Goal: Task Accomplishment & Management: Complete application form

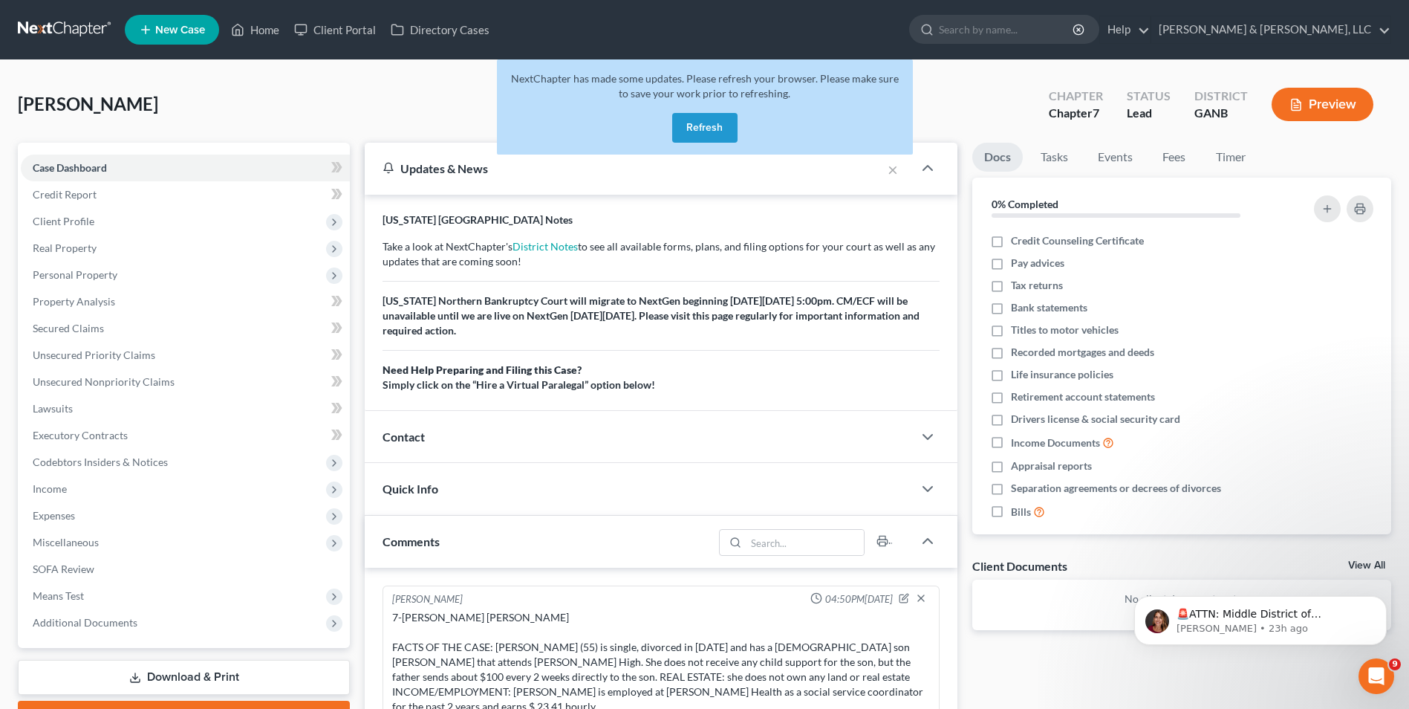
click at [686, 123] on button "Refresh" at bounding box center [704, 128] width 65 height 30
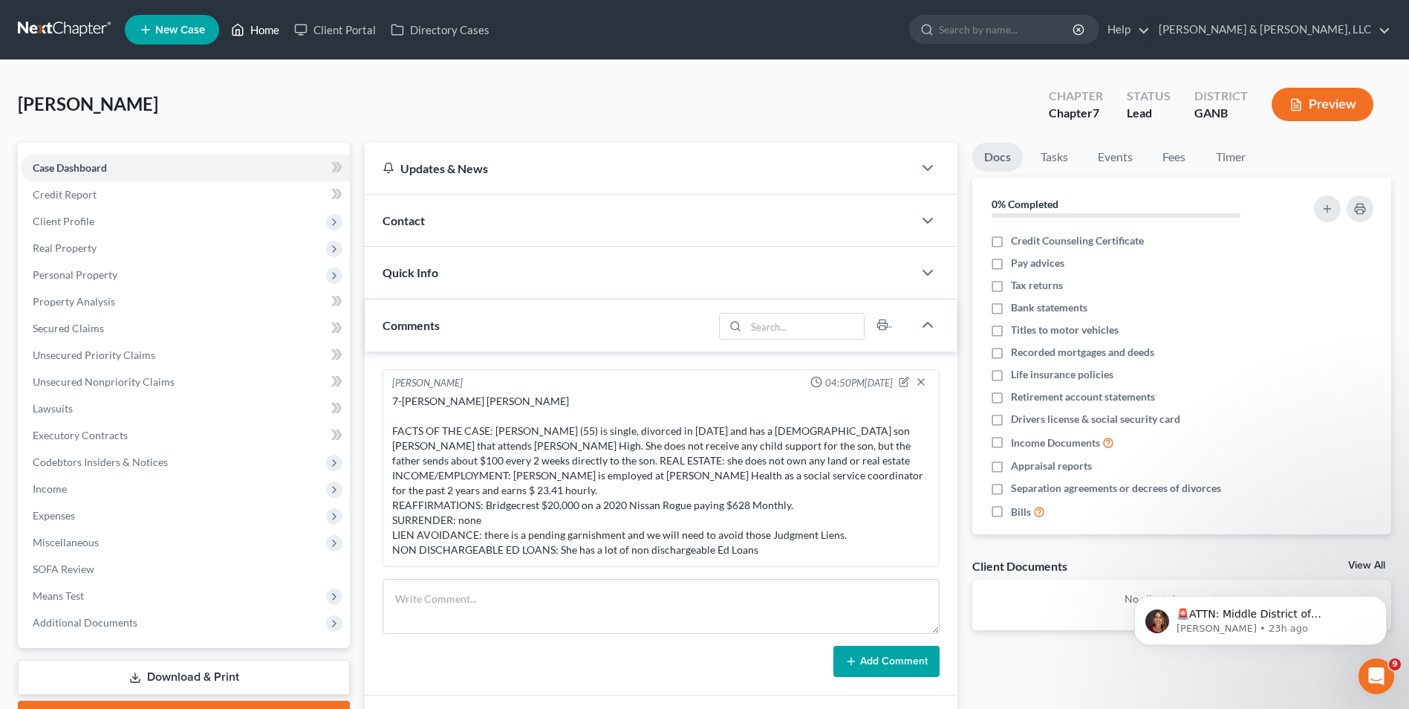
click at [273, 24] on link "Home" at bounding box center [255, 29] width 63 height 27
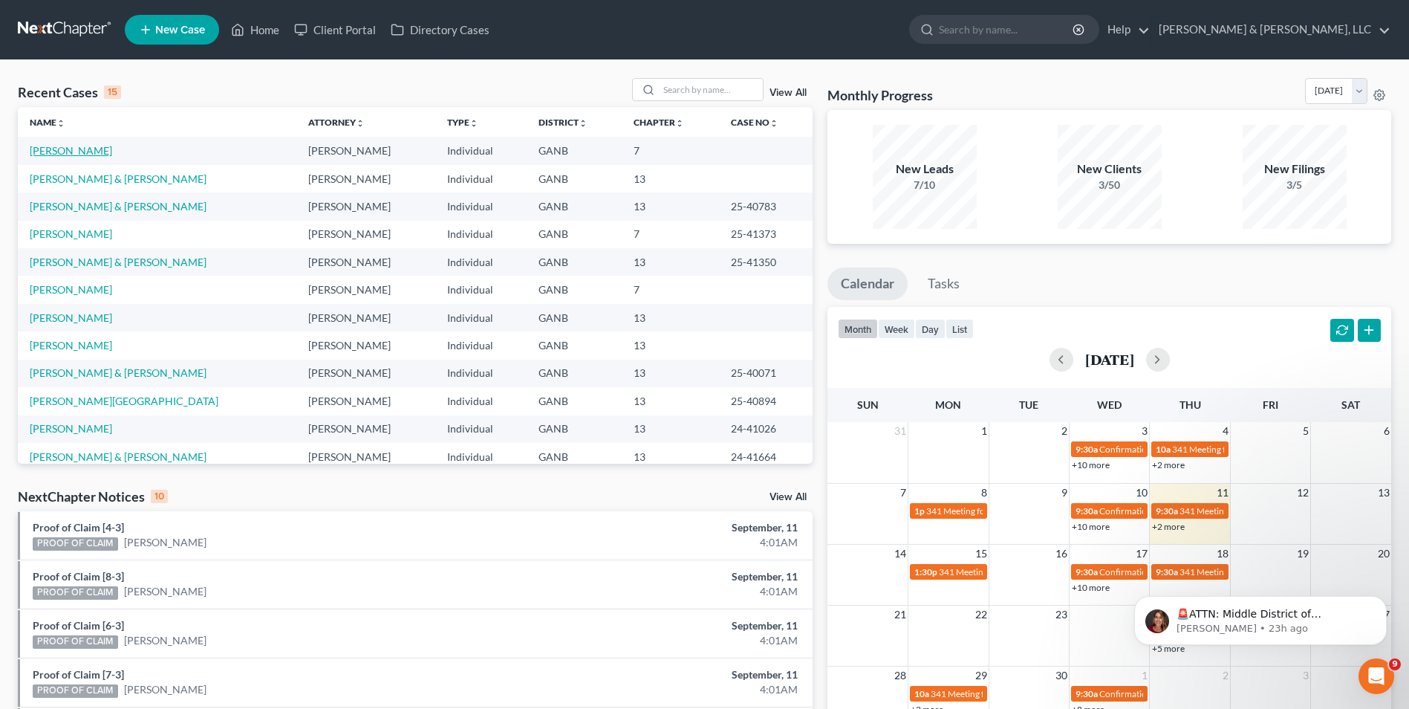
click at [56, 152] on link "[PERSON_NAME]" at bounding box center [71, 150] width 82 height 13
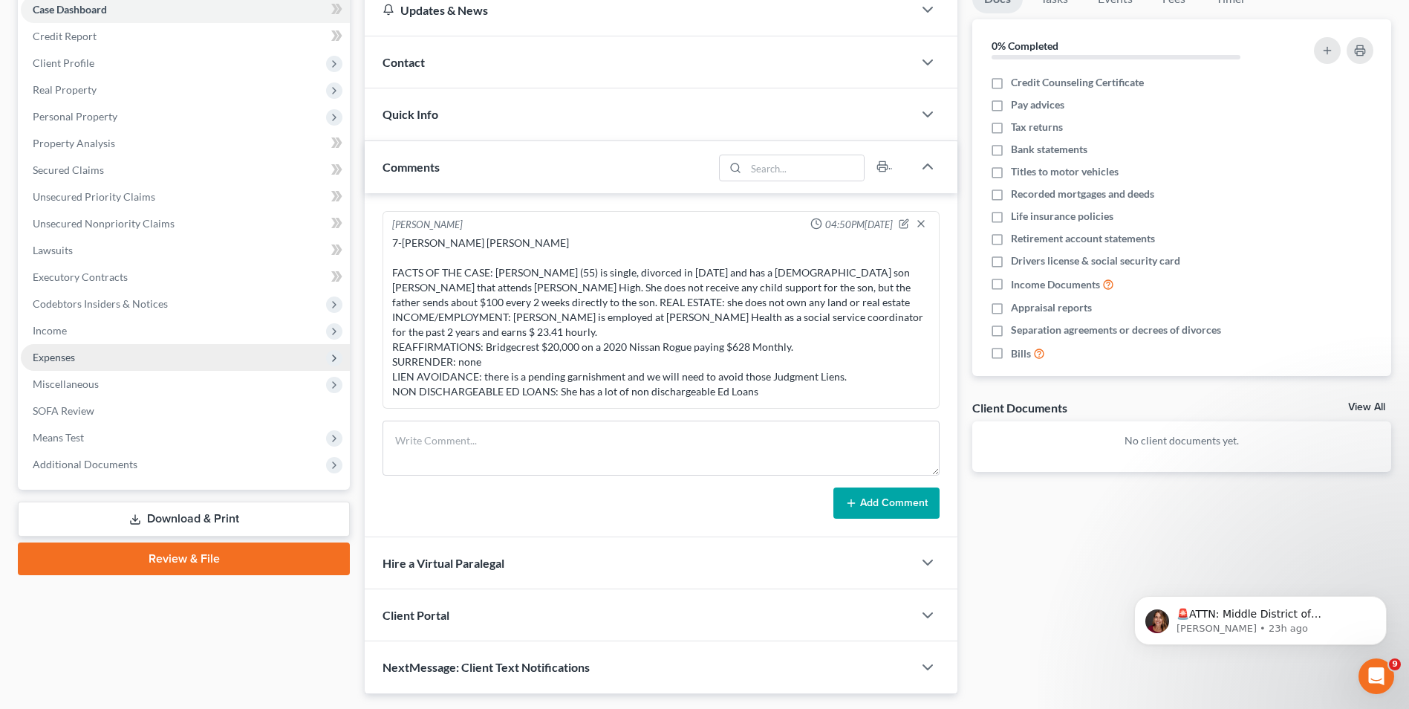
scroll to position [185, 0]
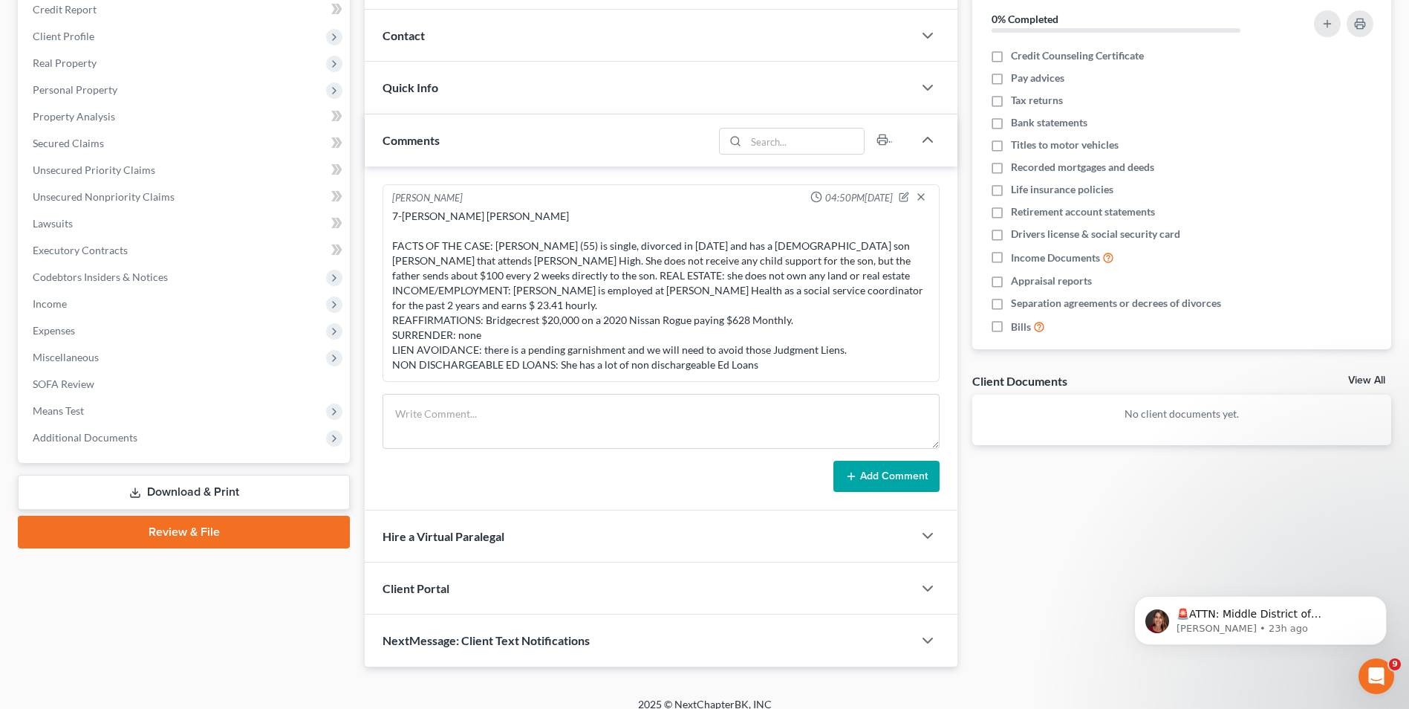
click at [216, 484] on link "Download & Print" at bounding box center [184, 492] width 332 height 35
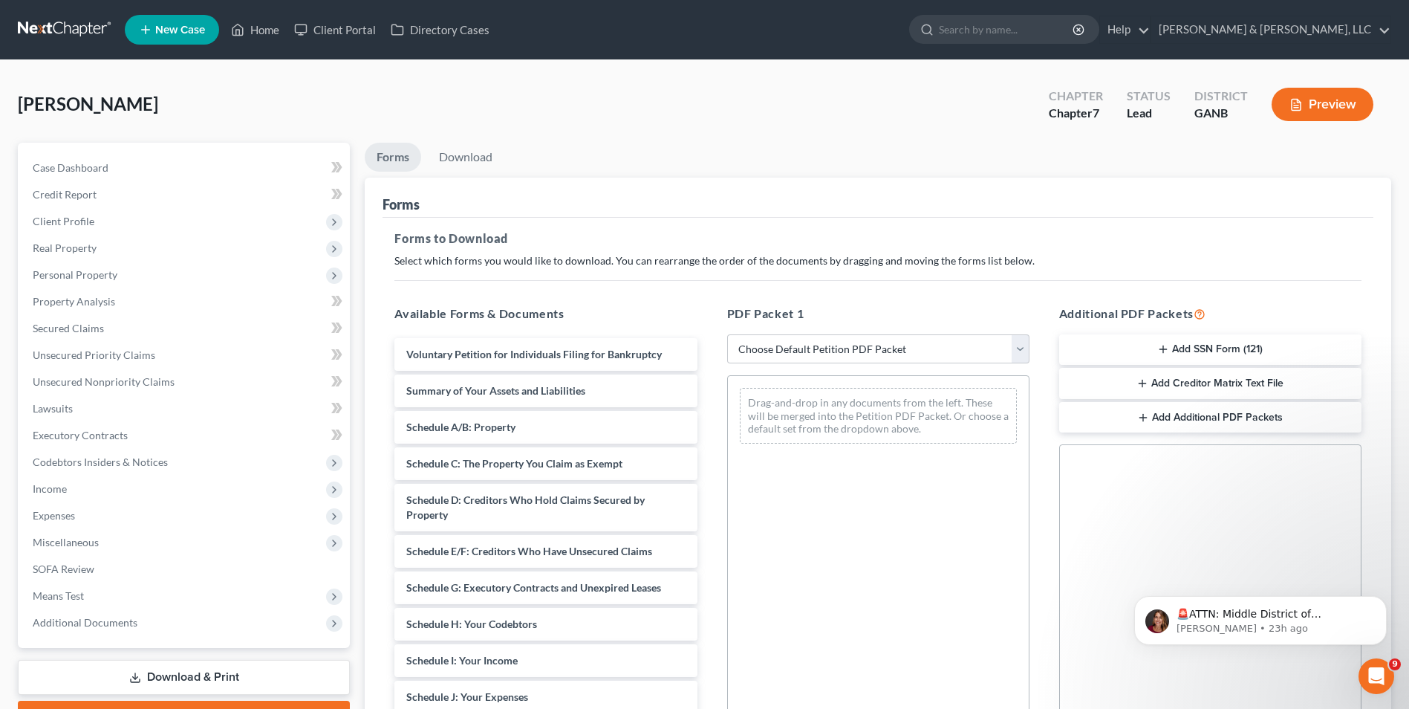
scroll to position [209, 0]
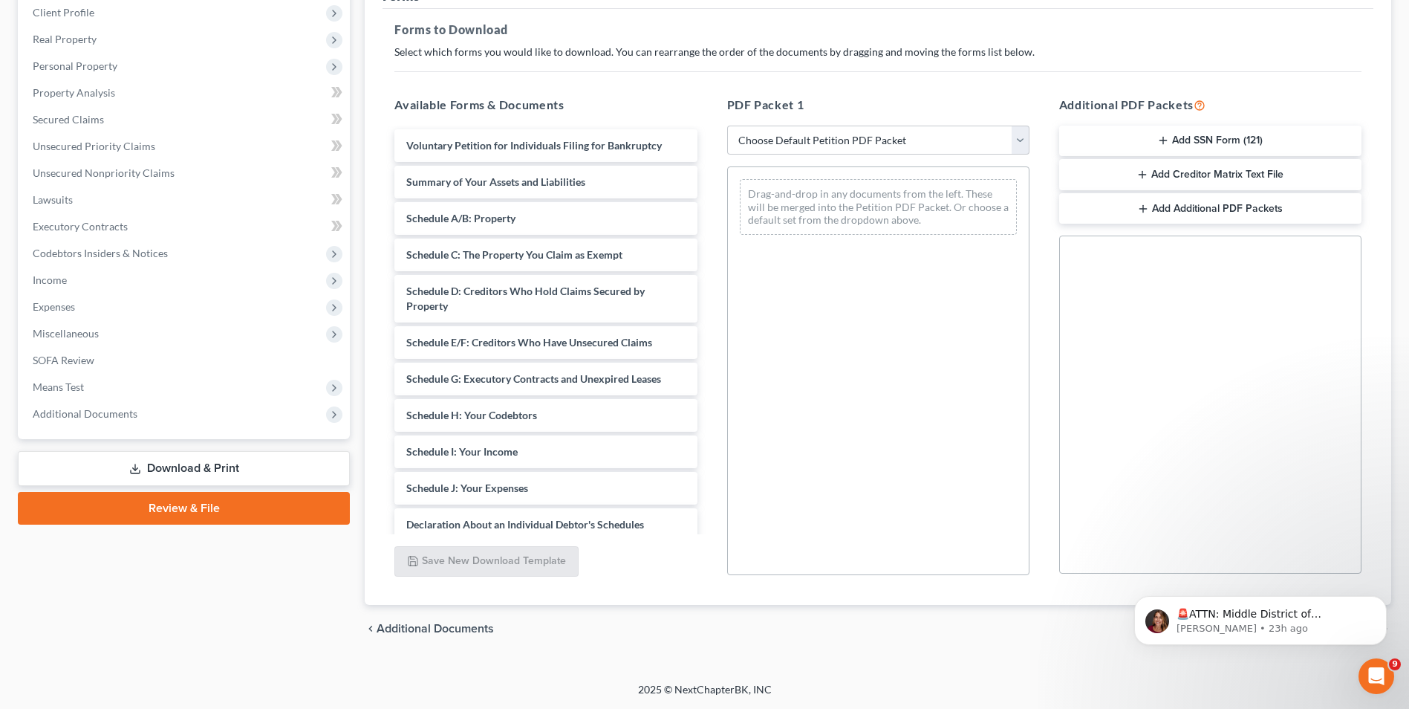
click at [1245, 139] on button "Add SSN Form (121)" at bounding box center [1210, 141] width 302 height 31
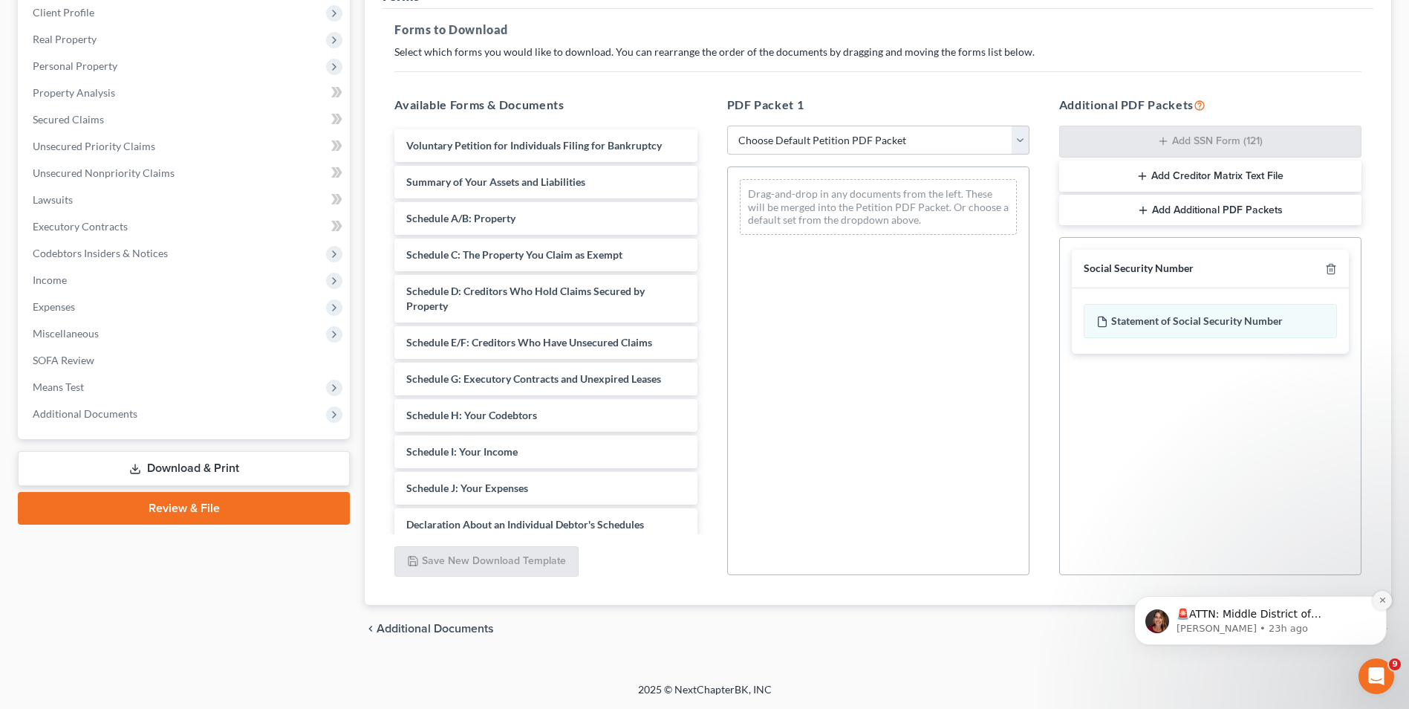
click at [1381, 600] on icon "Dismiss notification" at bounding box center [1382, 600] width 8 height 8
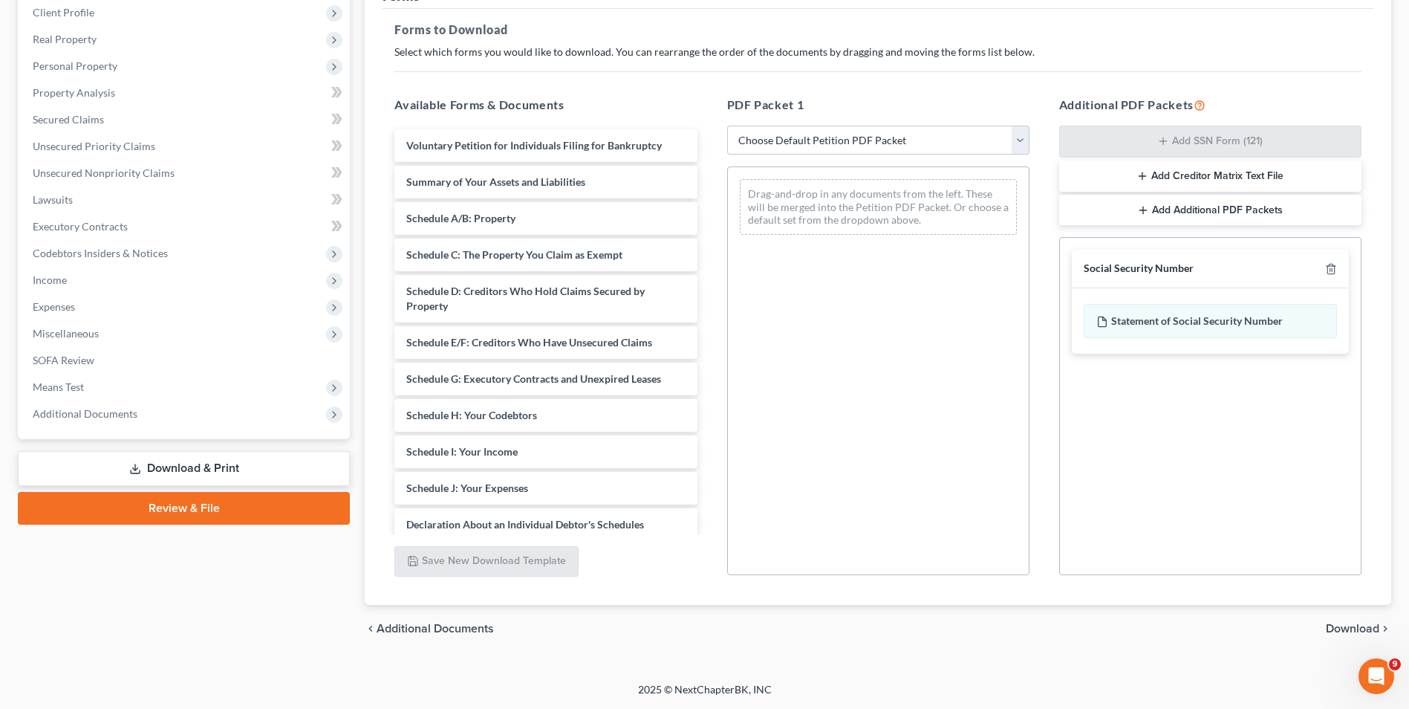
click at [1353, 628] on span "Download" at bounding box center [1352, 628] width 53 height 12
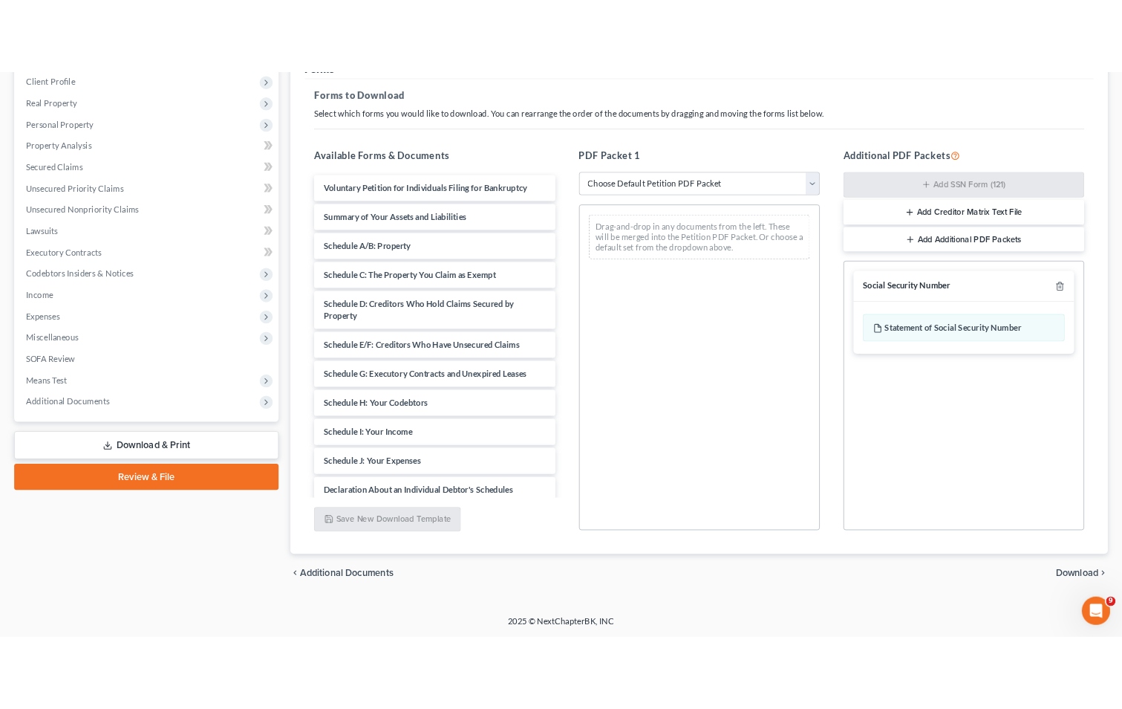
scroll to position [81, 0]
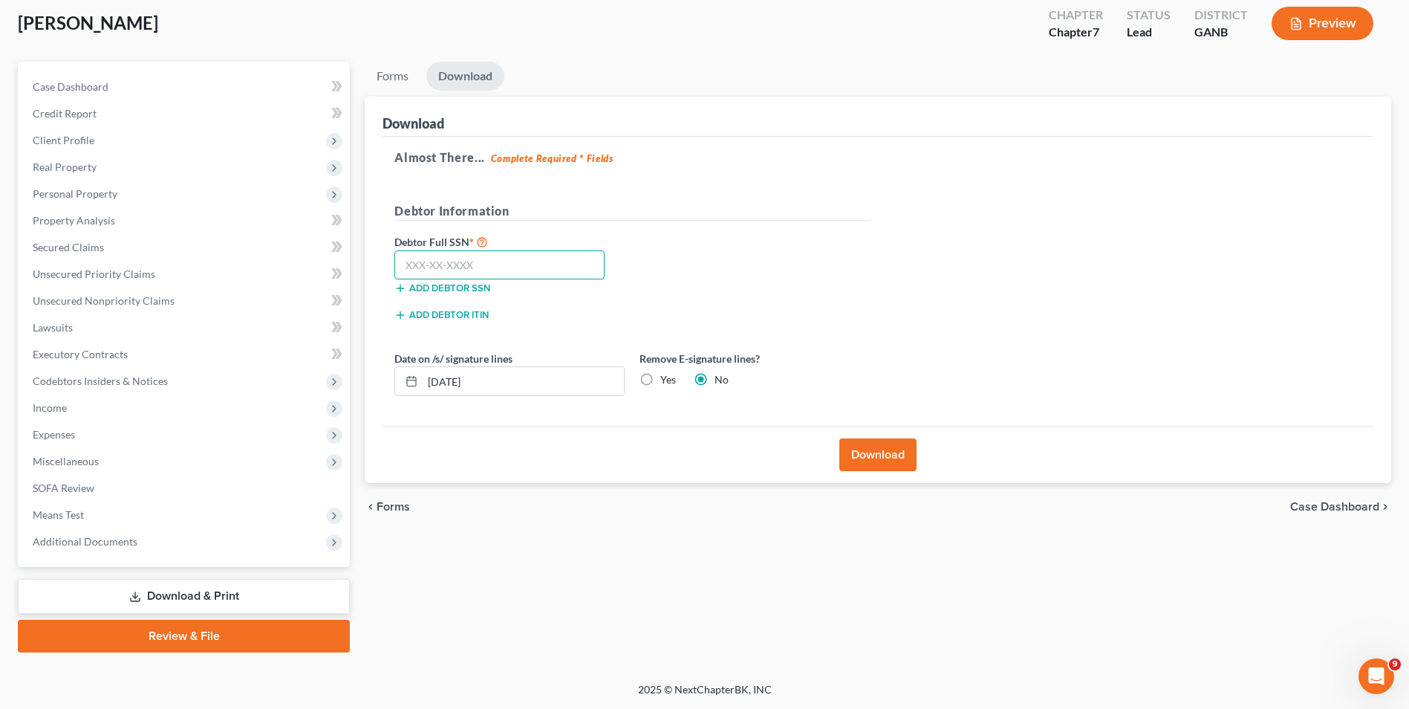
click at [577, 267] on input "text" at bounding box center [499, 265] width 210 height 30
type input "353-54-6731"
click at [452, 383] on input "09/11/2025" at bounding box center [523, 381] width 201 height 28
type input "09/15/2025"
click at [887, 452] on button "Download" at bounding box center [877, 454] width 77 height 33
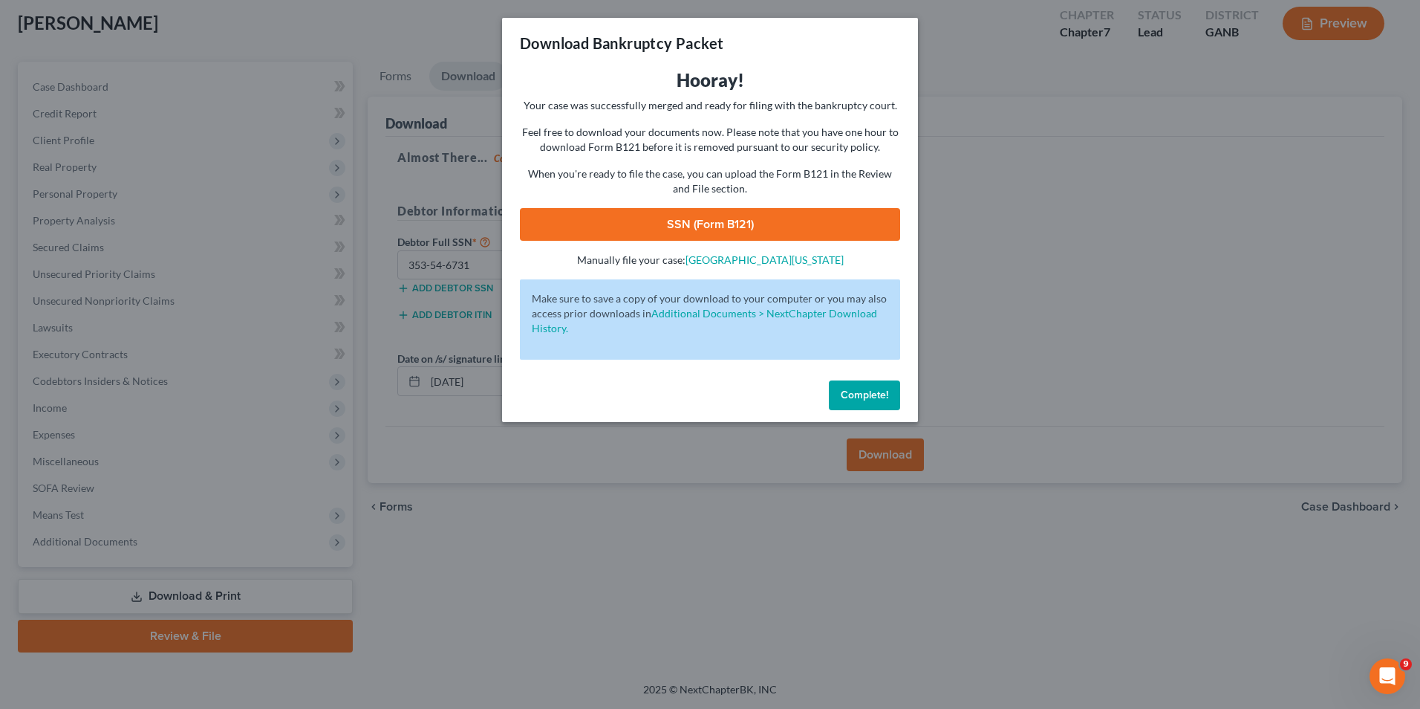
click at [679, 214] on link "SSN (Form B121)" at bounding box center [710, 224] width 380 height 33
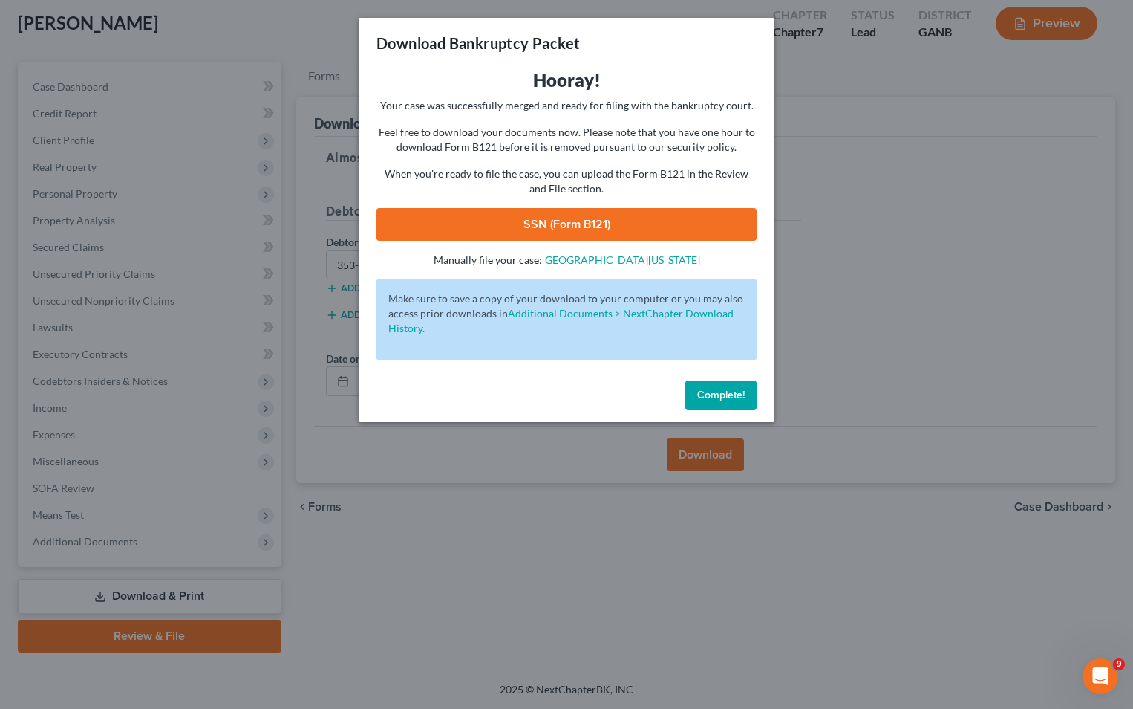
click at [735, 388] on span "Complete!" at bounding box center [721, 394] width 48 height 13
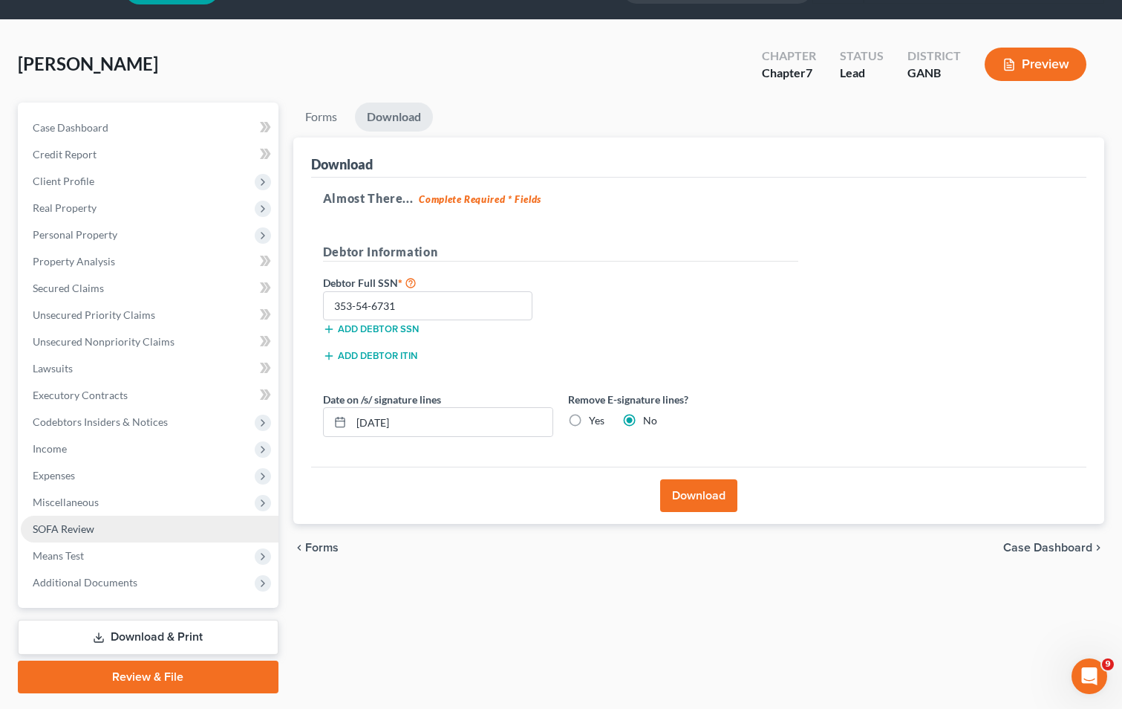
scroll to position [0, 0]
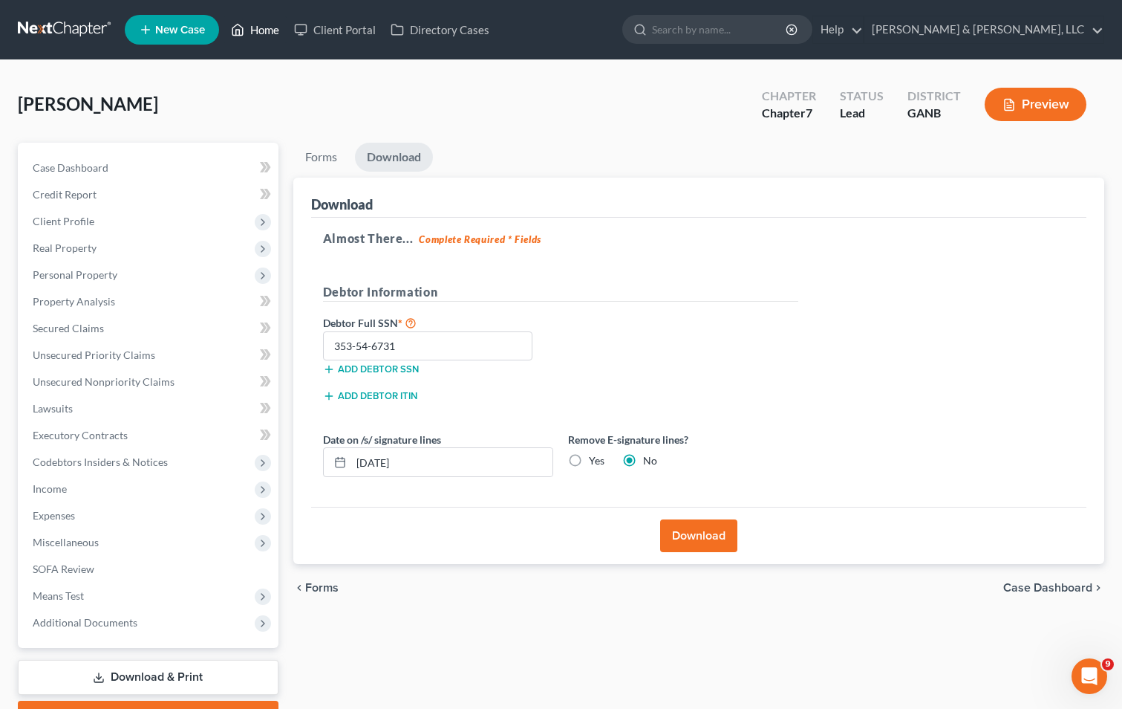
click at [256, 31] on link "Home" at bounding box center [255, 29] width 63 height 27
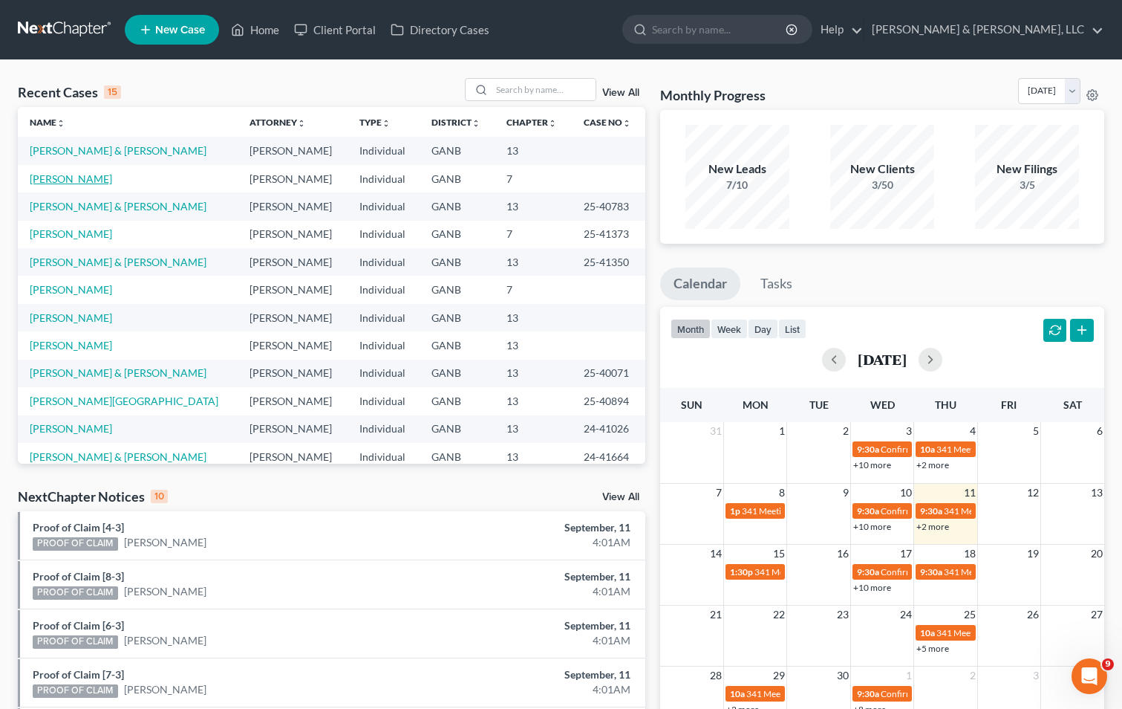
click at [63, 181] on link "[PERSON_NAME]" at bounding box center [71, 178] width 82 height 13
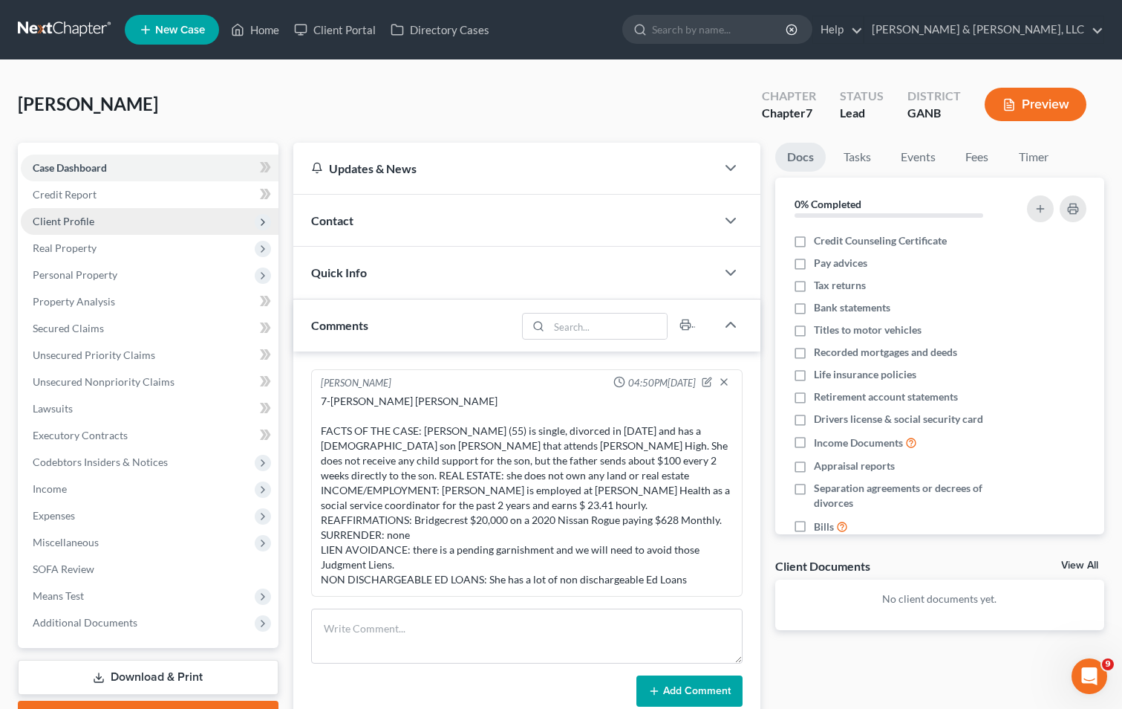
click at [82, 225] on span "Client Profile" at bounding box center [64, 221] width 62 height 13
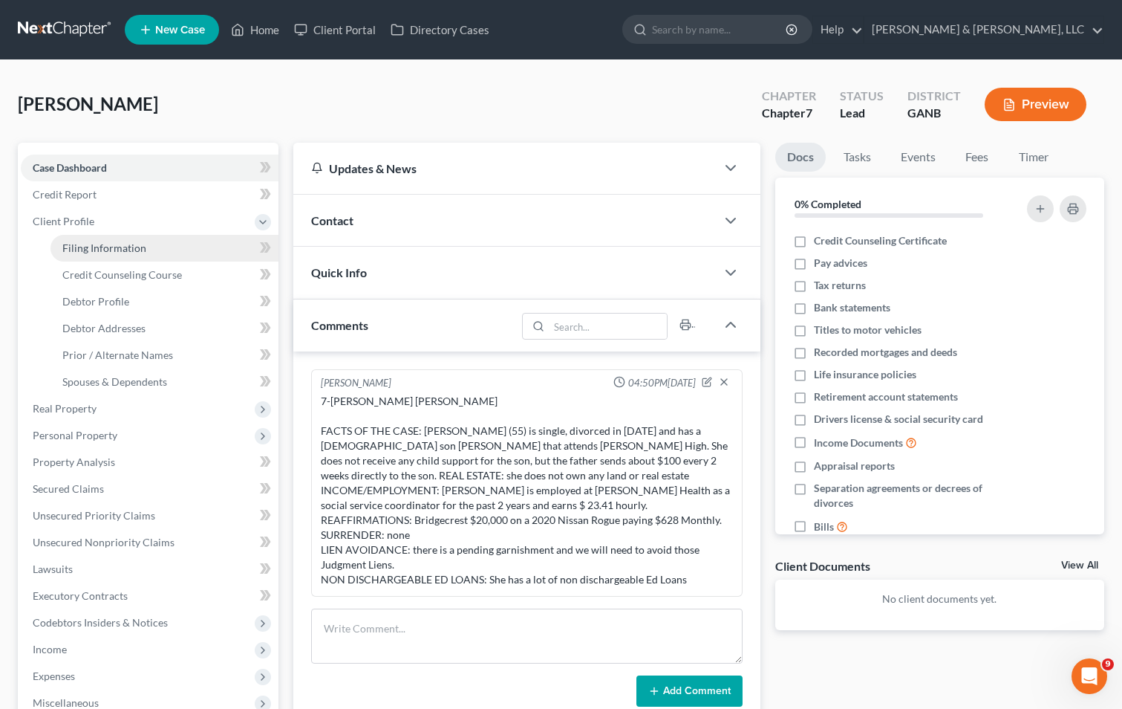
click at [146, 249] on link "Filing Information" at bounding box center [165, 248] width 228 height 27
select select "1"
select select "0"
select select "19"
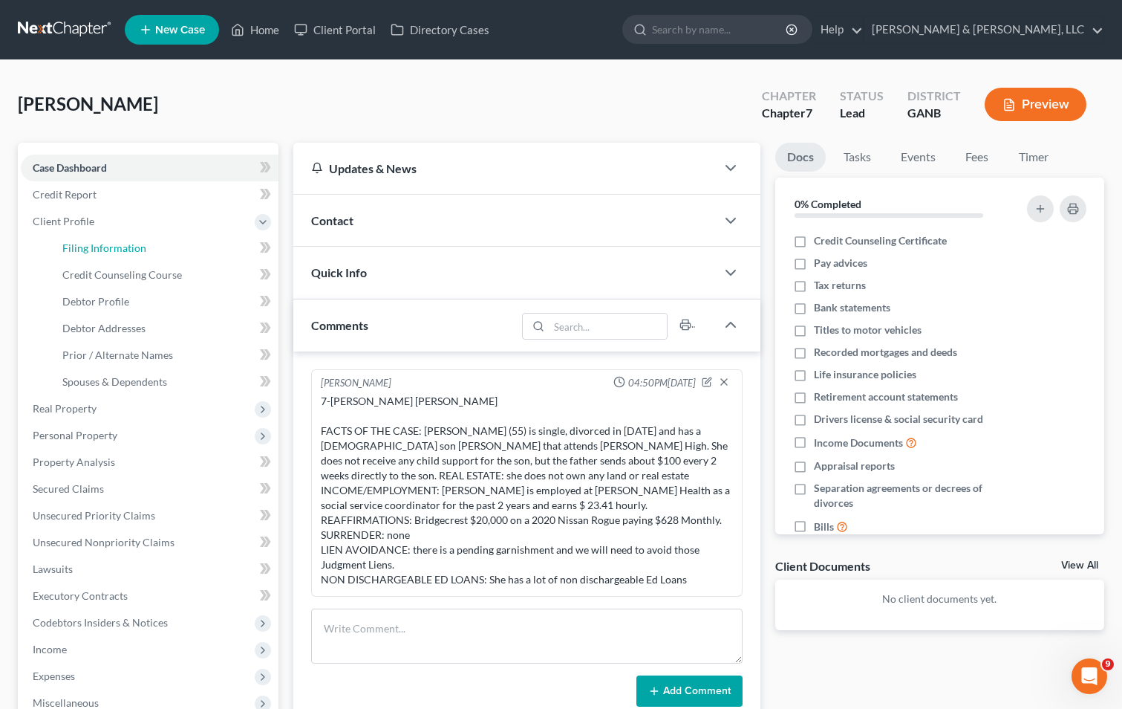
select select "1"
select select "10"
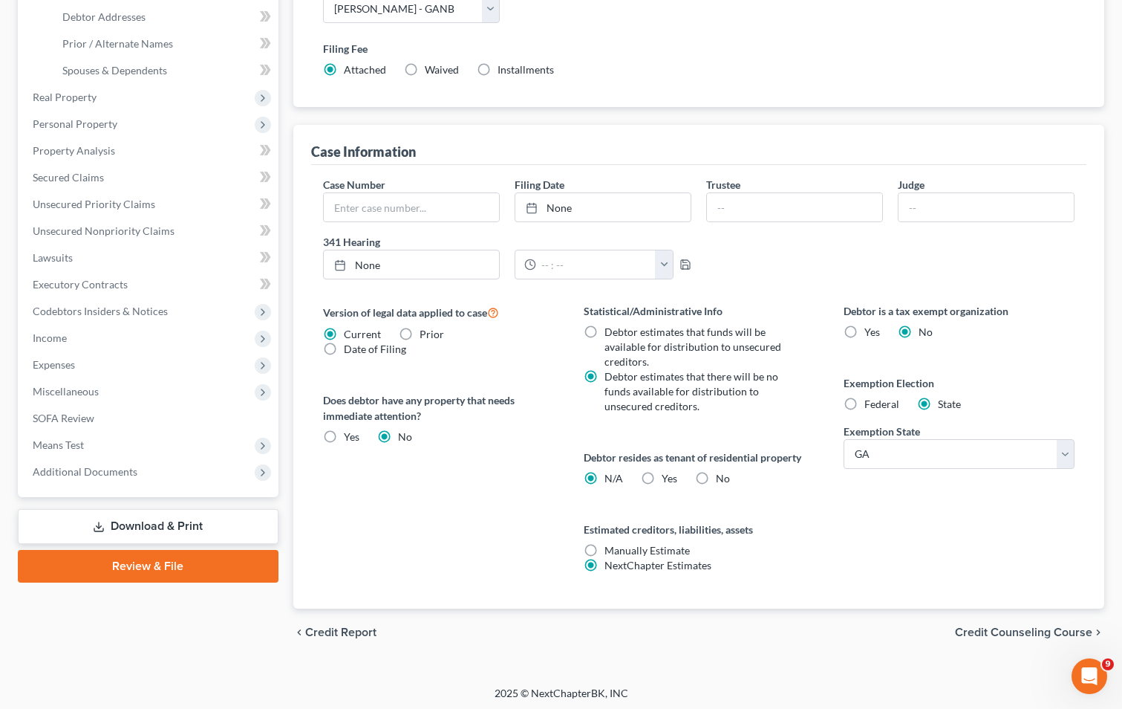
scroll to position [315, 0]
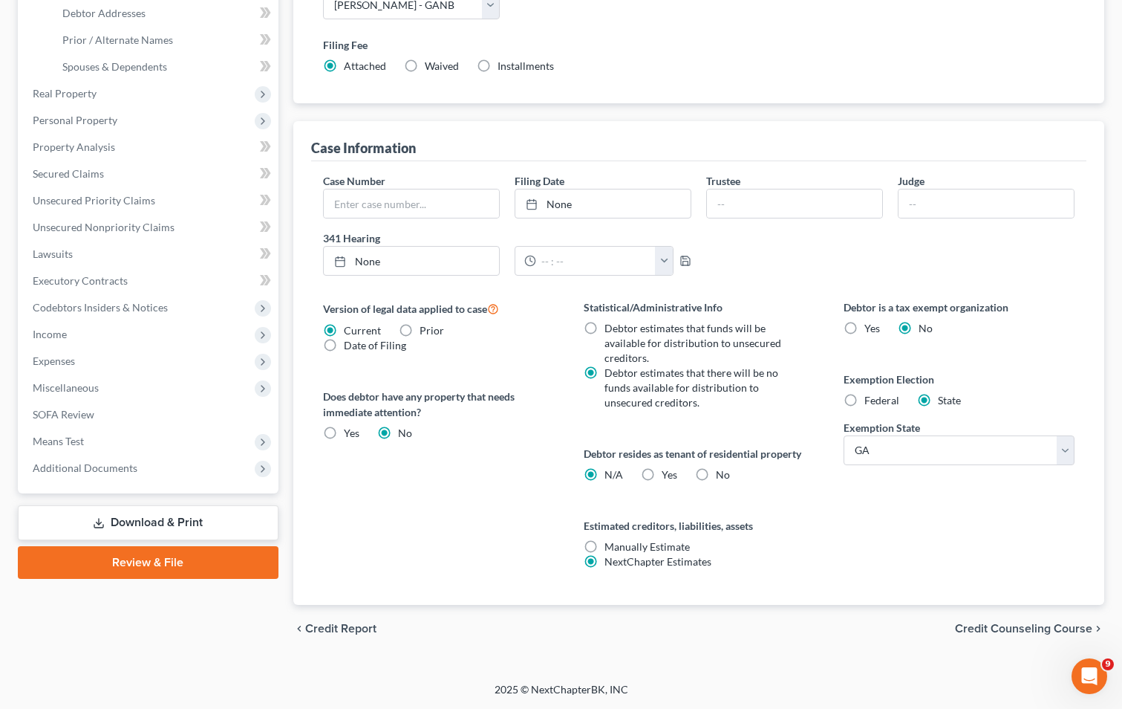
click at [662, 474] on label "Yes Yes" at bounding box center [670, 474] width 16 height 15
click at [668, 474] on input "Yes Yes" at bounding box center [673, 472] width 10 height 10
radio input "true"
radio input "false"
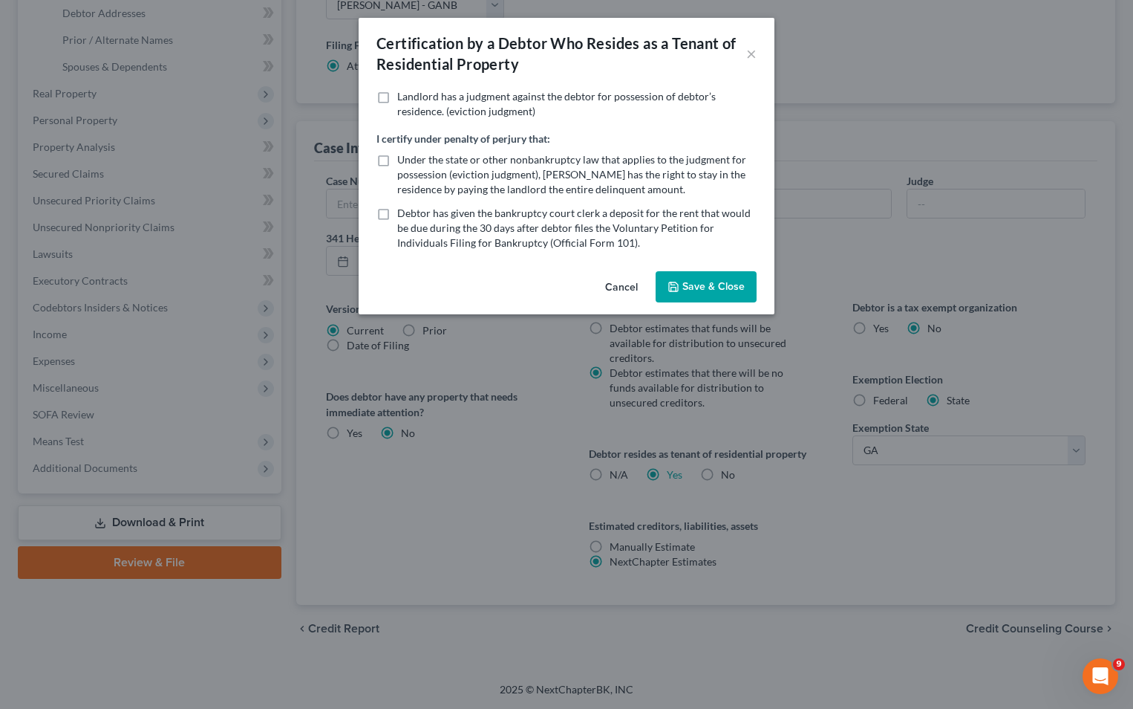
click at [695, 284] on button "Save & Close" at bounding box center [706, 286] width 101 height 31
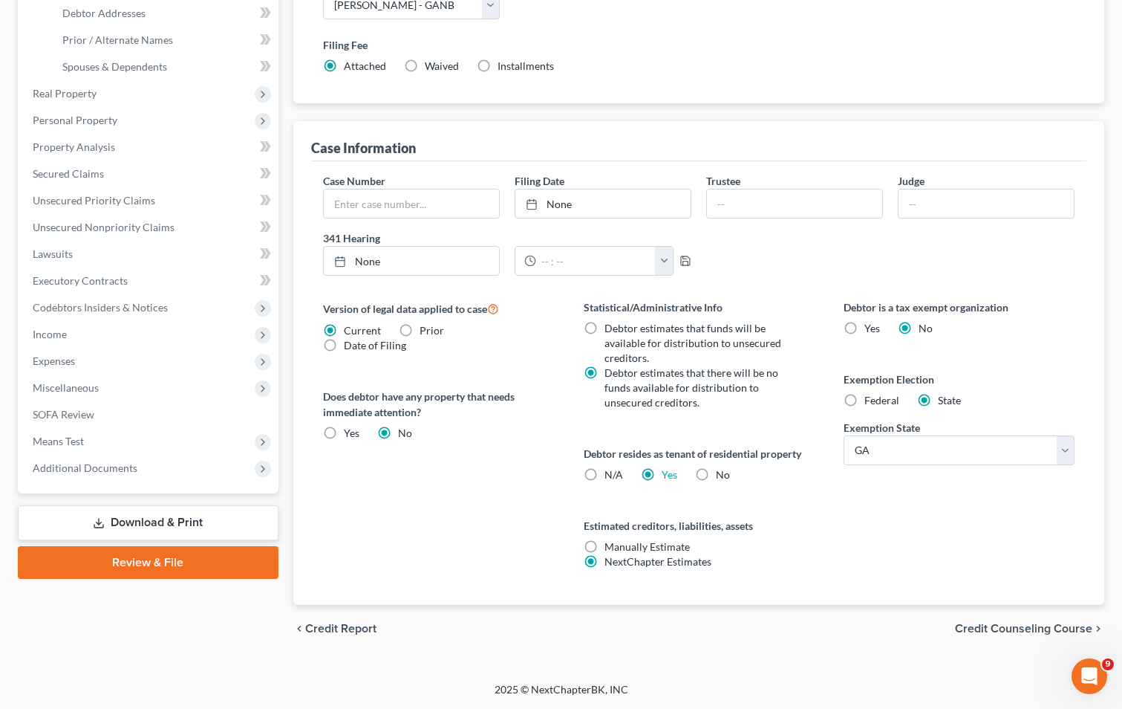
click at [1002, 623] on span "Credit Counseling Course" at bounding box center [1023, 628] width 137 height 12
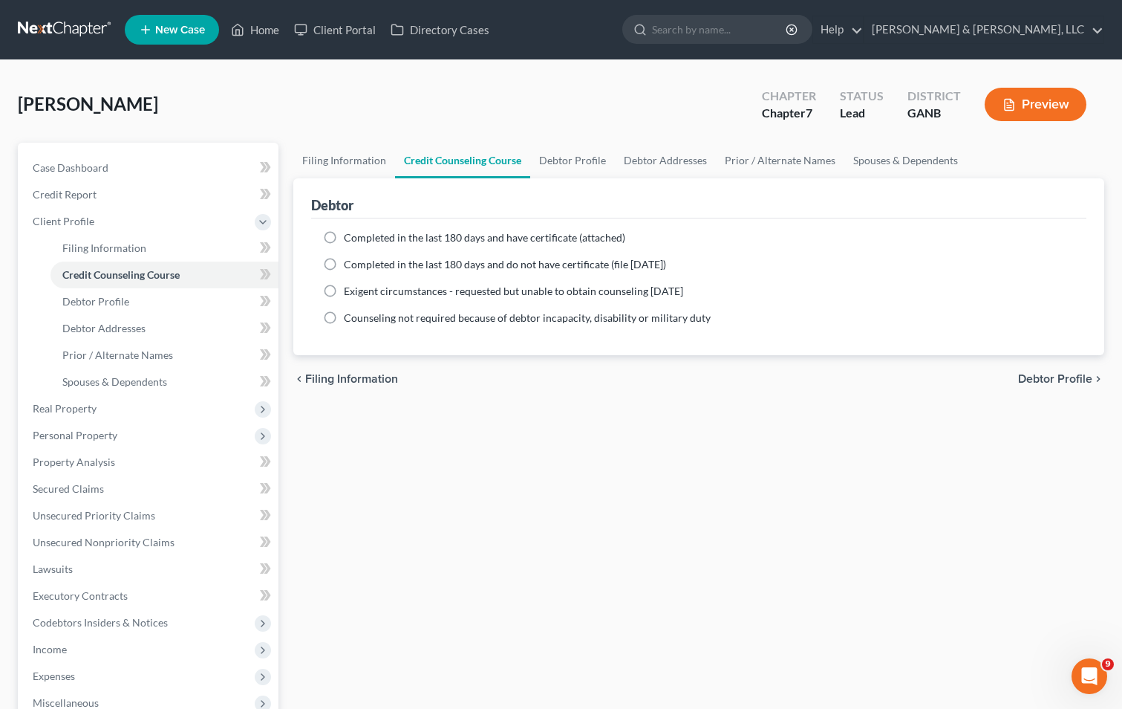
click at [1061, 375] on span "Debtor Profile" at bounding box center [1055, 379] width 74 height 12
select select "3"
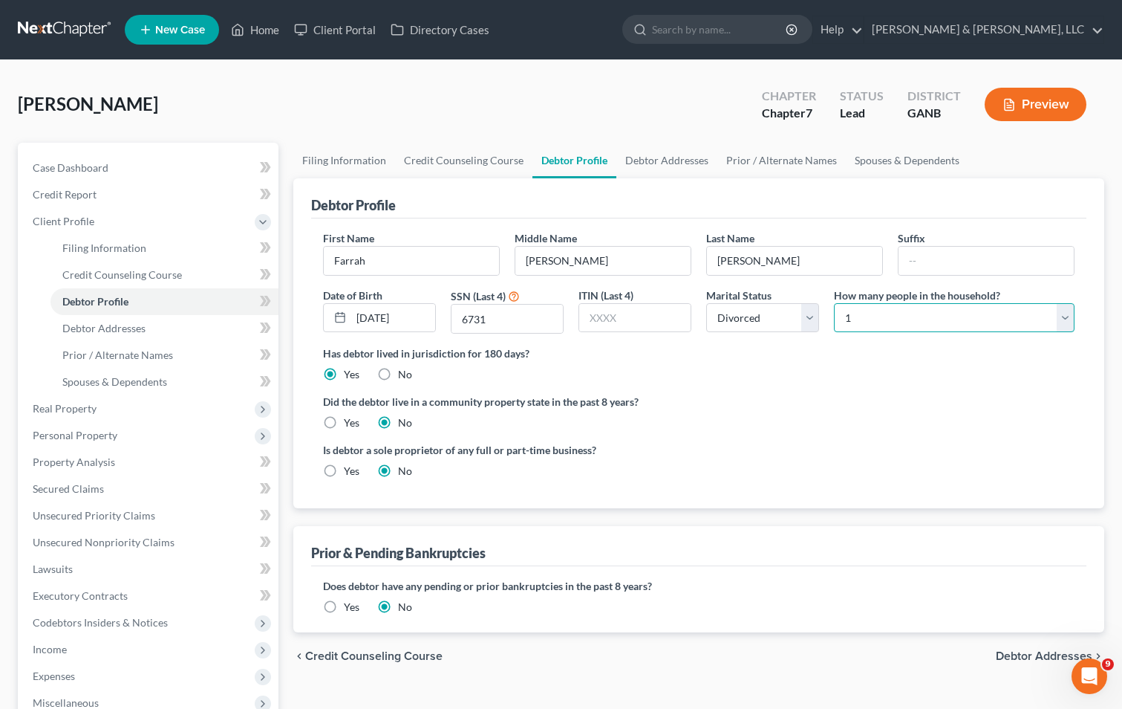
click at [893, 319] on select "Select 1 2 3 4 5 6 7 8 9 10 11 12 13 14 15 16 17 18 19 20" at bounding box center [954, 318] width 241 height 30
select select "1"
click at [834, 303] on select "Select 1 2 3 4 5 6 7 8 9 10 11 12 13 14 15 16 17 18 19 20" at bounding box center [954, 318] width 241 height 30
click at [829, 402] on label "Did the debtor live in a community property state in the past 8 years?" at bounding box center [699, 402] width 752 height 16
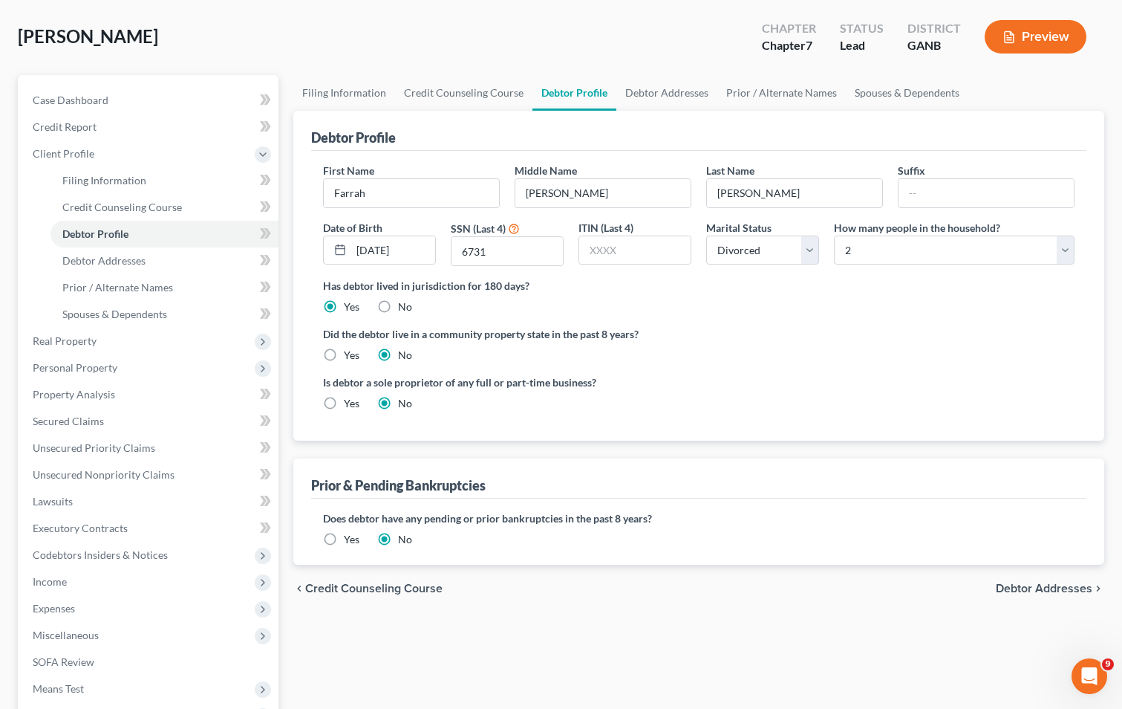
scroll to position [223, 0]
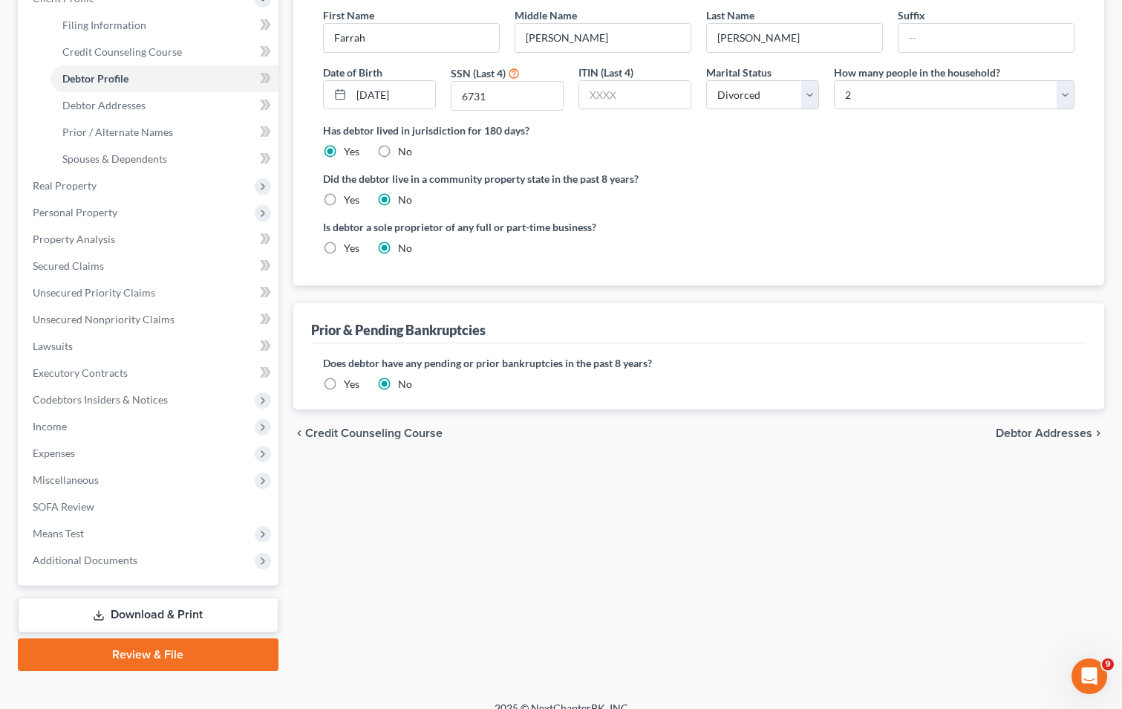
click at [1029, 429] on span "Debtor Addresses" at bounding box center [1044, 433] width 97 height 12
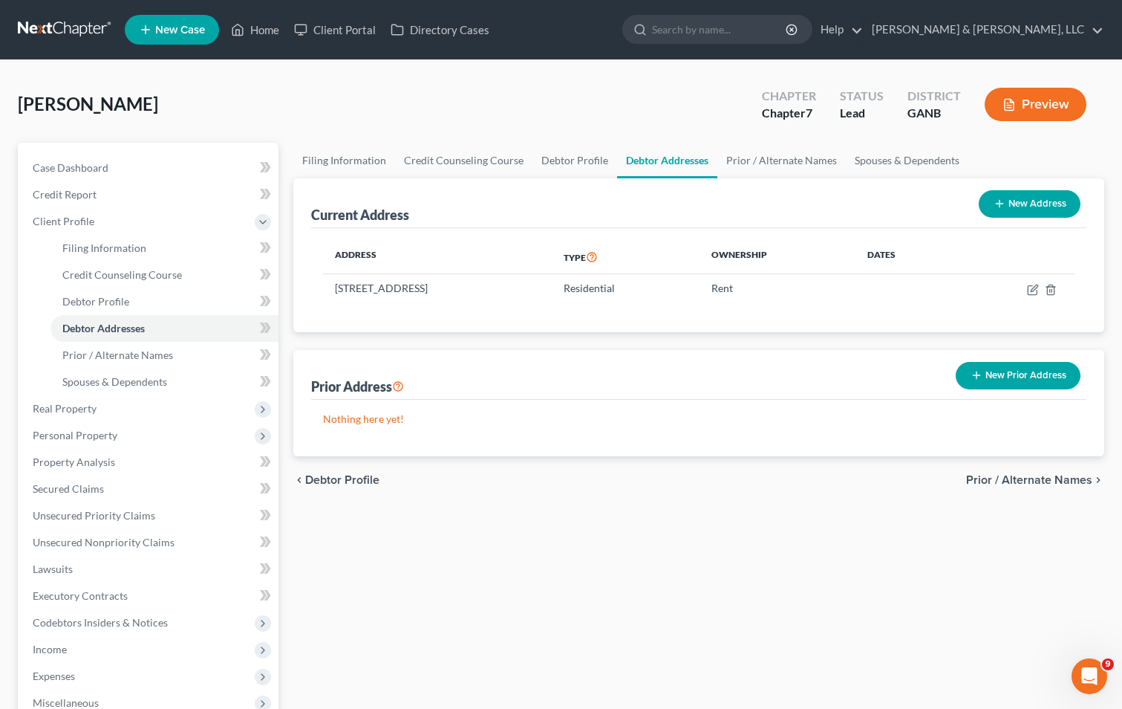
click at [1020, 477] on span "Prior / Alternate Names" at bounding box center [1029, 480] width 126 height 12
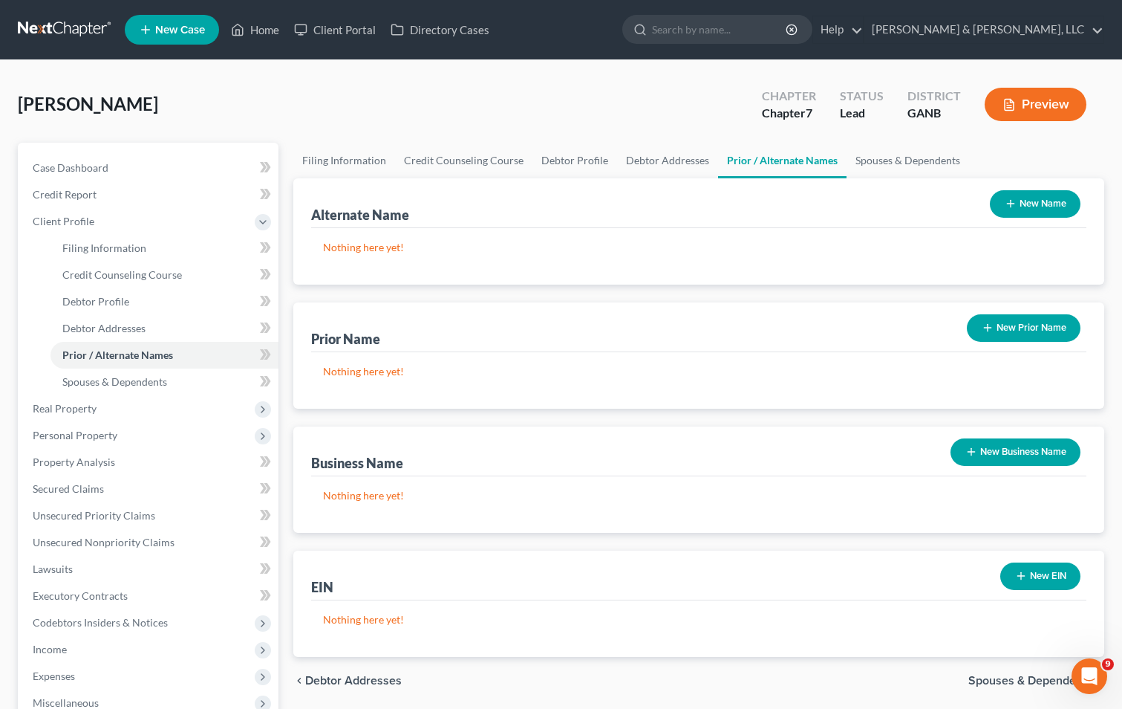
click at [1014, 322] on button "New Prior Name" at bounding box center [1024, 327] width 114 height 27
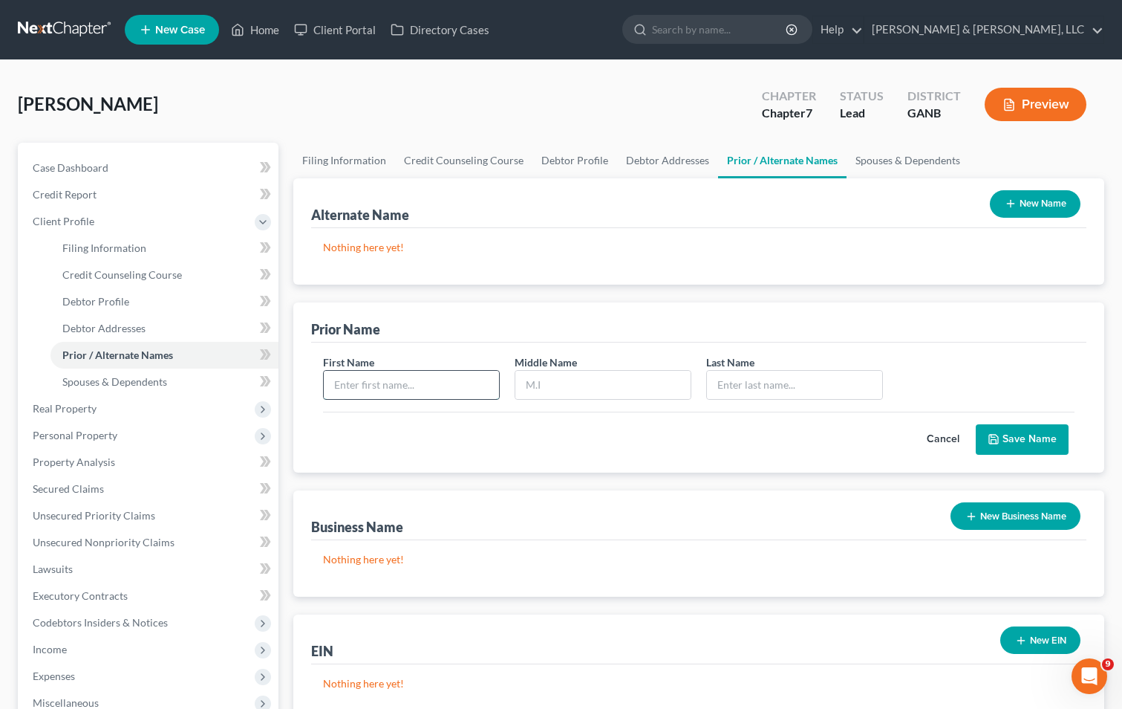
click at [460, 380] on input "text" at bounding box center [411, 385] width 175 height 28
click at [954, 434] on button "Cancel" at bounding box center [943, 440] width 65 height 30
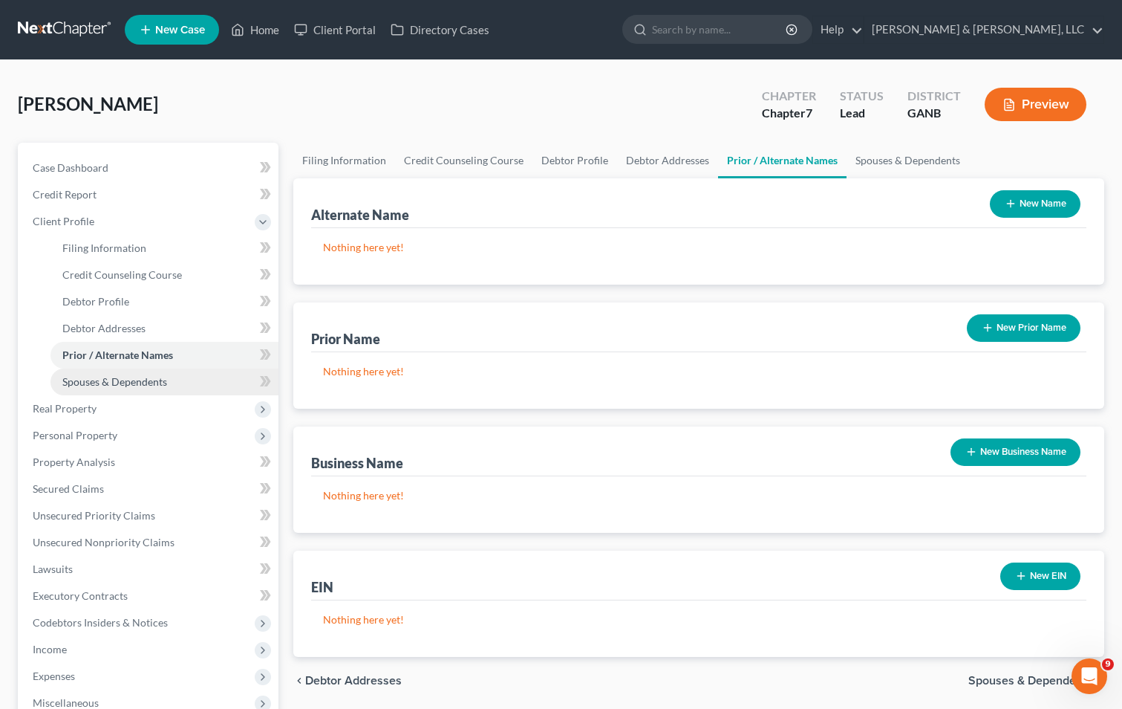
click at [159, 377] on span "Spouses & Dependents" at bounding box center [114, 381] width 105 height 13
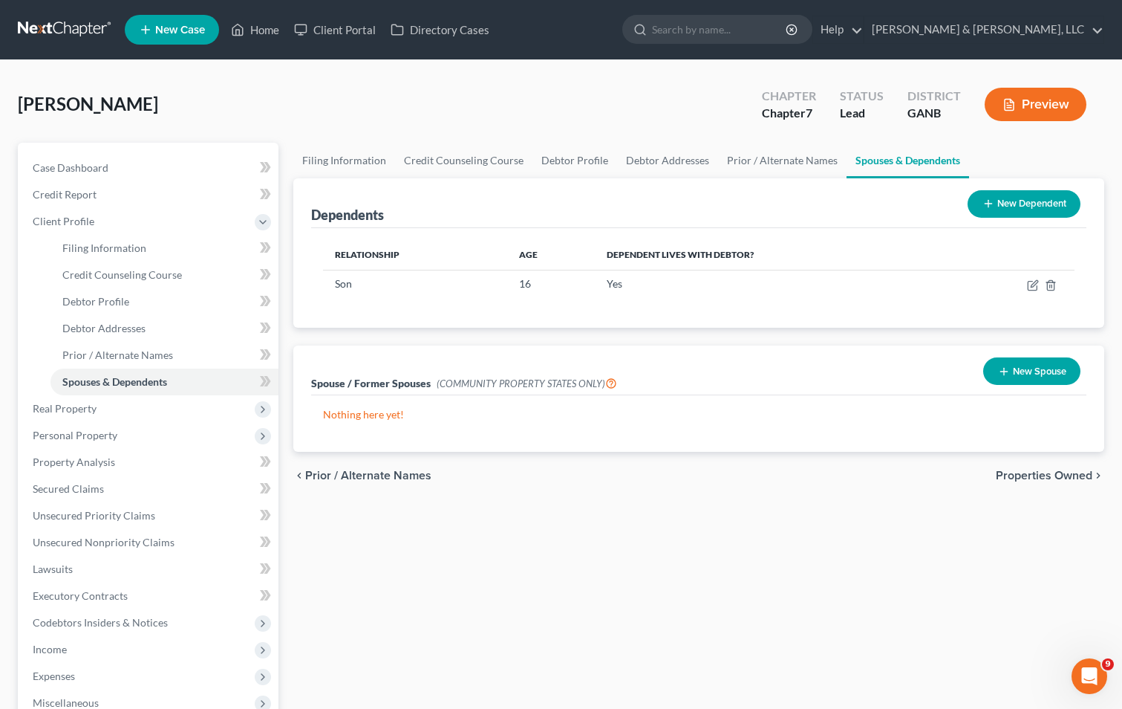
click at [1032, 476] on span "Properties Owned" at bounding box center [1044, 475] width 97 height 12
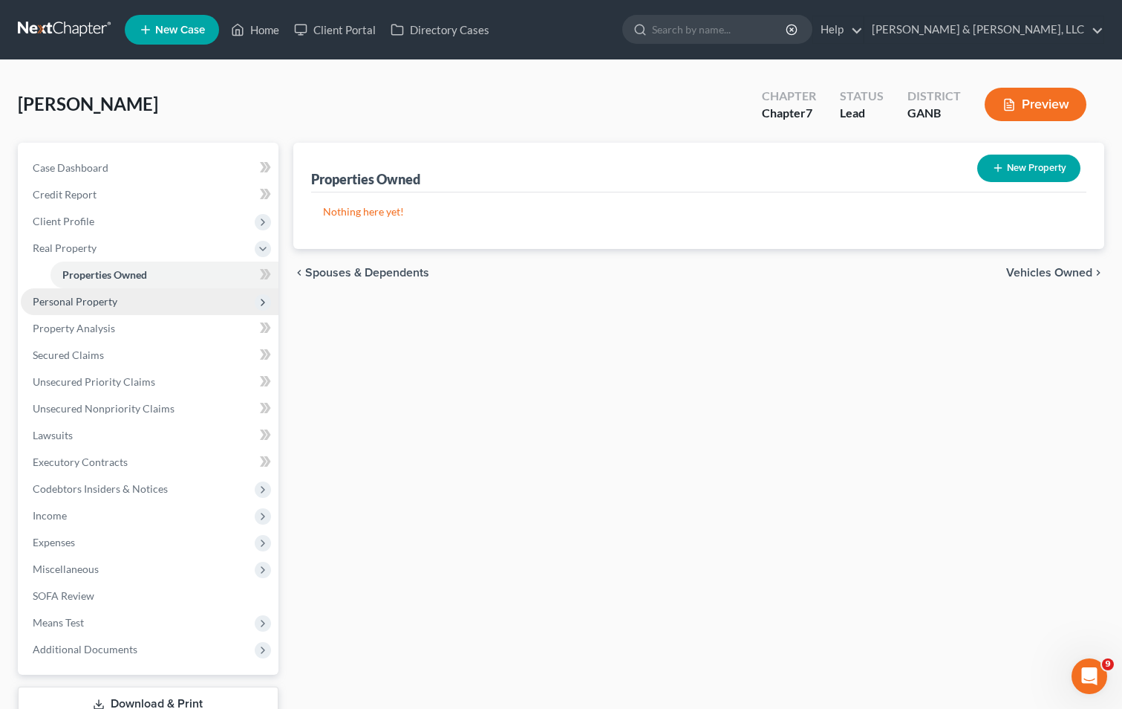
click at [88, 301] on span "Personal Property" at bounding box center [75, 301] width 85 height 13
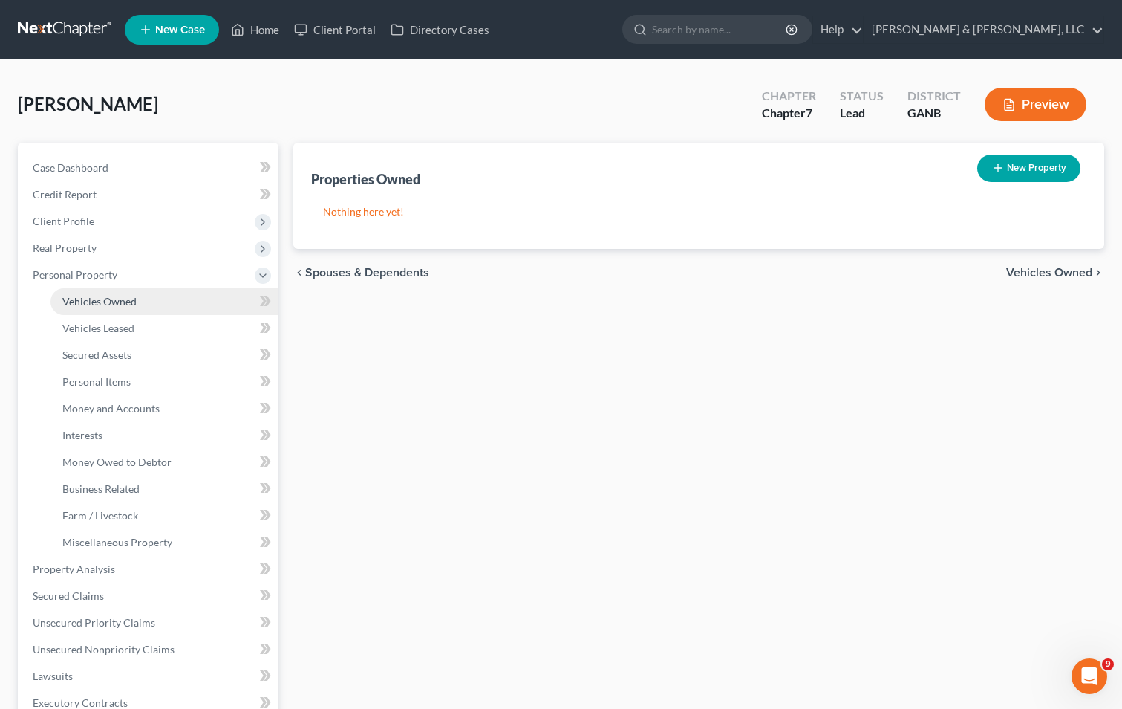
click at [164, 302] on link "Vehicles Owned" at bounding box center [165, 301] width 228 height 27
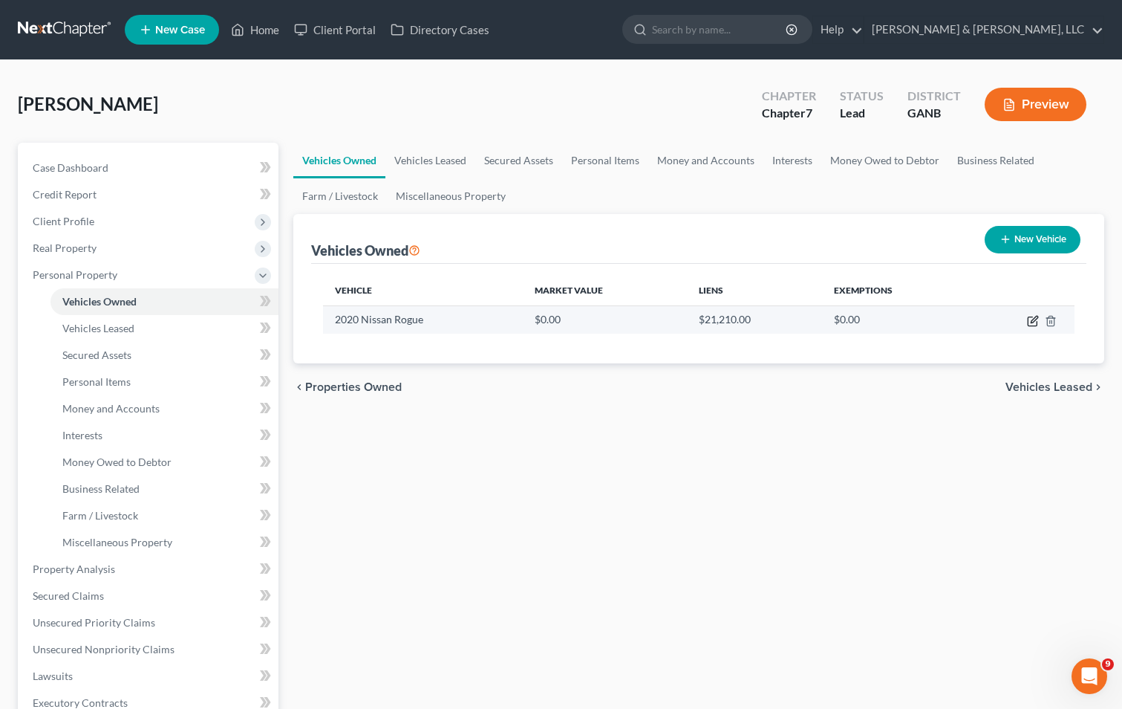
click at [1035, 322] on icon "button" at bounding box center [1033, 321] width 12 height 12
select select "0"
select select "6"
select select "0"
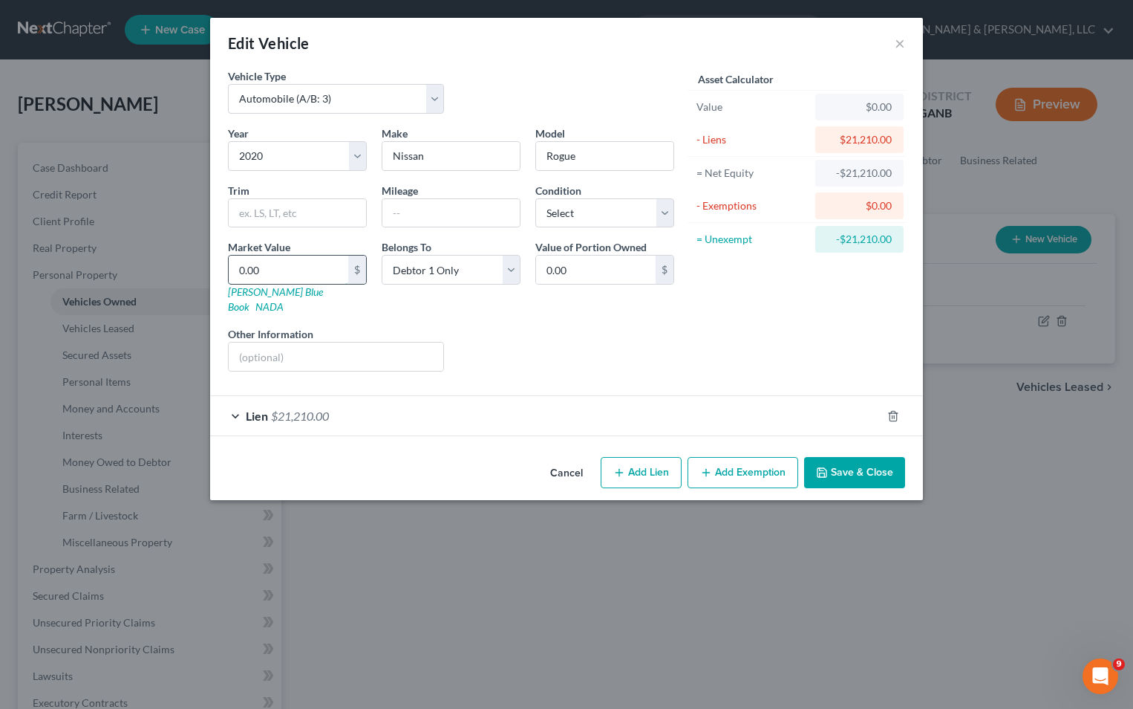
click at [316, 272] on input "0.00" at bounding box center [289, 269] width 120 height 28
type input "2"
type input "2.00"
type input "22"
type input "22.00"
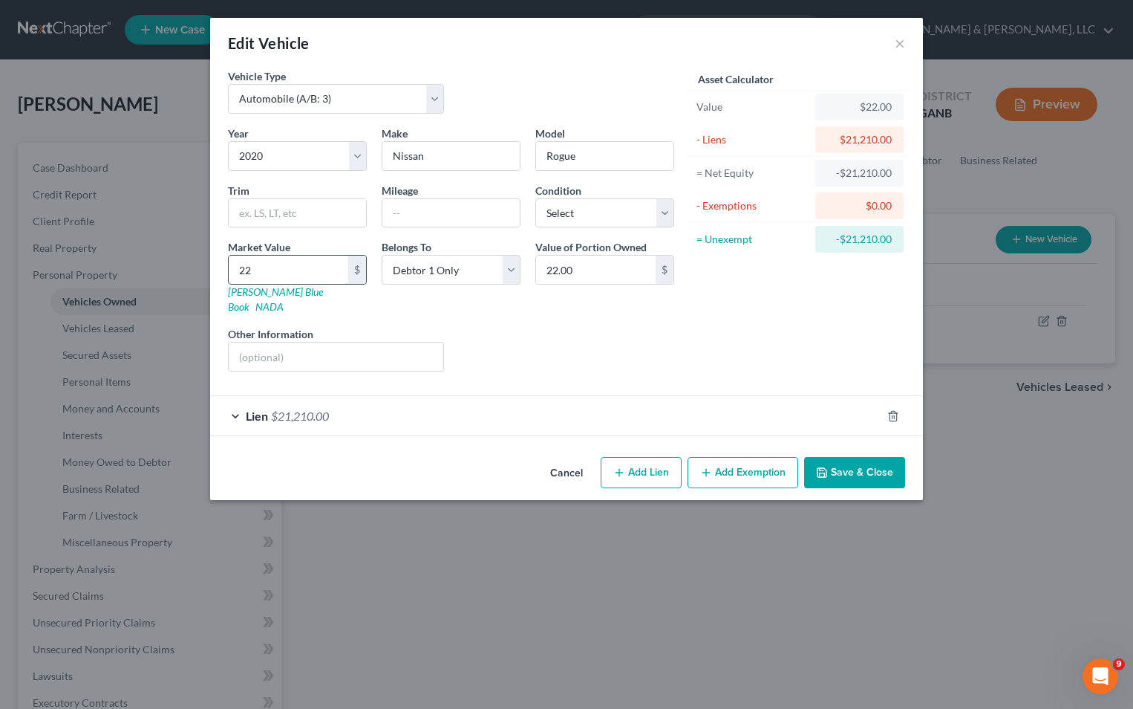
type input "220"
type input "220.00"
type input "2200"
type input "2,200.00"
type input "2,2000"
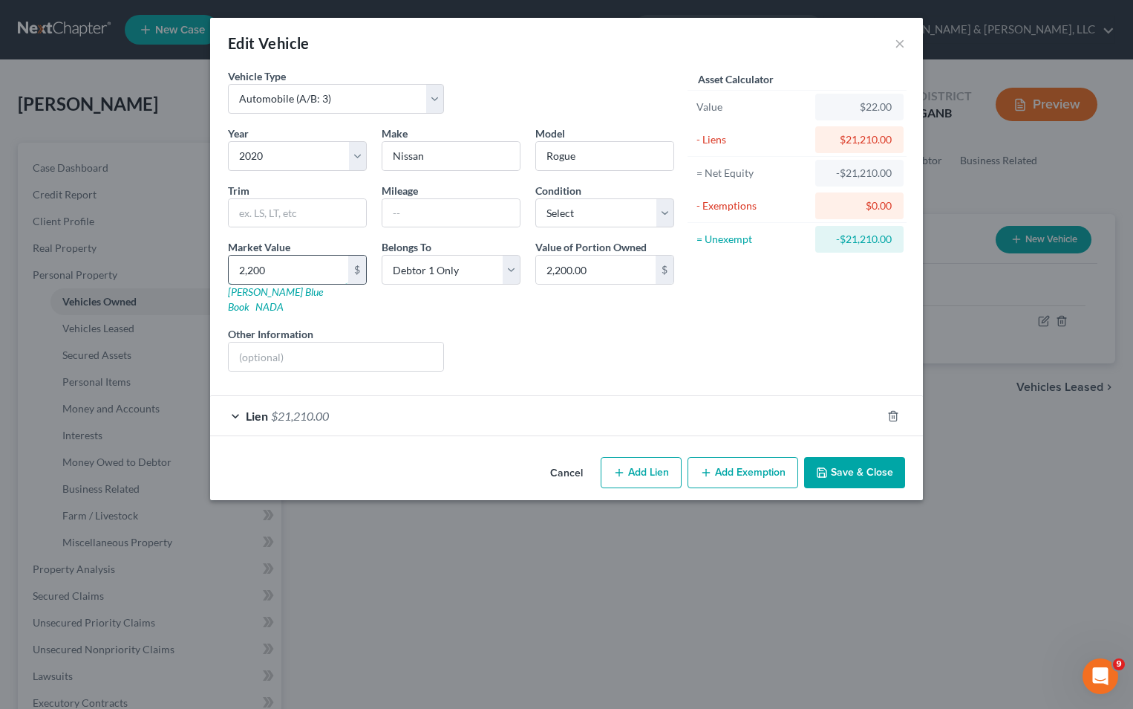
type input "22,000.00"
type input "22,000"
click at [744, 465] on button "Add Exemption" at bounding box center [743, 472] width 111 height 31
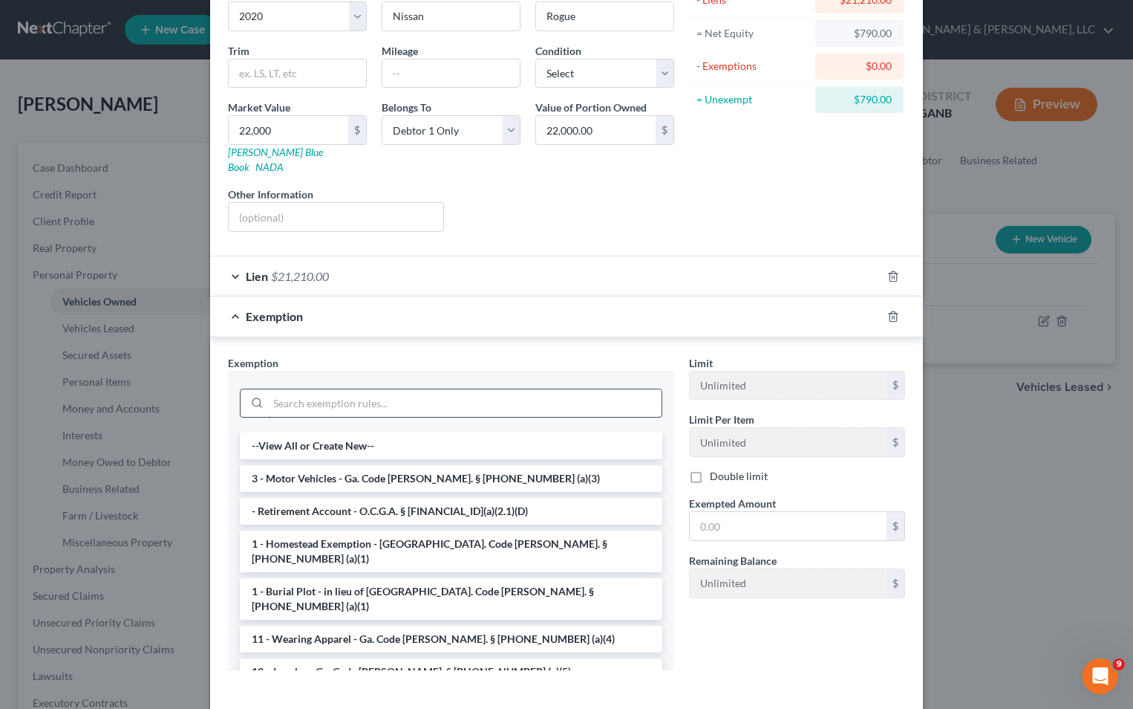
scroll to position [149, 0]
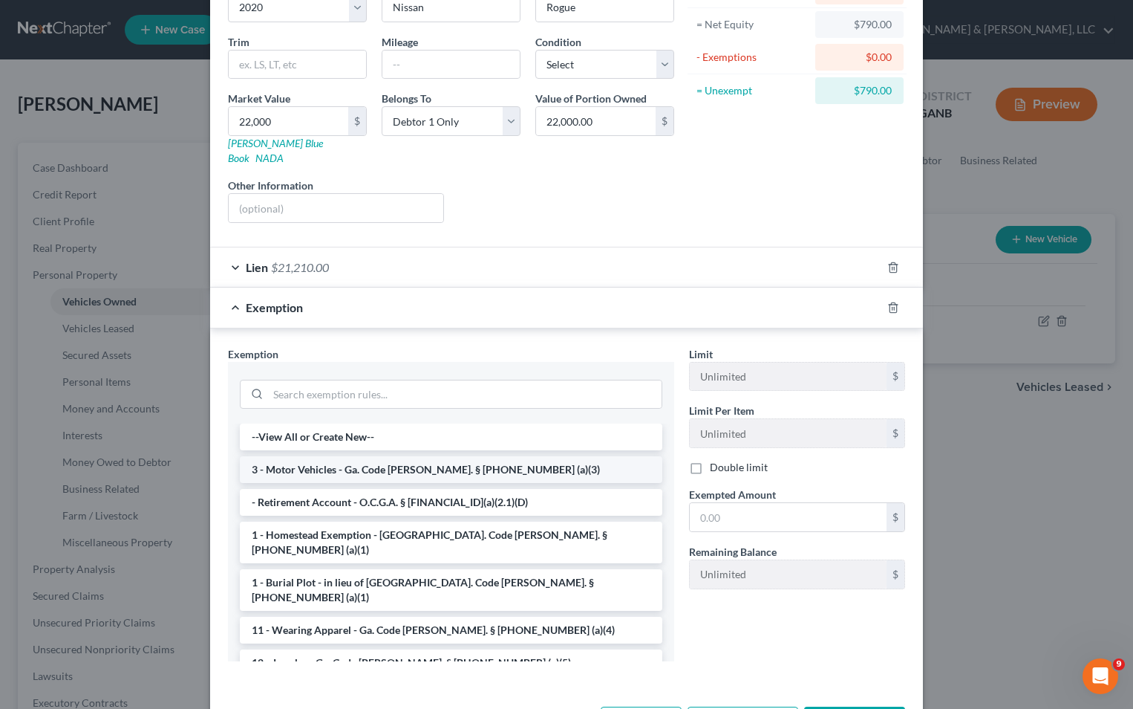
click at [416, 456] on li "3 - Motor Vehicles - Ga. Code Ann. § 44-13-100 (a)(3)" at bounding box center [451, 469] width 423 height 27
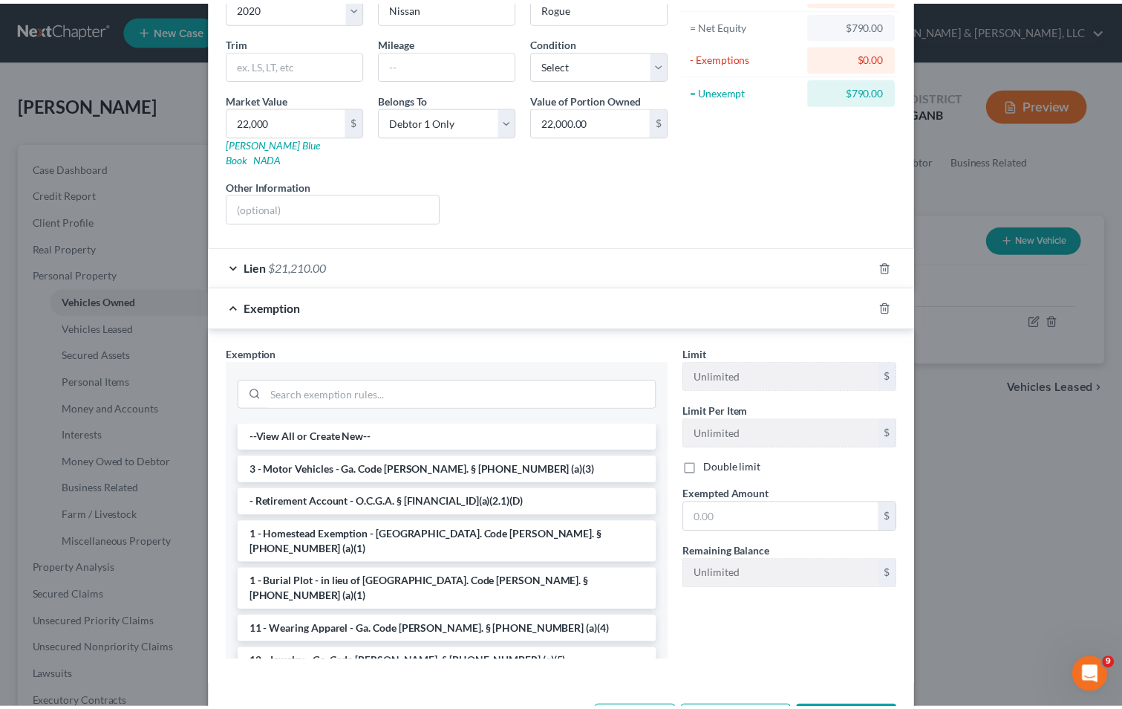
scroll to position [122, 0]
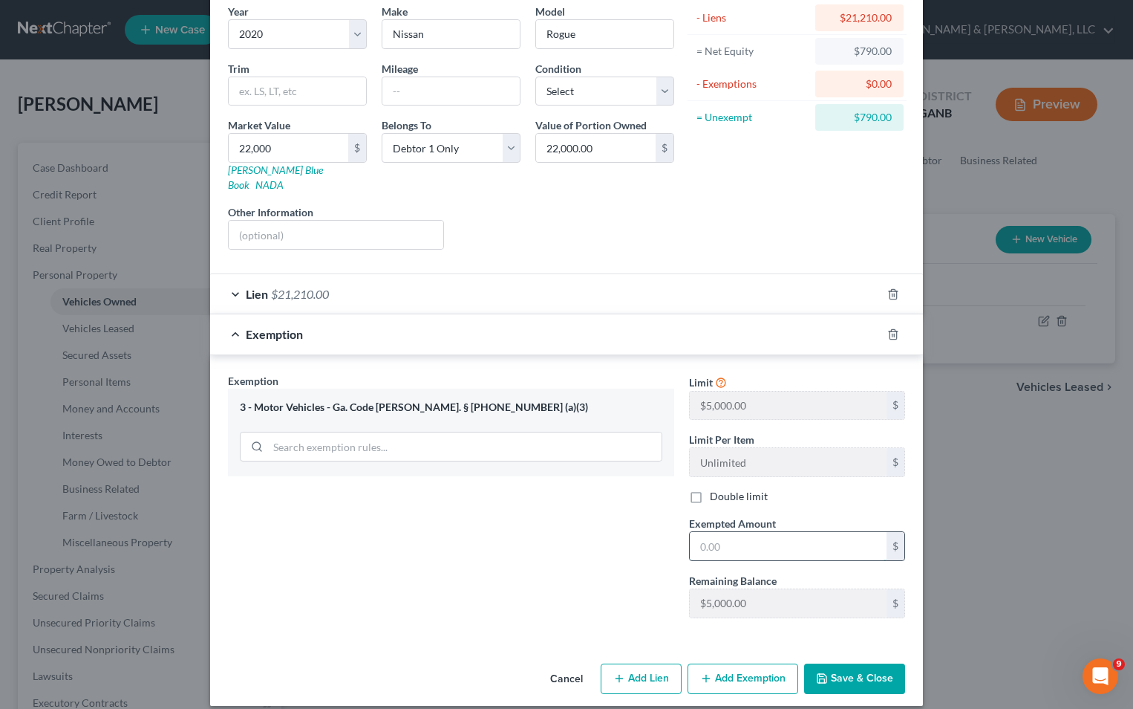
click at [712, 533] on input "text" at bounding box center [788, 546] width 197 height 28
type input "790"
click at [851, 669] on button "Save & Close" at bounding box center [854, 678] width 101 height 31
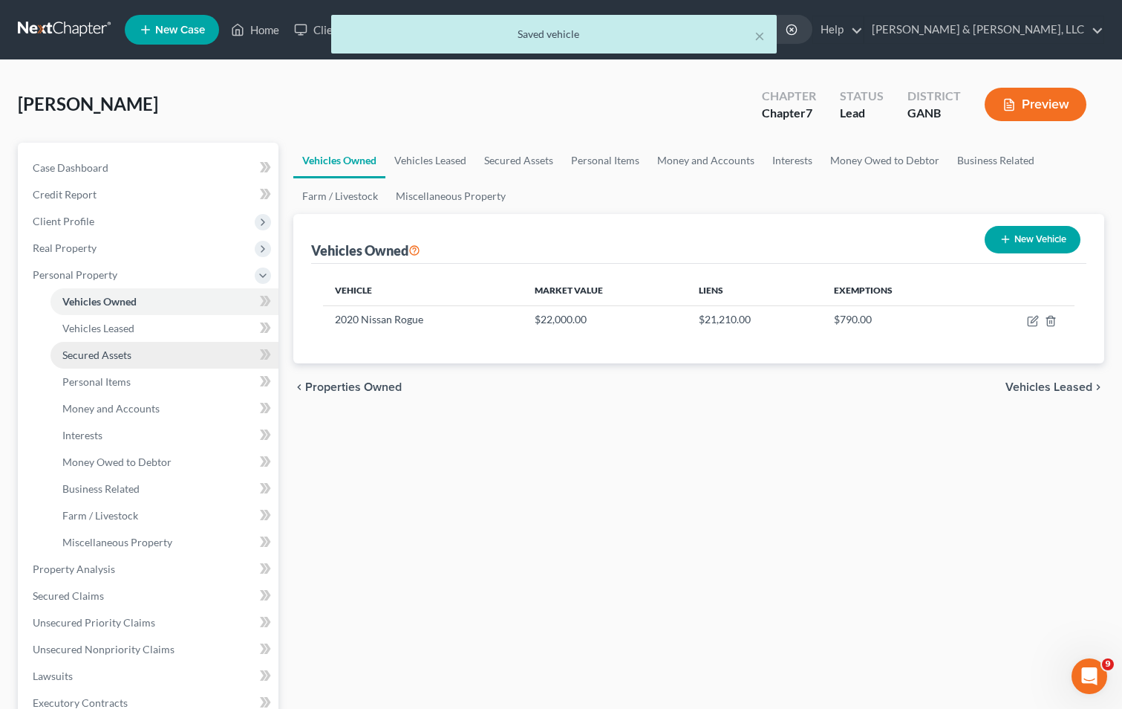
click at [111, 356] on span "Secured Assets" at bounding box center [96, 354] width 69 height 13
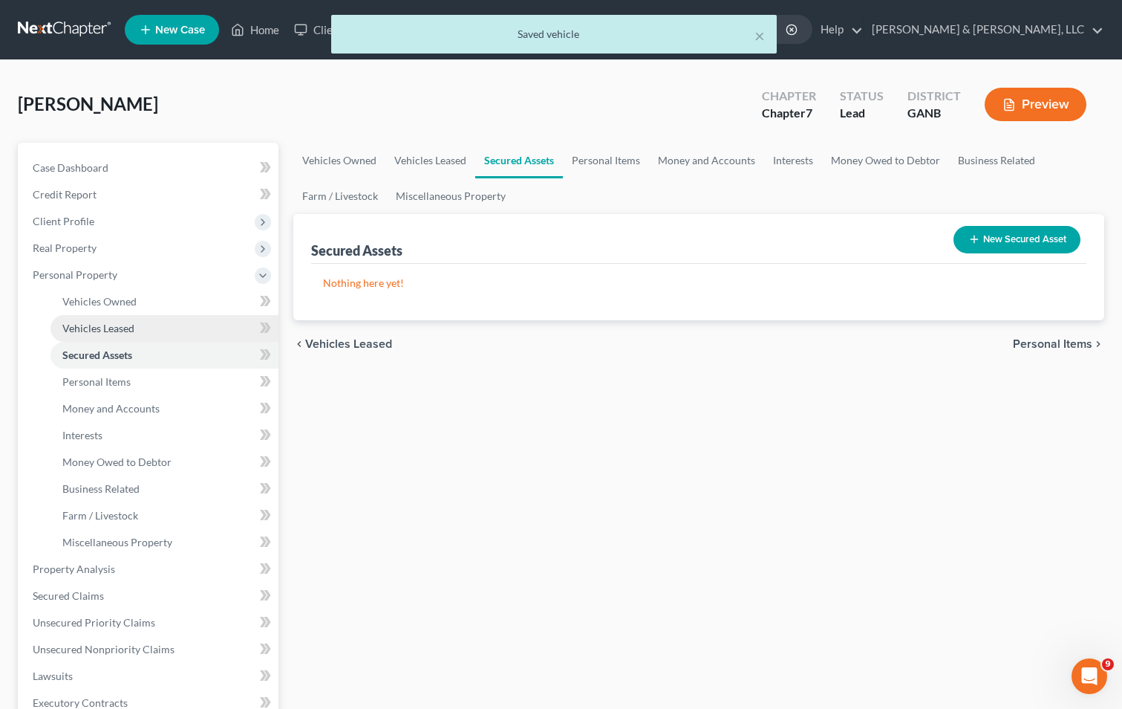
click at [112, 329] on span "Vehicles Leased" at bounding box center [98, 328] width 72 height 13
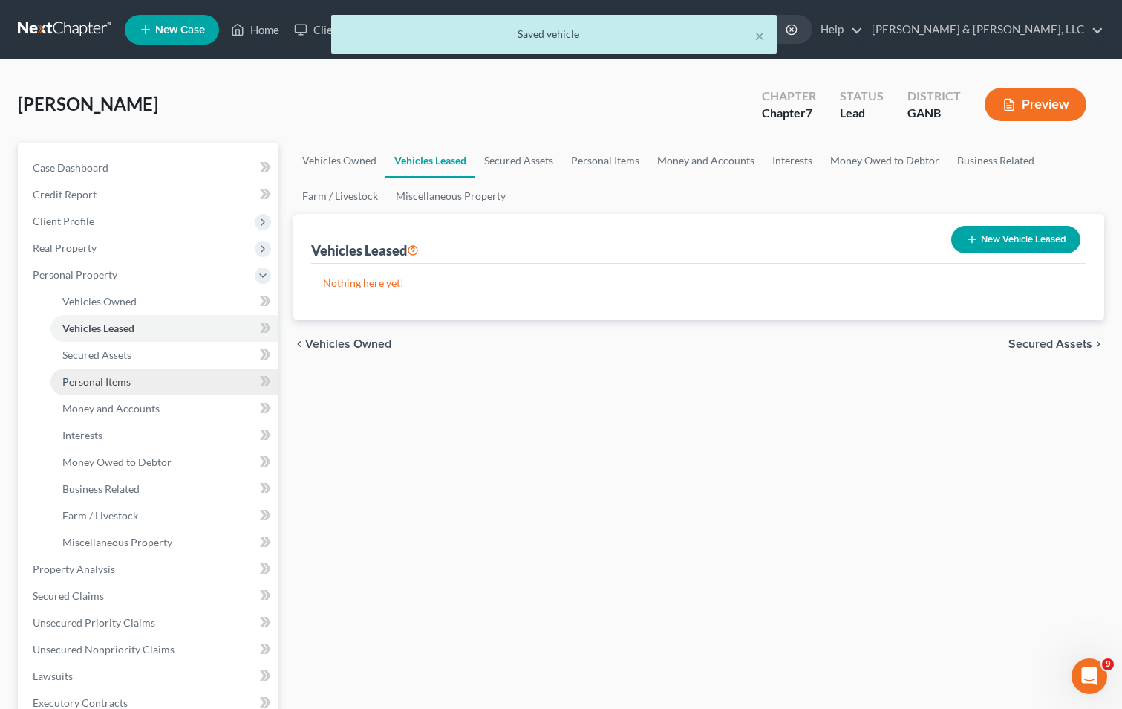
click at [112, 376] on span "Personal Items" at bounding box center [96, 381] width 68 height 13
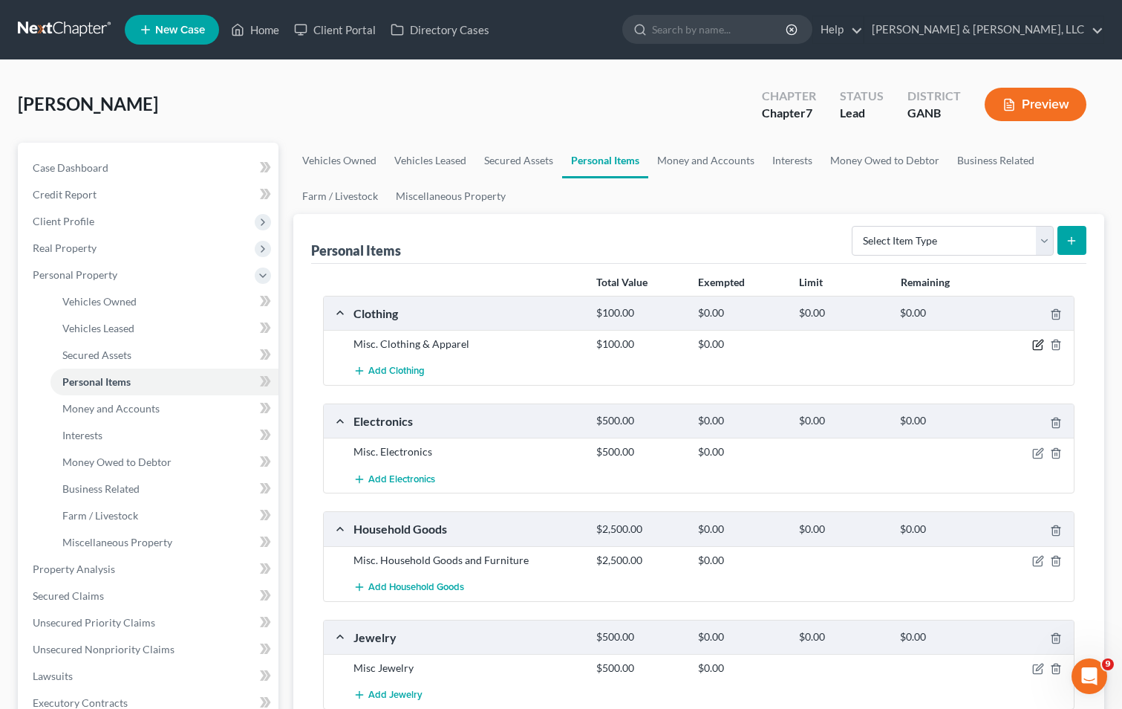
click at [1043, 347] on icon "button" at bounding box center [1038, 345] width 12 height 12
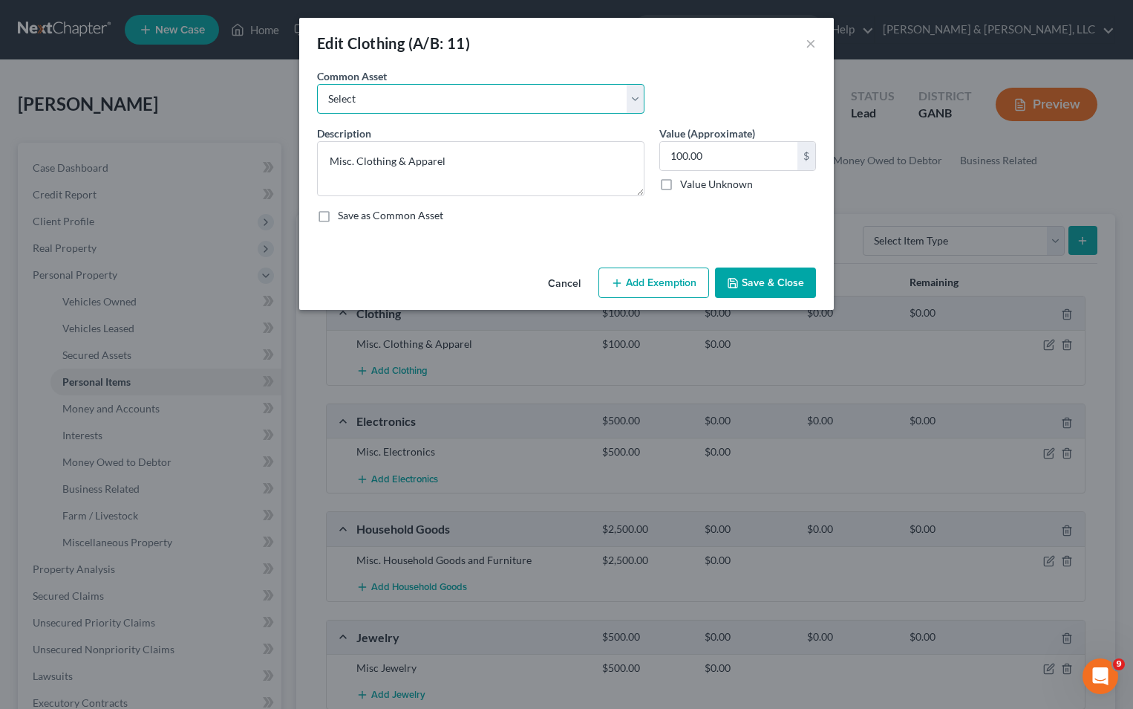
click at [420, 102] on select "Select Misc. Clothing & Apparel" at bounding box center [481, 99] width 328 height 30
select select "0"
click at [317, 84] on select "Select Misc. Clothing & Apparel" at bounding box center [481, 99] width 328 height 30
click at [673, 160] on input "100.00" at bounding box center [728, 156] width 137 height 28
type input "500.00"
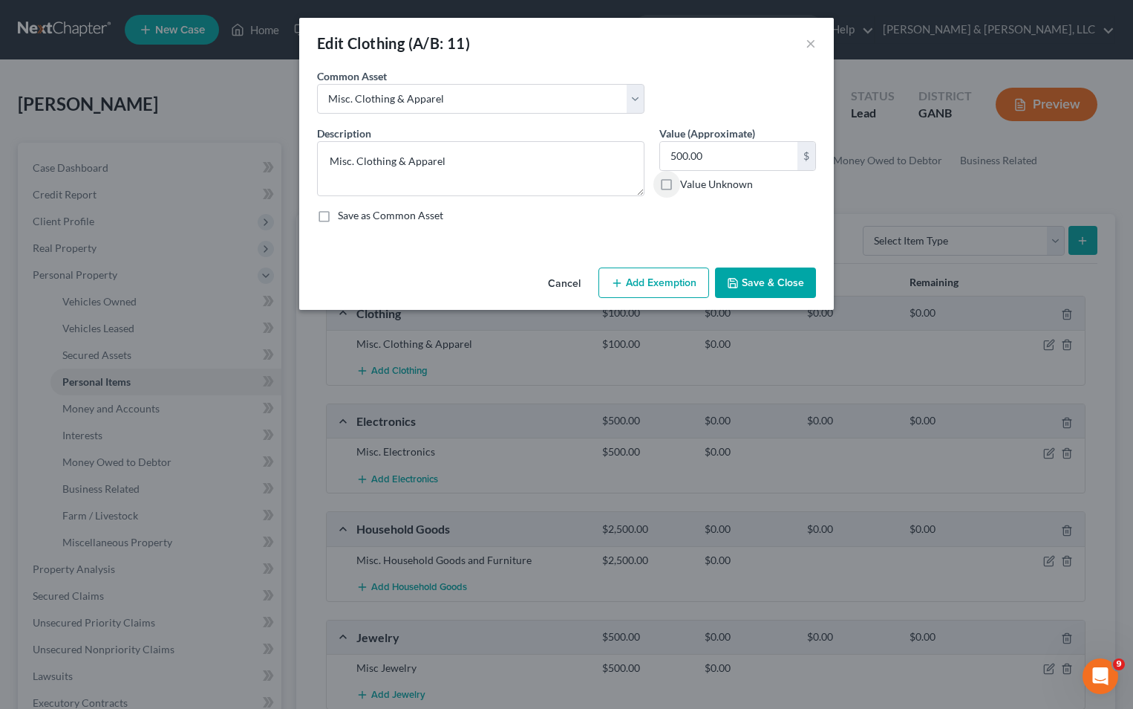
click at [670, 286] on button "Add Exemption" at bounding box center [654, 282] width 111 height 31
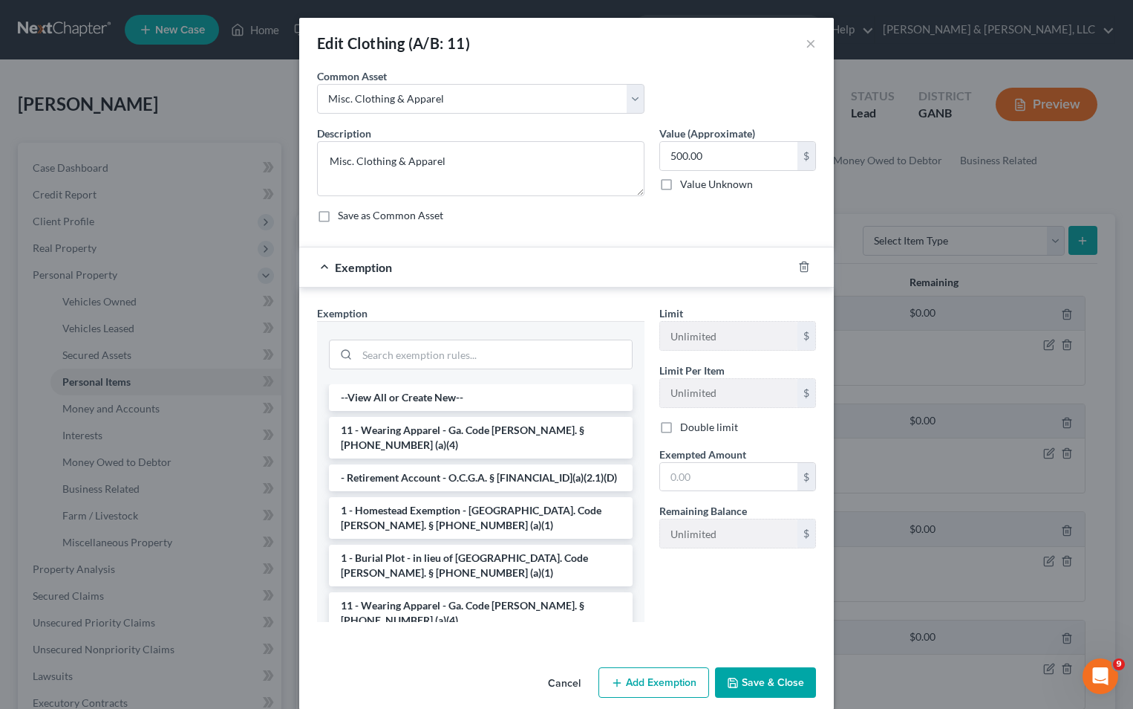
click at [490, 429] on li "11 - Wearing Apparel - Ga. Code Ann. § 44-13-100 (a)(4)" at bounding box center [481, 438] width 304 height 42
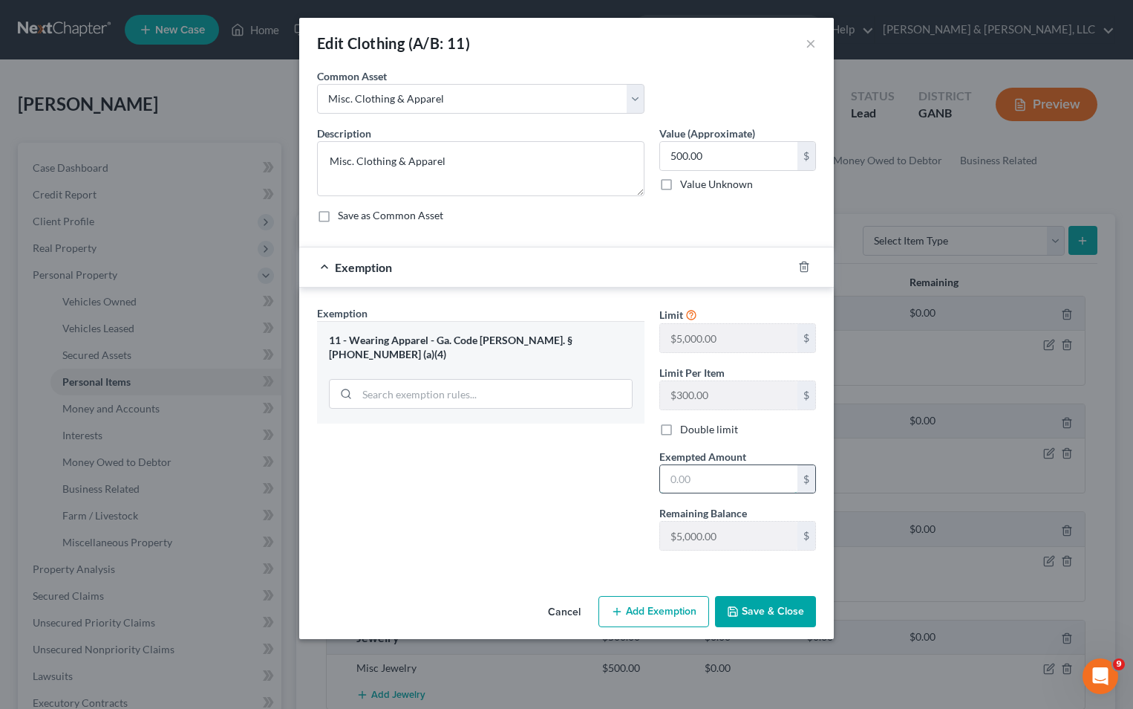
click at [670, 477] on input "text" at bounding box center [728, 479] width 137 height 28
type input "500"
click at [758, 619] on button "Save & Close" at bounding box center [765, 611] width 101 height 31
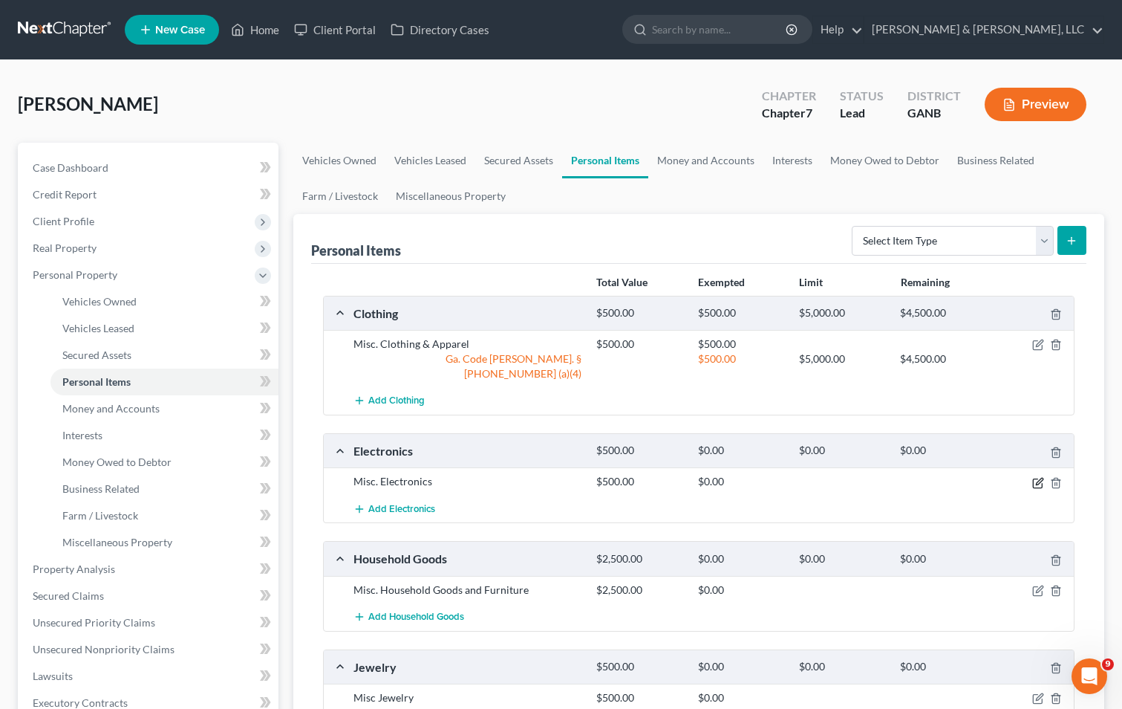
click at [1038, 478] on icon "button" at bounding box center [1039, 481] width 7 height 7
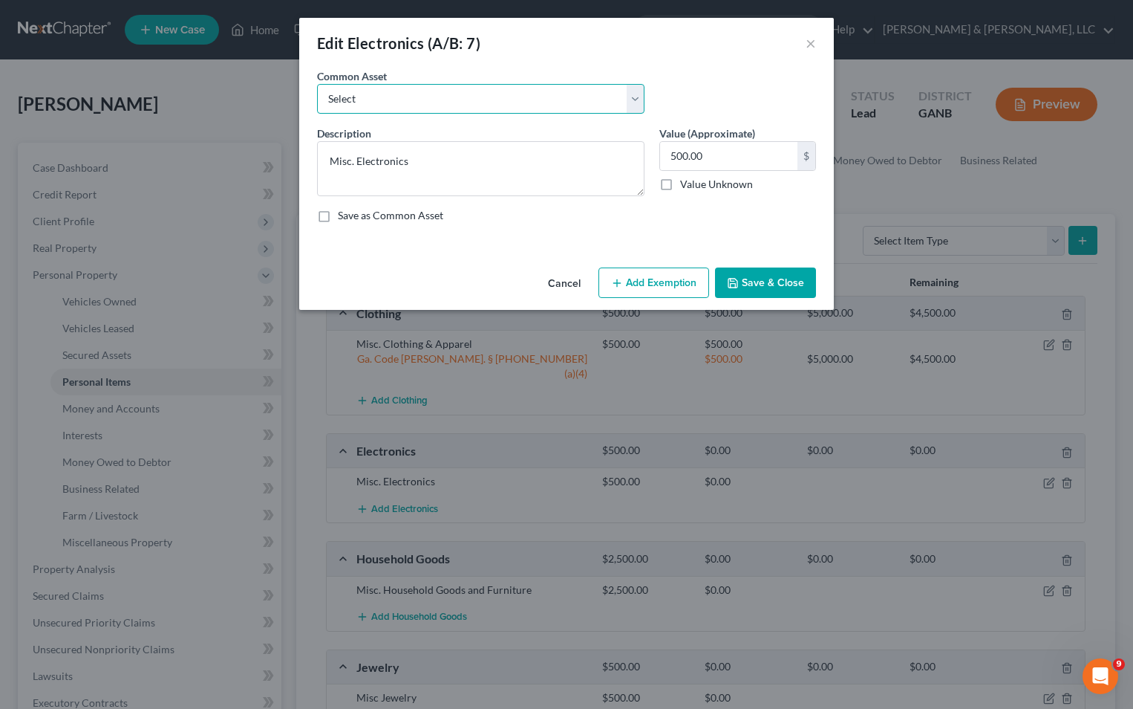
click at [507, 104] on select "Select Misc. Electronics" at bounding box center [481, 99] width 328 height 30
select select "0"
click at [317, 84] on select "Select Misc. Electronics" at bounding box center [481, 99] width 328 height 30
click at [667, 155] on input "500.00" at bounding box center [728, 156] width 137 height 28
type input "1,000.00"
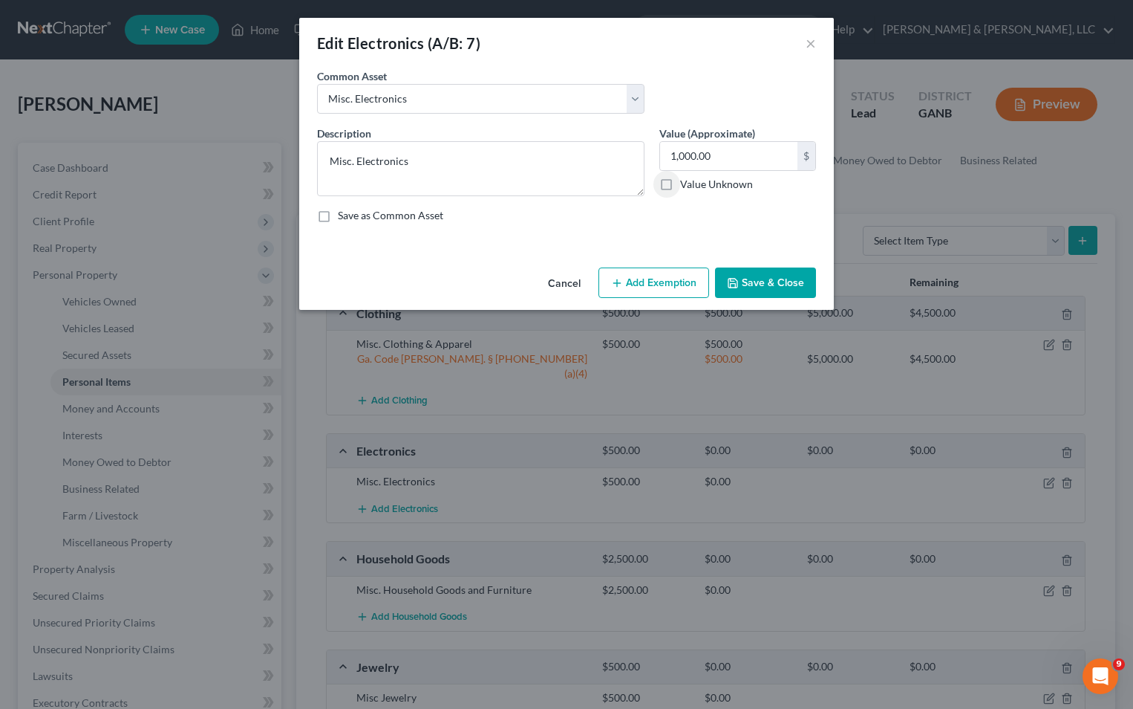
click at [662, 281] on button "Add Exemption" at bounding box center [654, 282] width 111 height 31
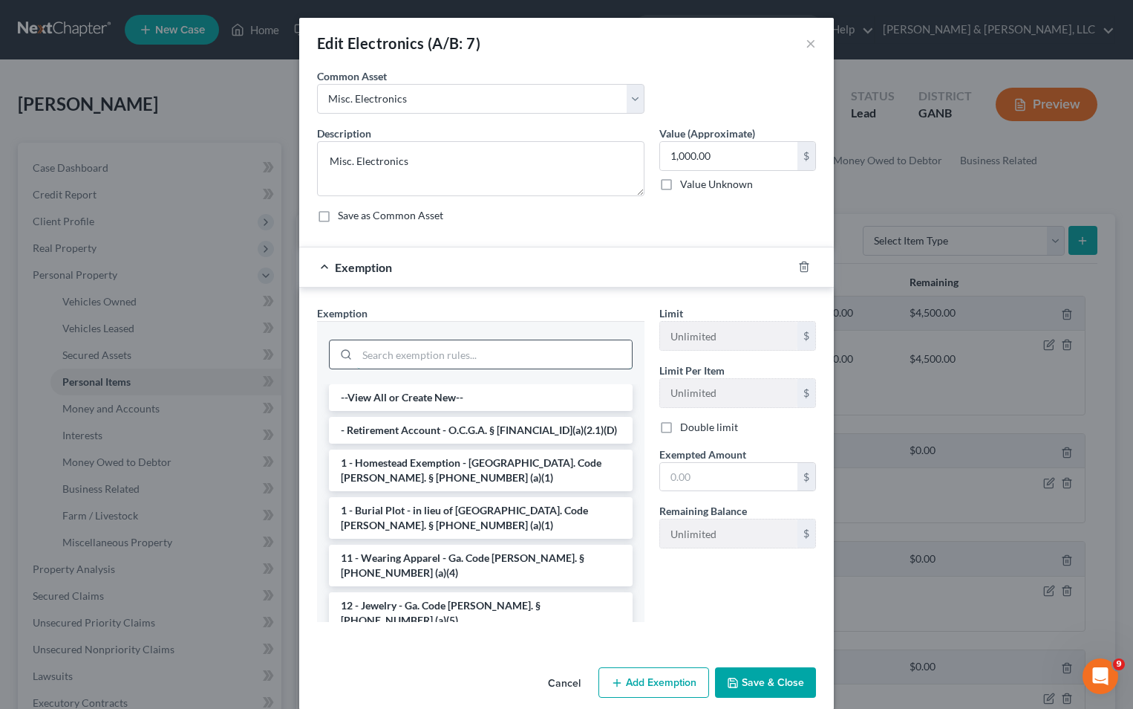
click at [500, 359] on input "search" at bounding box center [494, 354] width 275 height 28
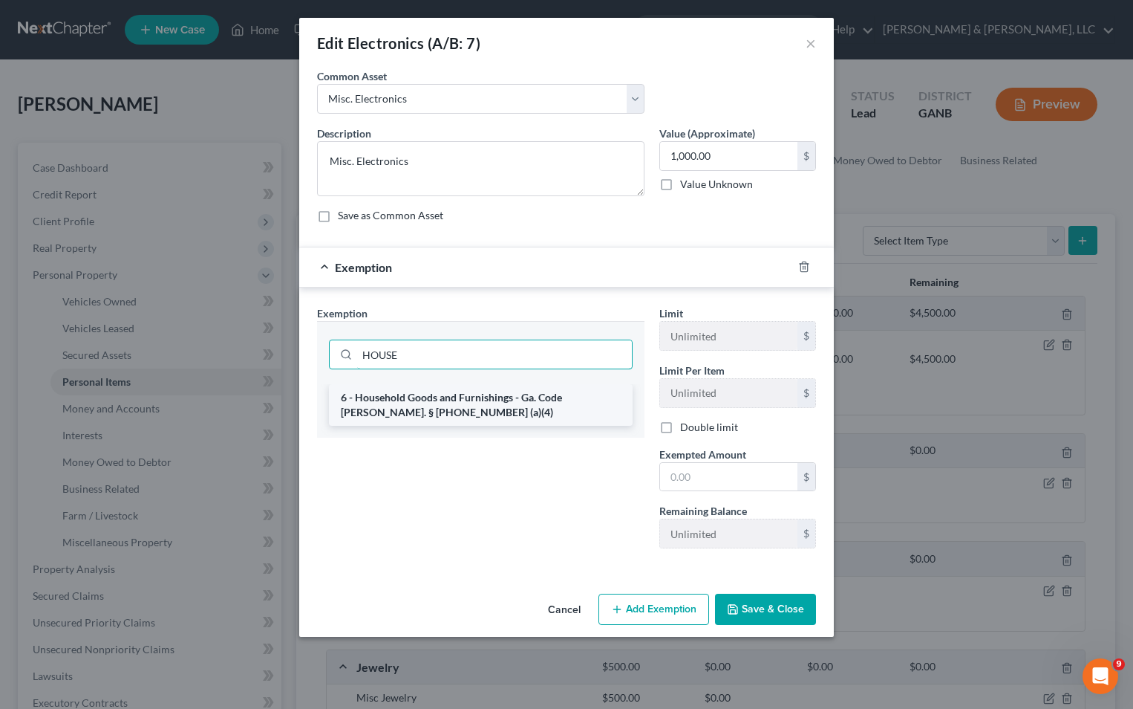
type input "HOUSE"
click at [498, 399] on li "6 - Household Goods and Furnishings - Ga. Code Ann. § 44-13-100 (a)(4)" at bounding box center [481, 405] width 304 height 42
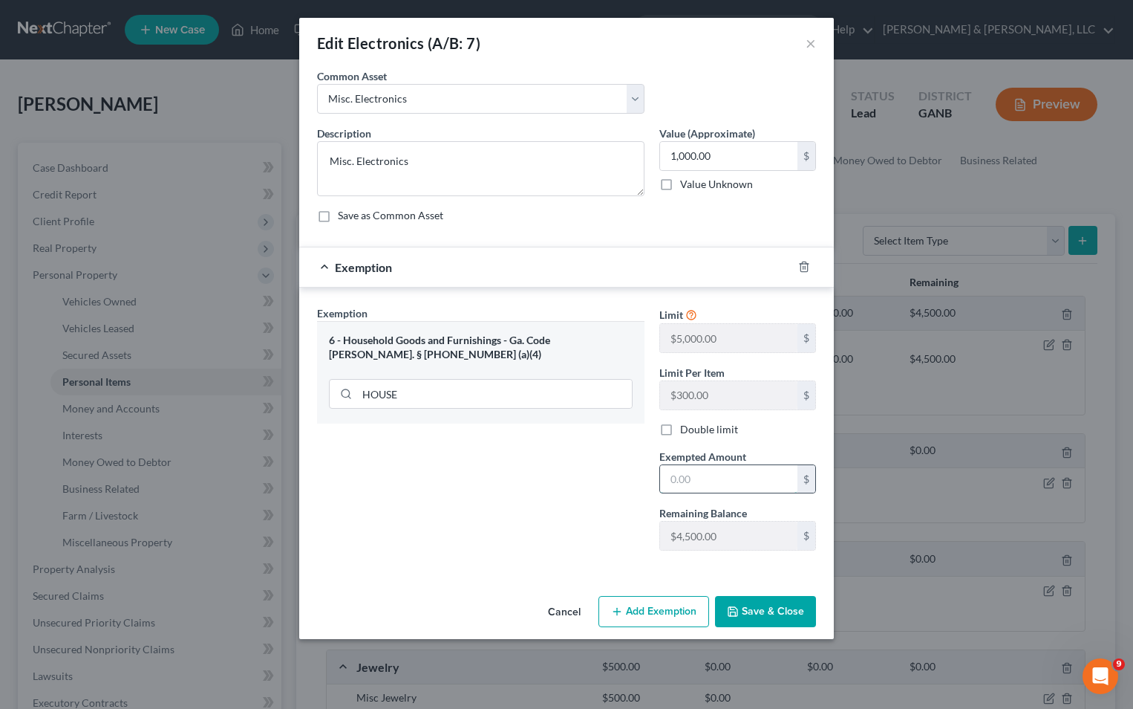
click at [683, 477] on input "text" at bounding box center [728, 479] width 137 height 28
type input "1,000"
click at [748, 615] on button "Save & Close" at bounding box center [765, 611] width 101 height 31
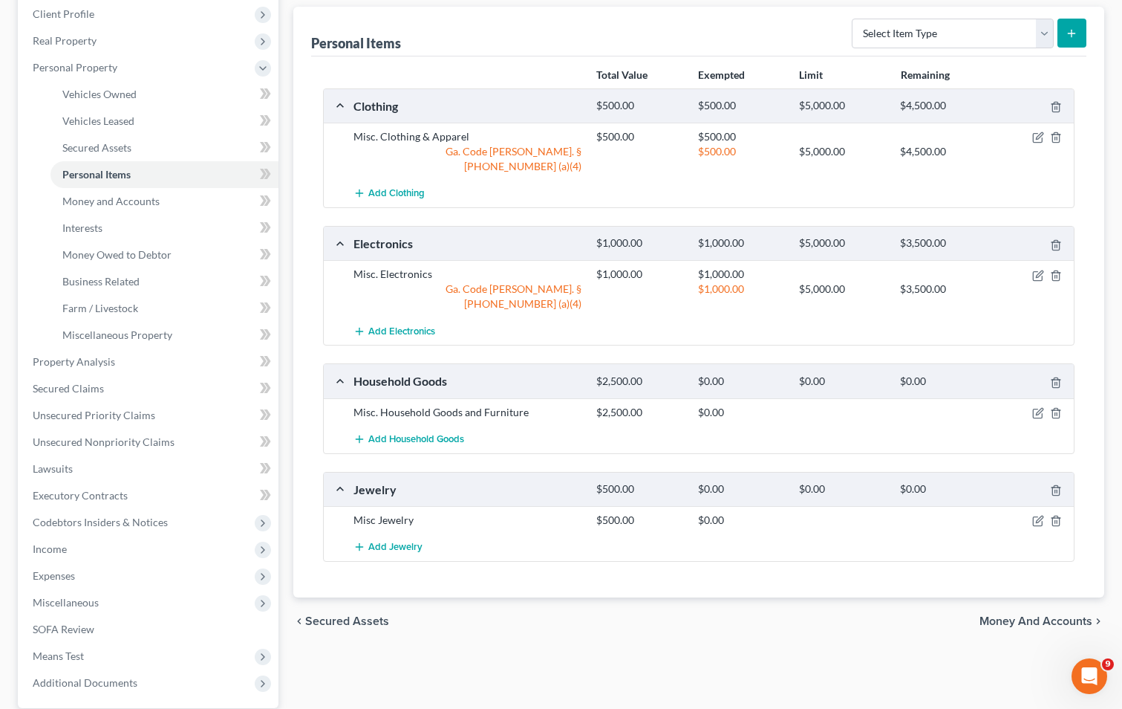
scroll to position [223, 0]
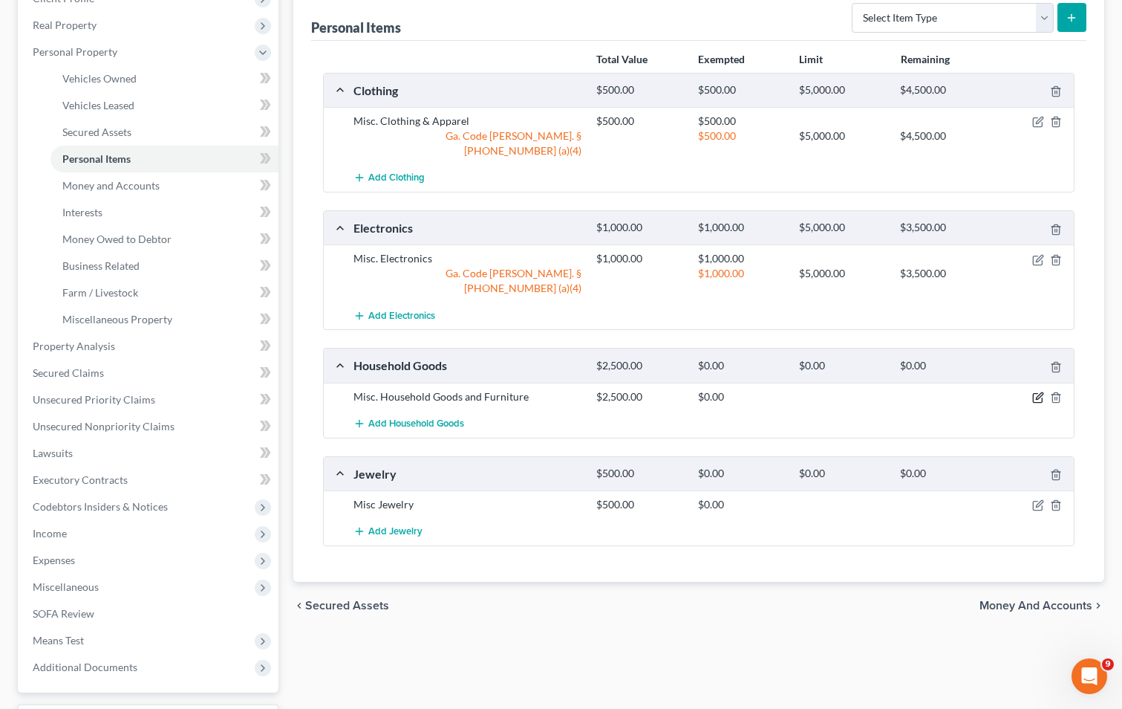
click at [1041, 391] on icon "button" at bounding box center [1038, 397] width 12 height 12
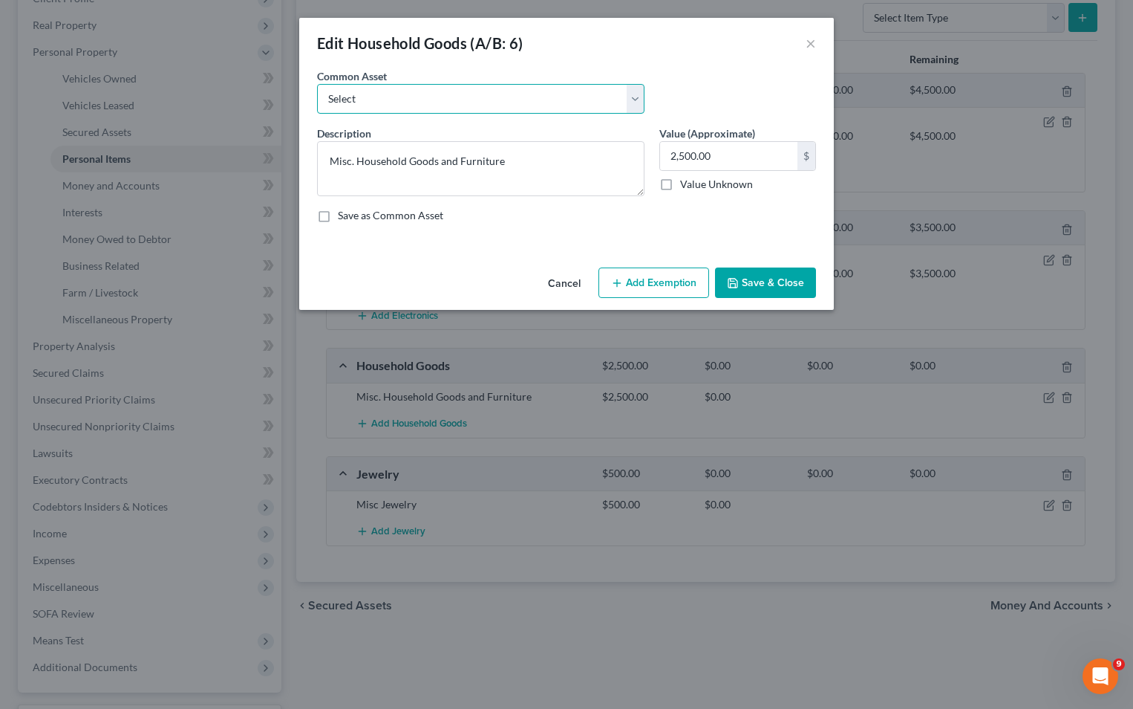
click at [459, 106] on select "Select Misc. Household Goods and Furniture" at bounding box center [481, 99] width 328 height 30
select select "0"
click at [317, 84] on select "Select Misc. Household Goods and Furniture" at bounding box center [481, 99] width 328 height 30
click at [674, 154] on input "2,500.00" at bounding box center [728, 156] width 137 height 28
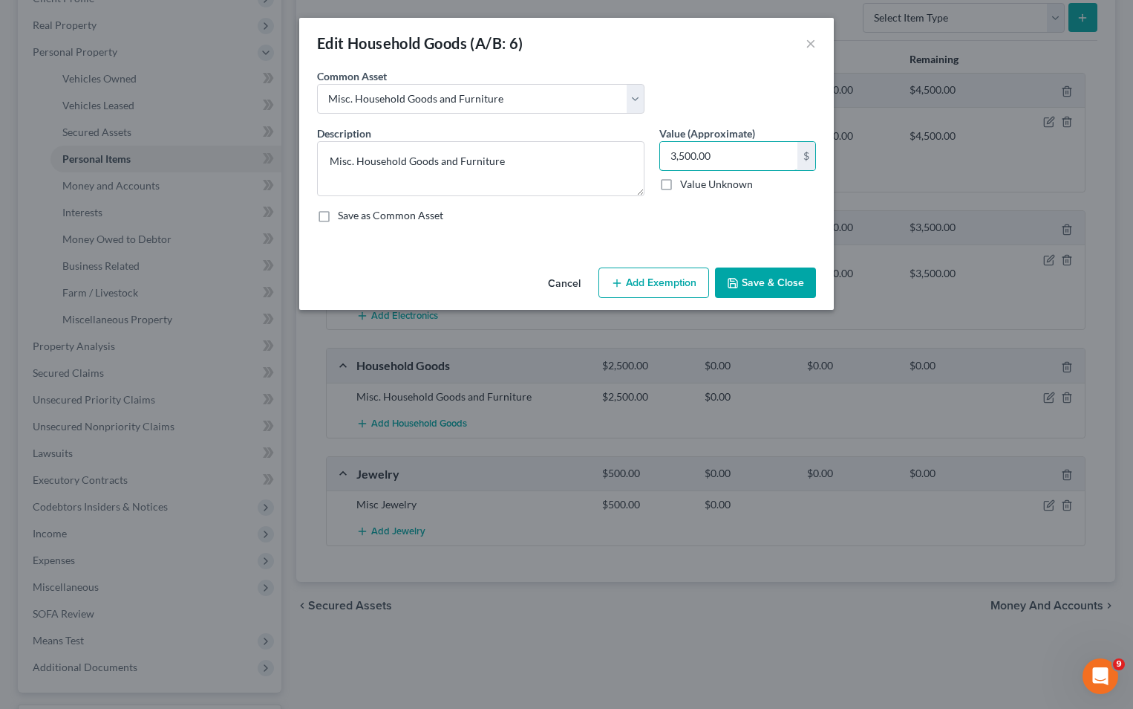
type input "3,500.00"
click at [755, 291] on button "Save & Close" at bounding box center [765, 282] width 101 height 31
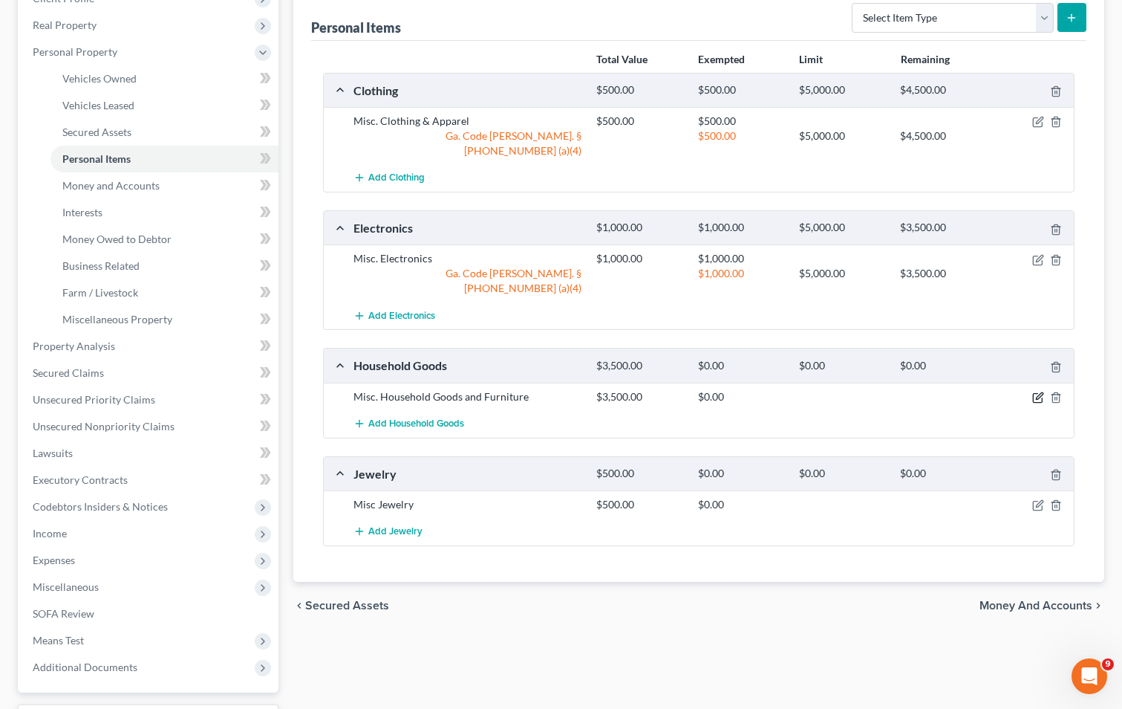
click at [1037, 391] on icon "button" at bounding box center [1038, 397] width 12 height 12
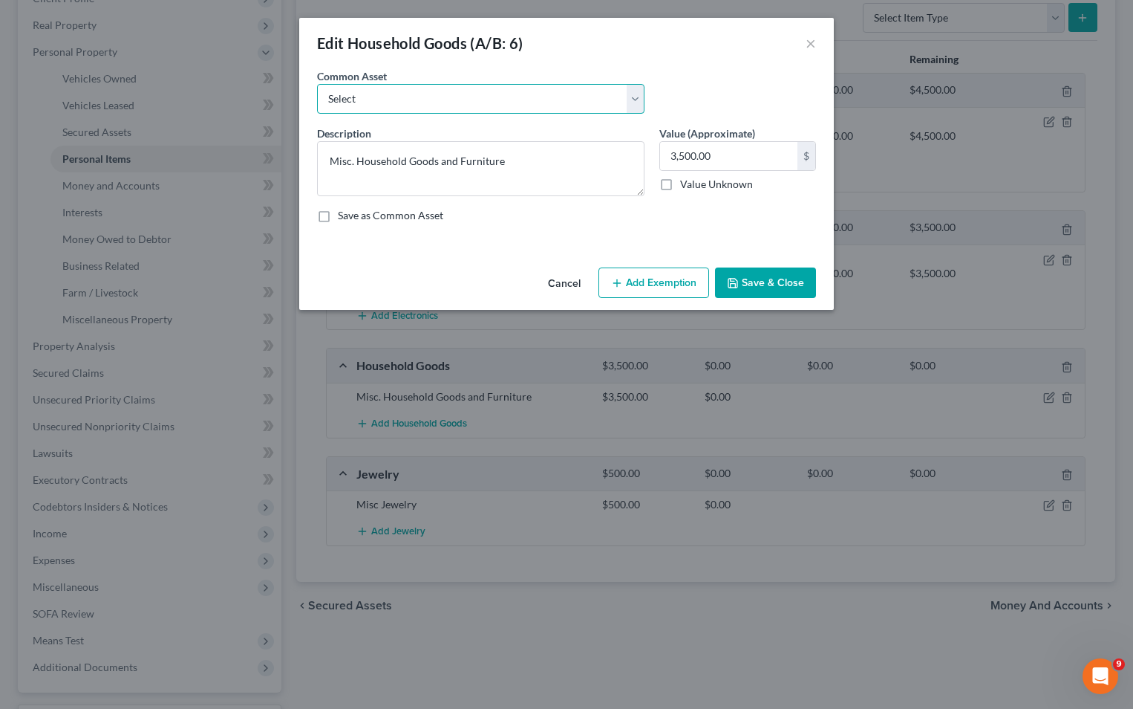
click at [495, 100] on select "Select Misc. Household Goods and Furniture" at bounding box center [481, 99] width 328 height 30
select select "0"
click at [317, 84] on select "Select Misc. Household Goods and Furniture" at bounding box center [481, 99] width 328 height 30
click at [670, 160] on input "2,500.00" at bounding box center [728, 156] width 137 height 28
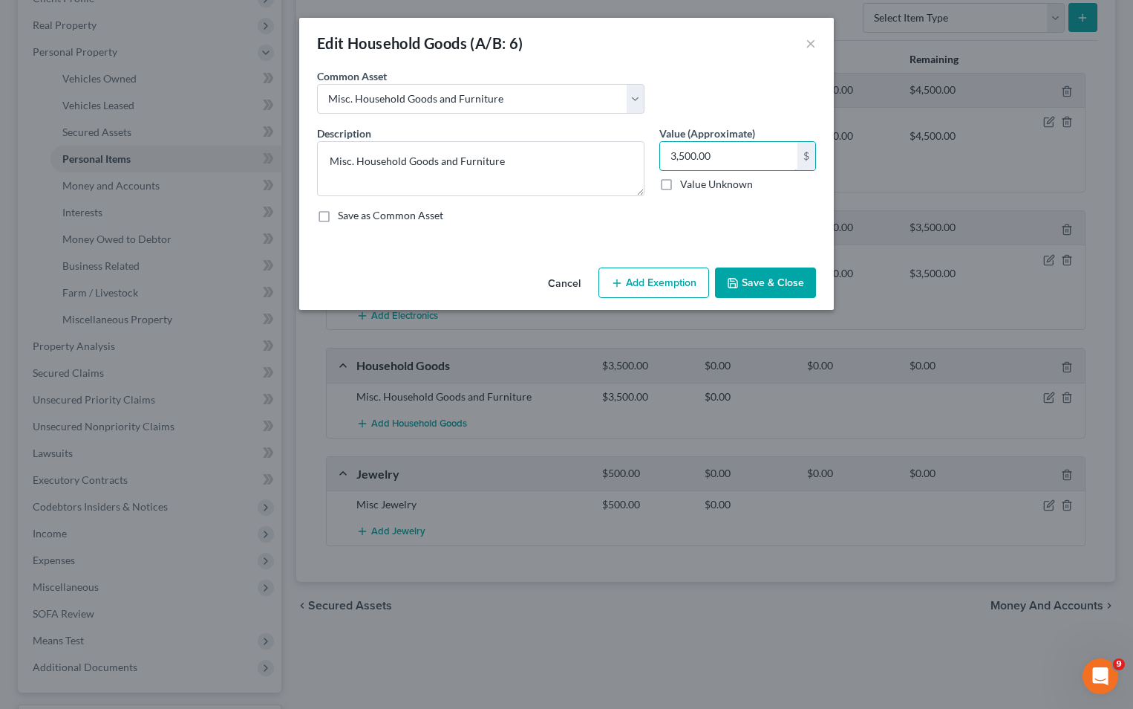
type input "3,500.00"
click at [643, 283] on button "Add Exemption" at bounding box center [654, 282] width 111 height 31
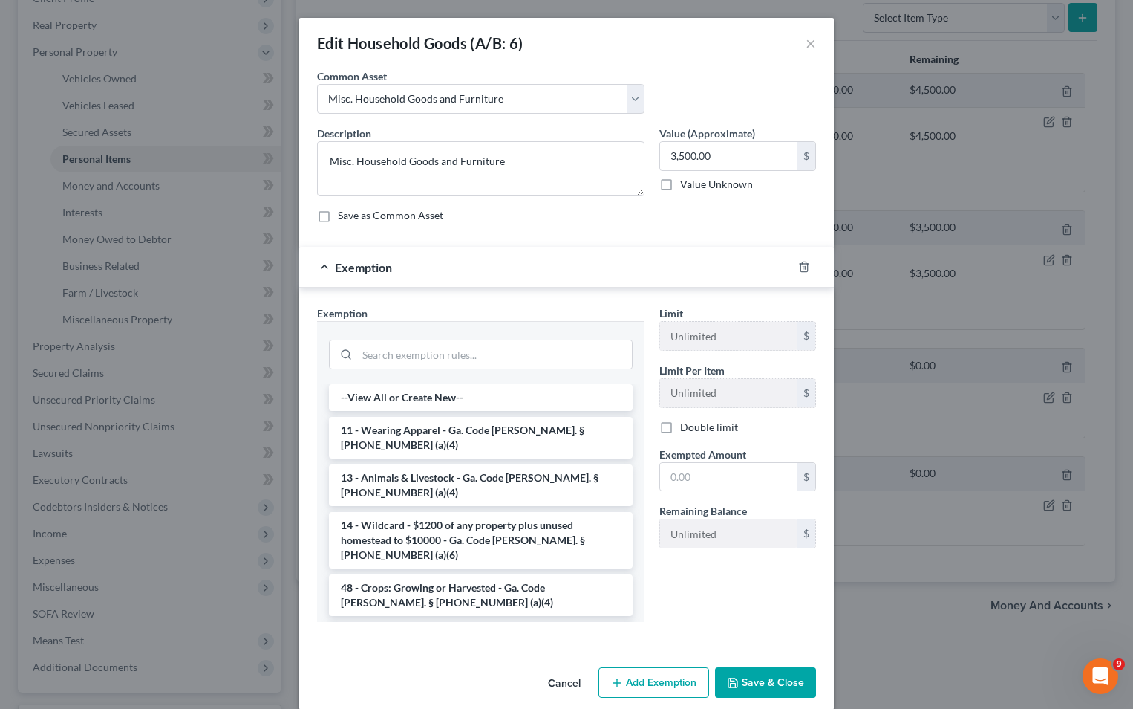
click at [482, 622] on li "6 - Household Goods and Furnishings - Ga. Code Ann. § 44-13-100 (a)(4)" at bounding box center [481, 643] width 304 height 42
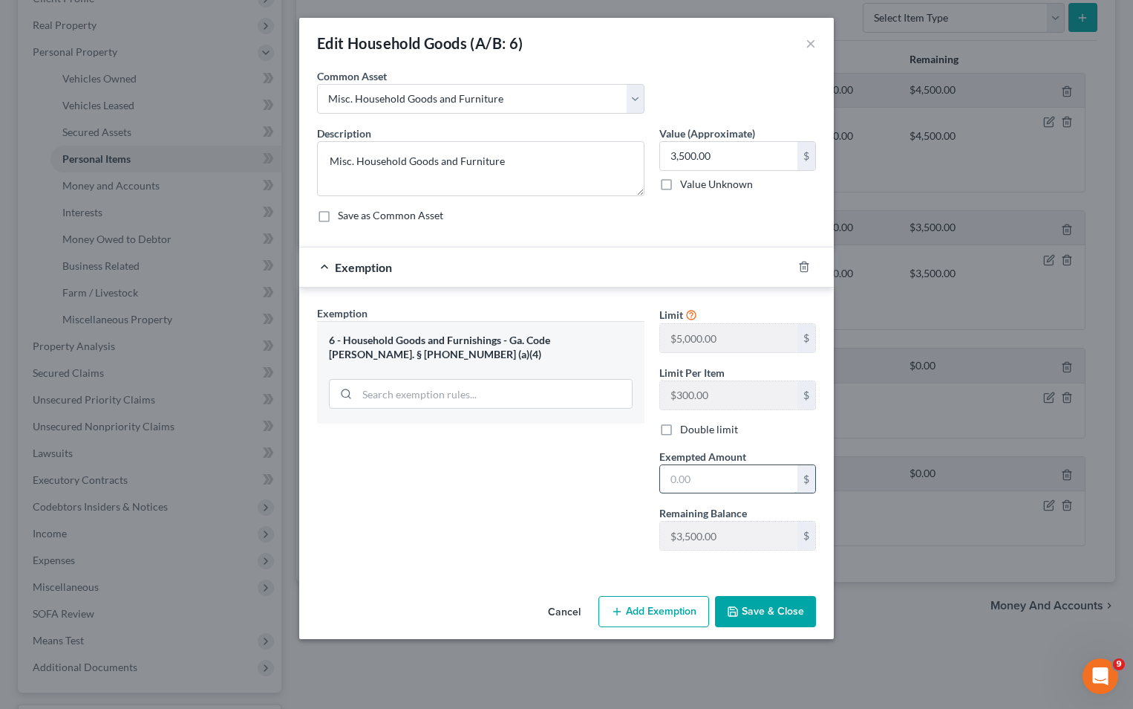
click at [675, 489] on input "text" at bounding box center [728, 479] width 137 height 28
type input "3,500"
click at [753, 608] on button "Save & Close" at bounding box center [765, 611] width 101 height 31
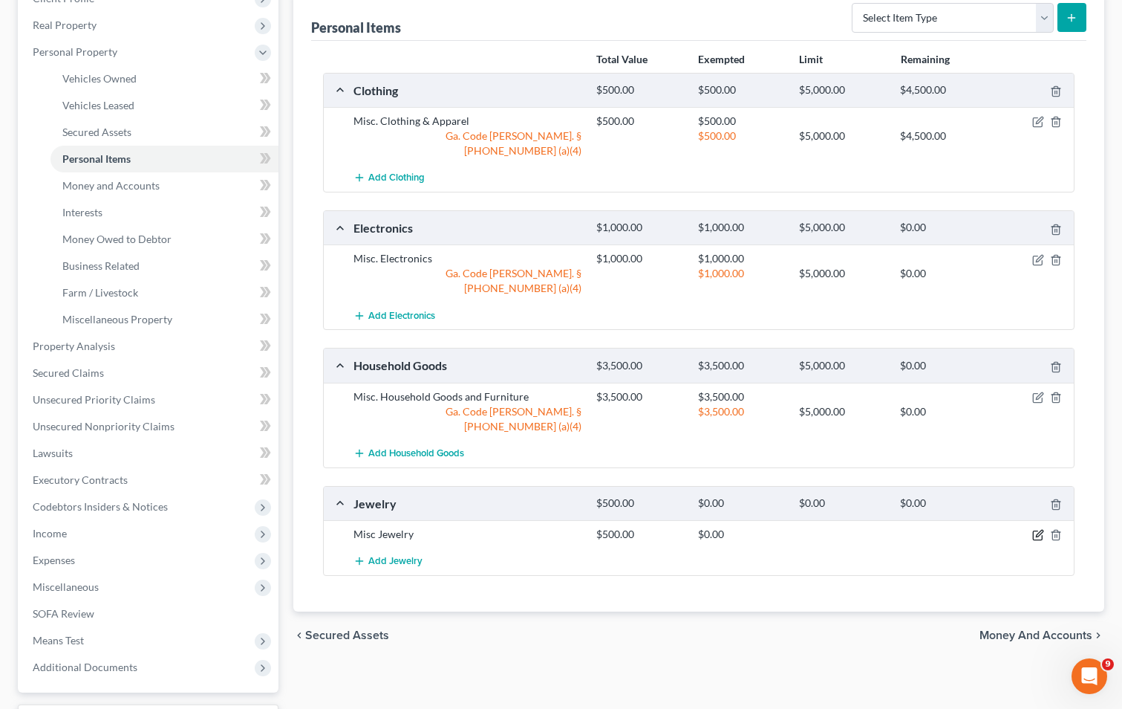
click at [1036, 529] on icon "button" at bounding box center [1038, 535] width 12 height 12
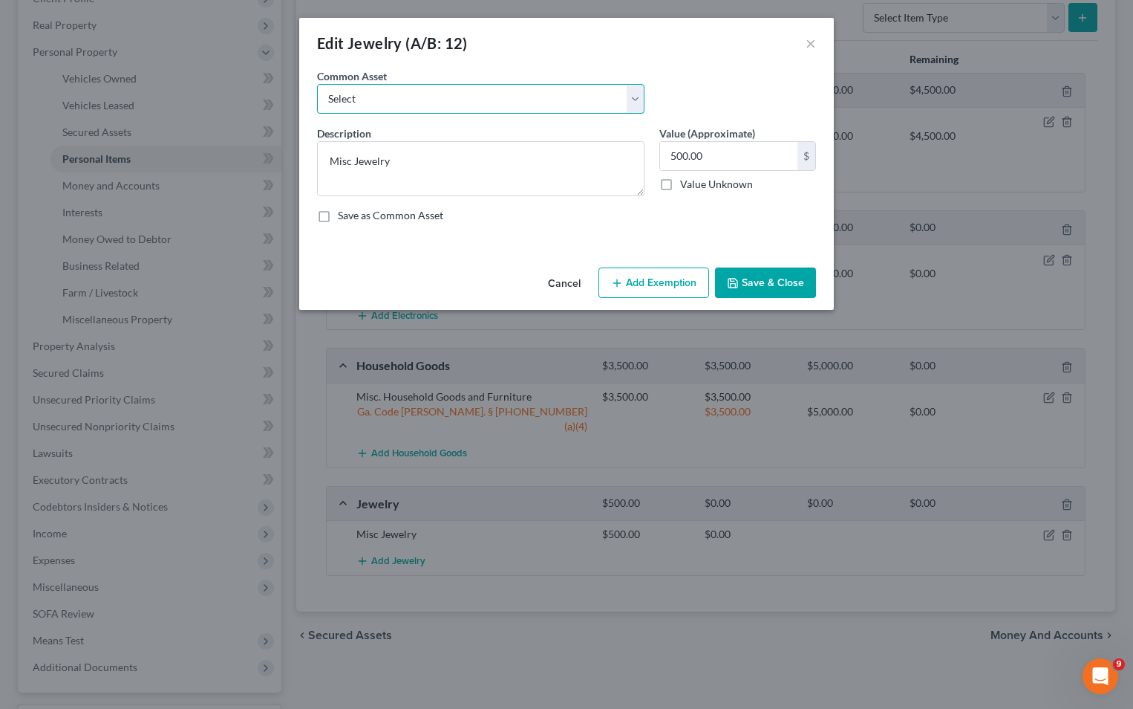
click at [443, 94] on select "Select Misc Jewelry" at bounding box center [481, 99] width 328 height 30
select select "0"
click at [317, 84] on select "Select Misc Jewelry" at bounding box center [481, 99] width 328 height 30
click at [686, 283] on button "Add Exemption" at bounding box center [654, 282] width 111 height 31
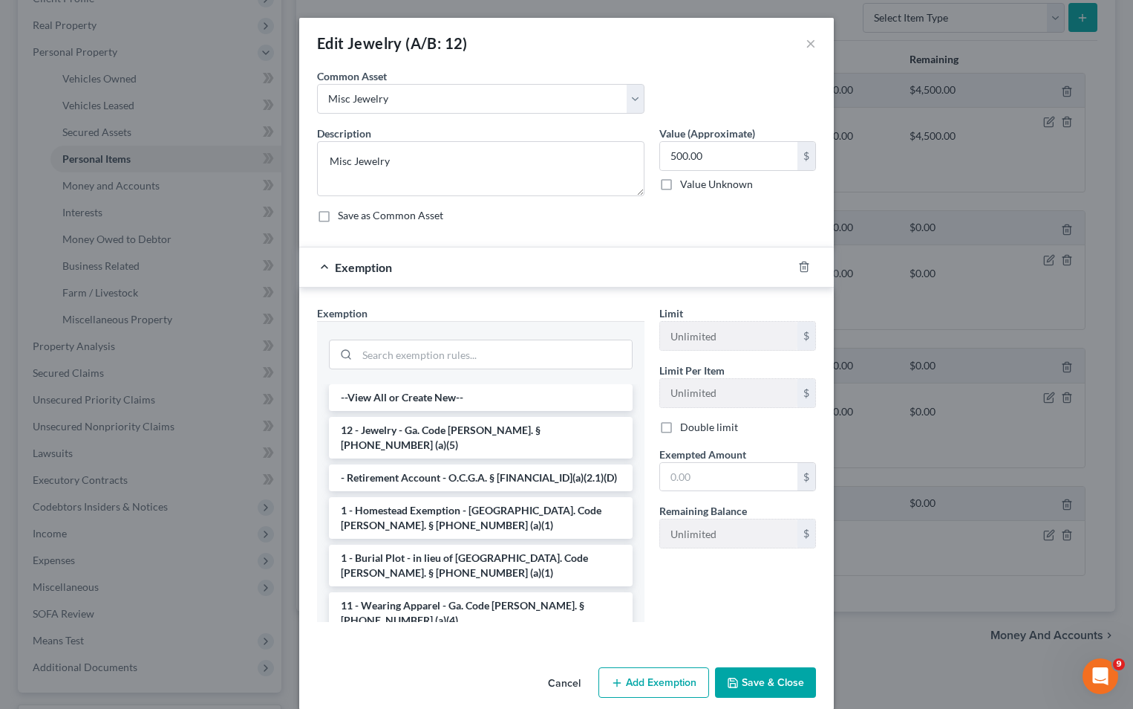
click at [495, 432] on li "12 - Jewelry - Ga. Code Ann. § 44-13-100 (a)(5)" at bounding box center [481, 438] width 304 height 42
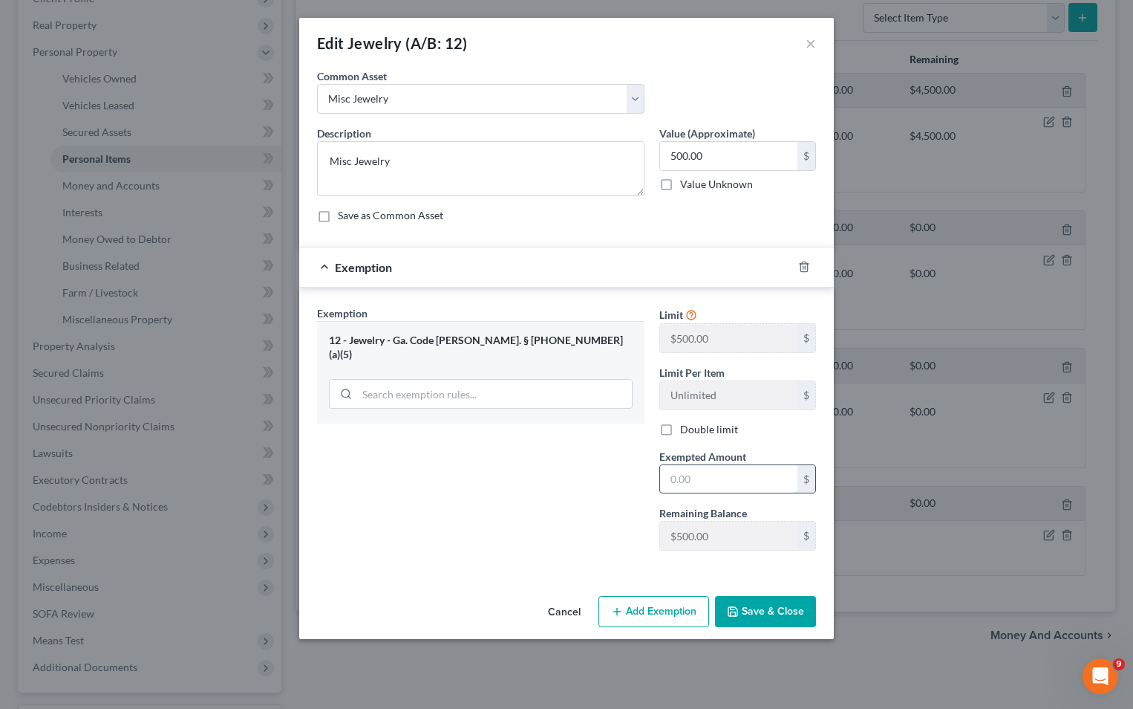
click at [686, 482] on input "text" at bounding box center [728, 479] width 137 height 28
type input "500"
click at [752, 607] on button "Save & Close" at bounding box center [765, 611] width 101 height 31
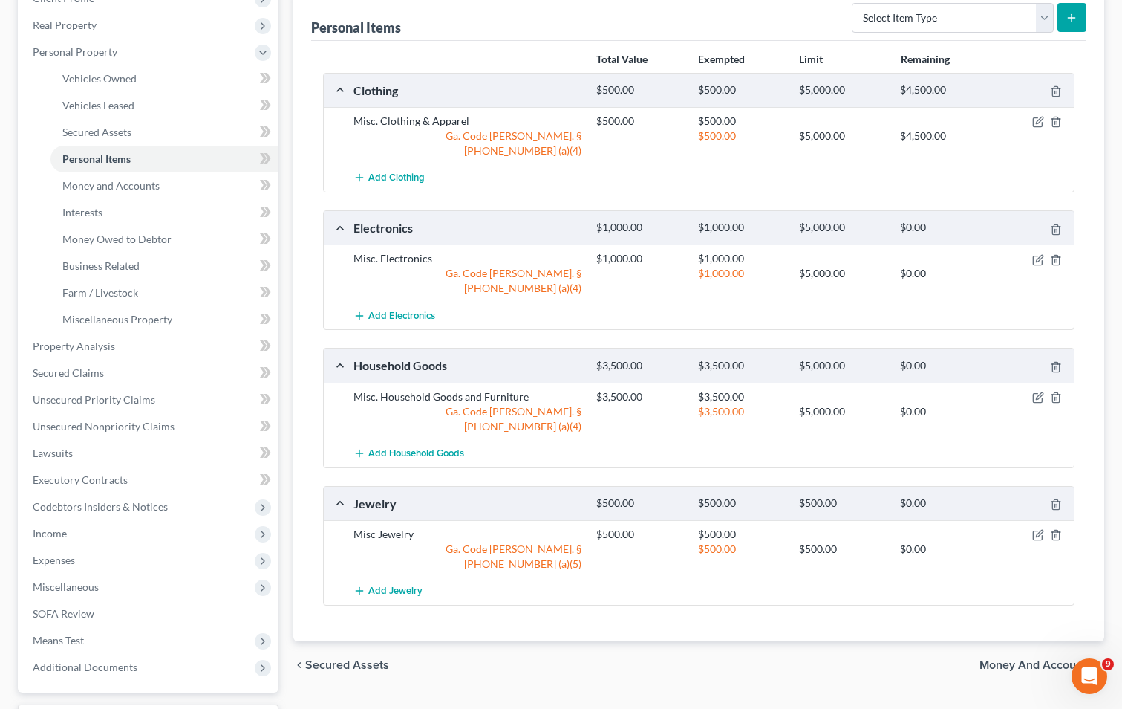
click at [1048, 659] on span "Money and Accounts" at bounding box center [1036, 665] width 113 height 12
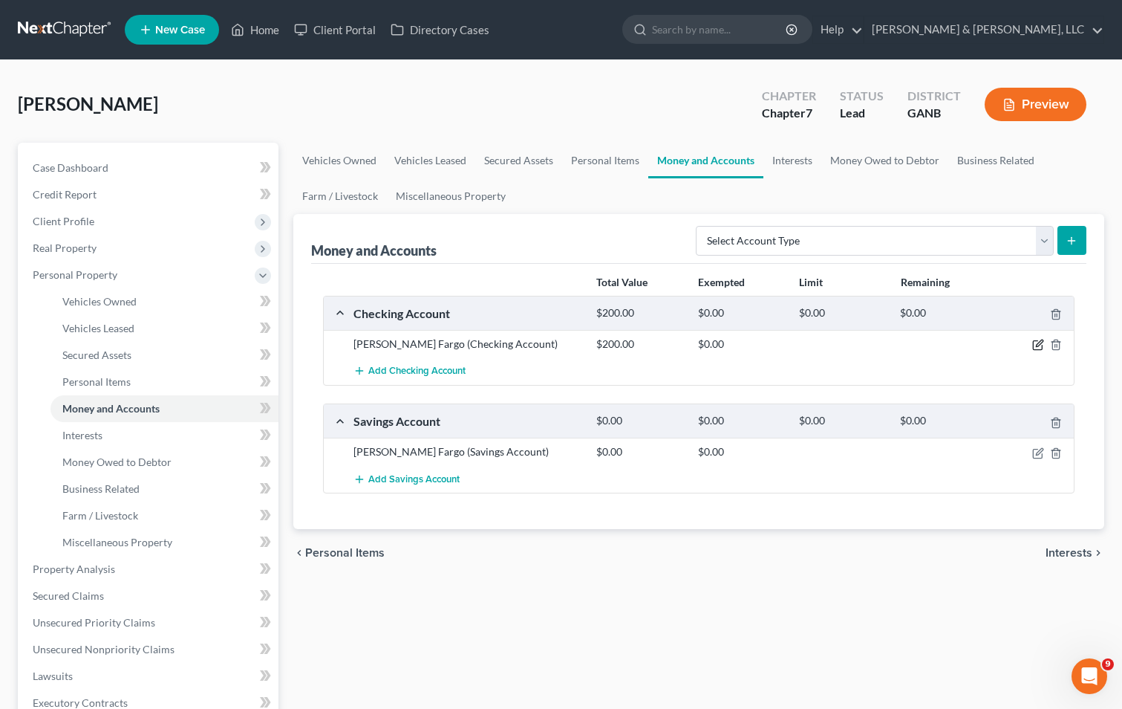
click at [1038, 348] on icon "button" at bounding box center [1038, 345] width 12 height 12
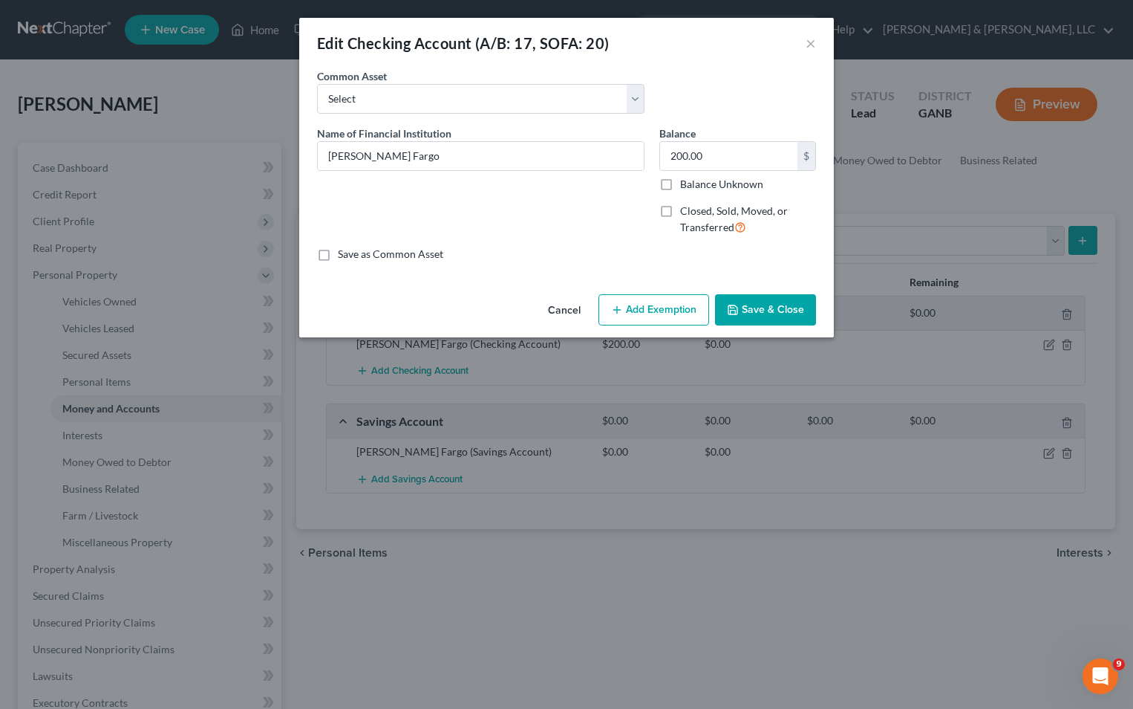
click at [690, 301] on button "Add Exemption" at bounding box center [654, 309] width 111 height 31
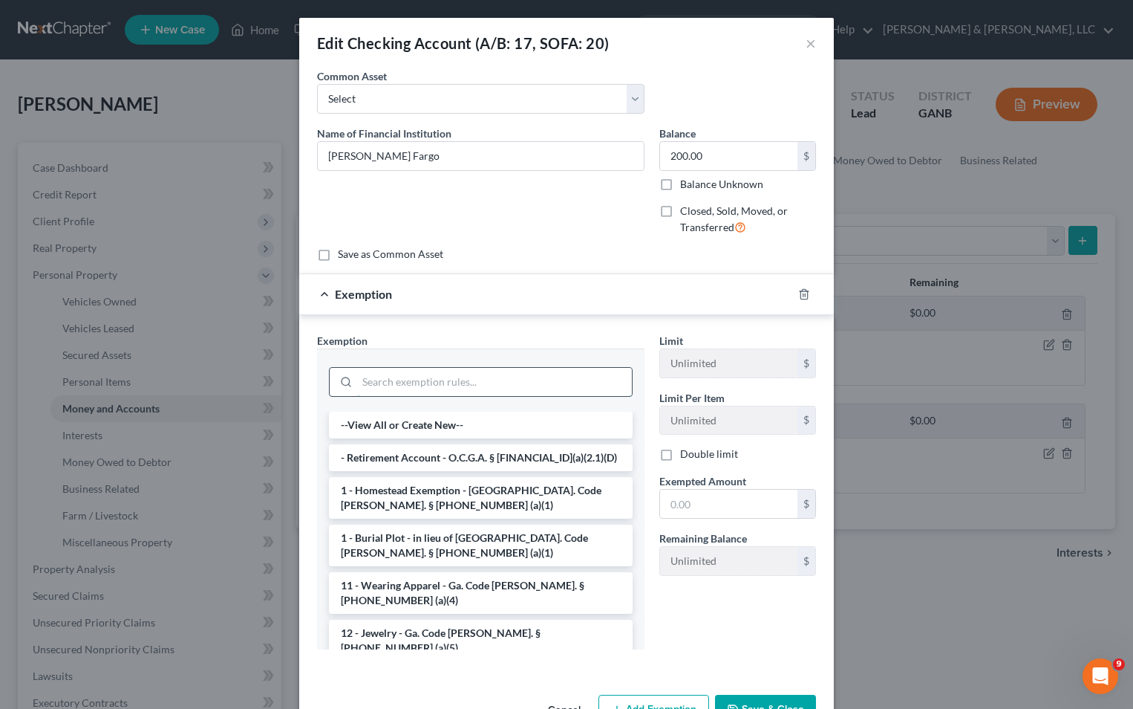
click at [498, 383] on input "search" at bounding box center [494, 382] width 275 height 28
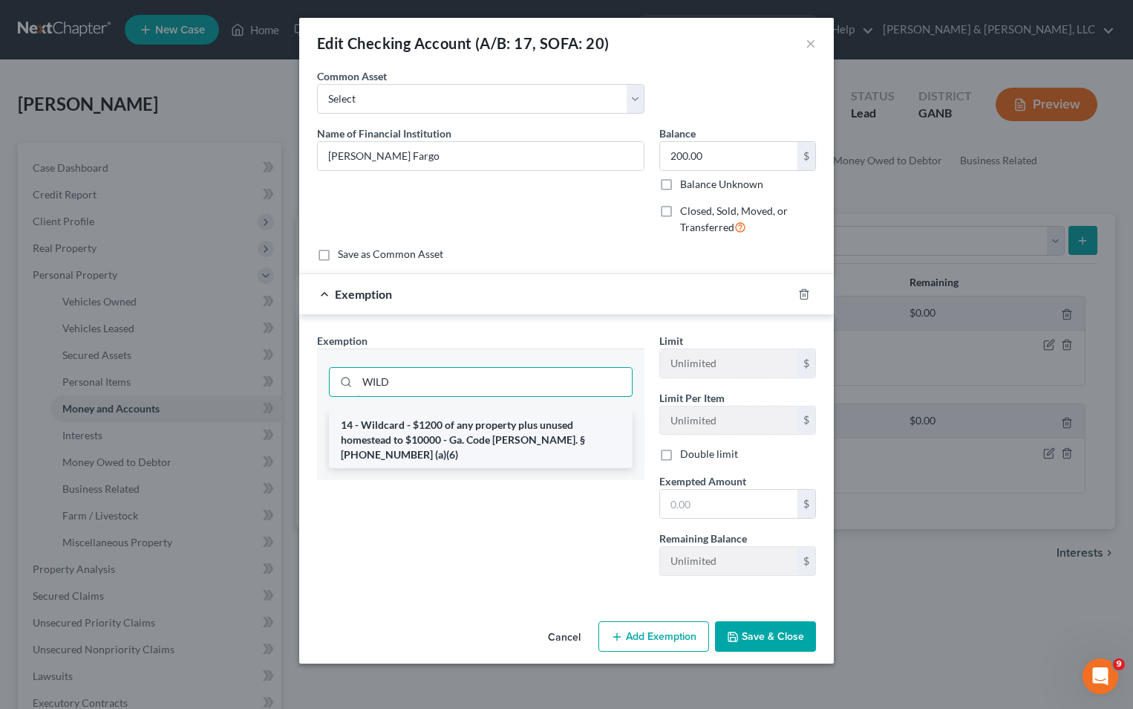
type input "WILD"
drag, startPoint x: 503, startPoint y: 434, endPoint x: 589, endPoint y: 487, distance: 101.0
click at [504, 435] on li "14 - Wildcard - $1200 of any property plus unused homestead to $10000 - Ga. Cod…" at bounding box center [481, 439] width 304 height 56
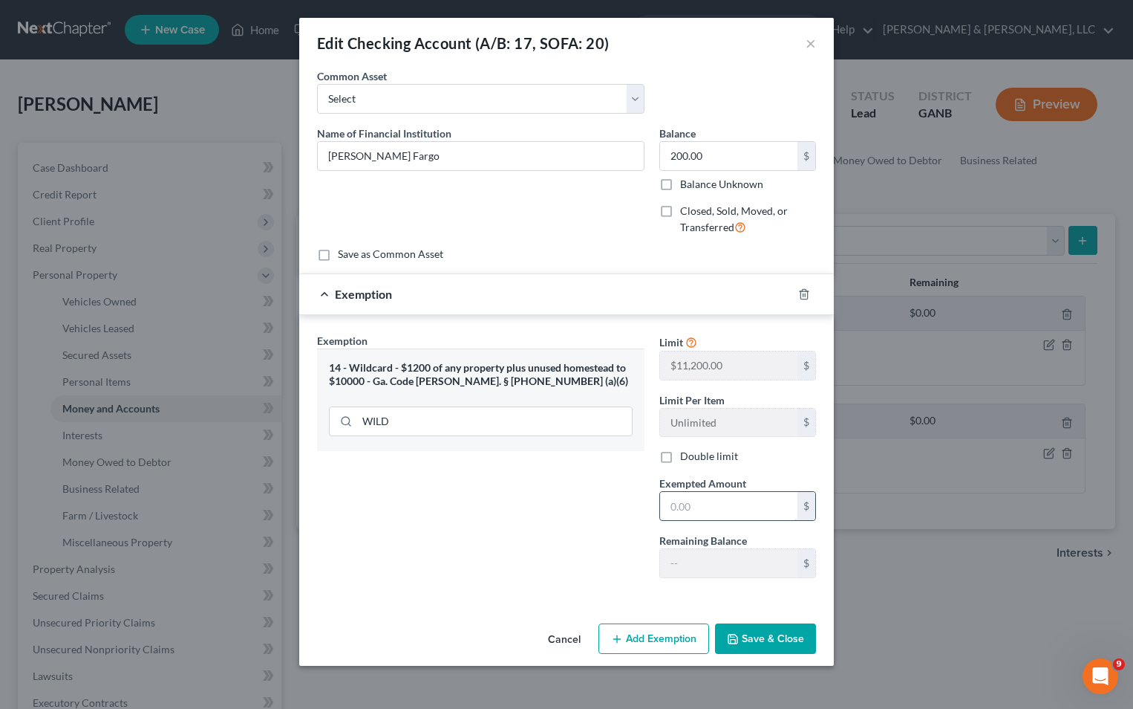
click at [663, 510] on input "text" at bounding box center [728, 506] width 137 height 28
type input "200"
click at [764, 637] on button "Save & Close" at bounding box center [765, 638] width 101 height 31
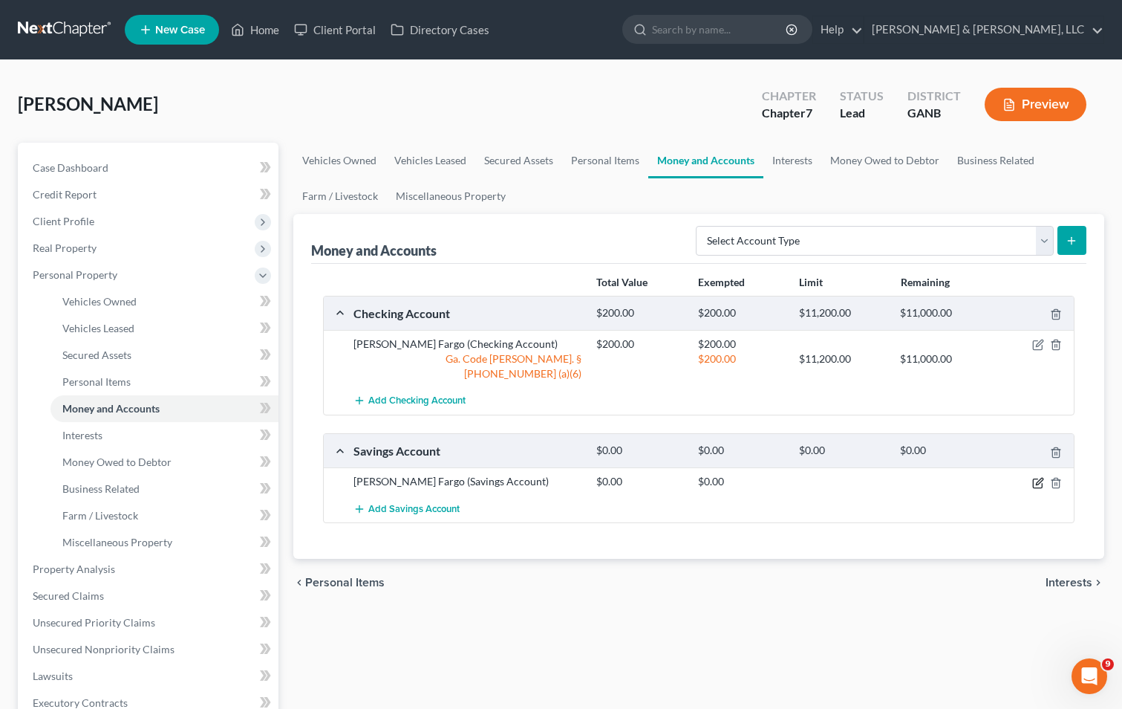
click at [1038, 478] on icon "button" at bounding box center [1039, 481] width 7 height 7
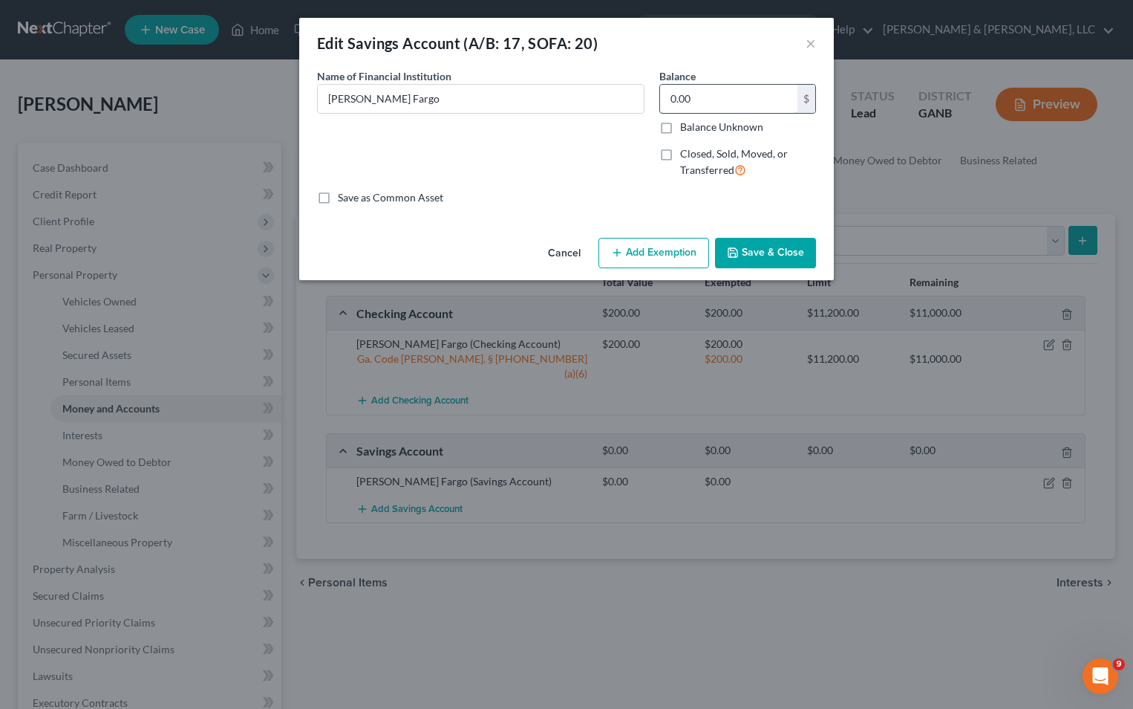
click at [669, 104] on input "0.00" at bounding box center [728, 99] width 137 height 28
type input "50.00"
click at [675, 247] on button "Add Exemption" at bounding box center [654, 253] width 111 height 31
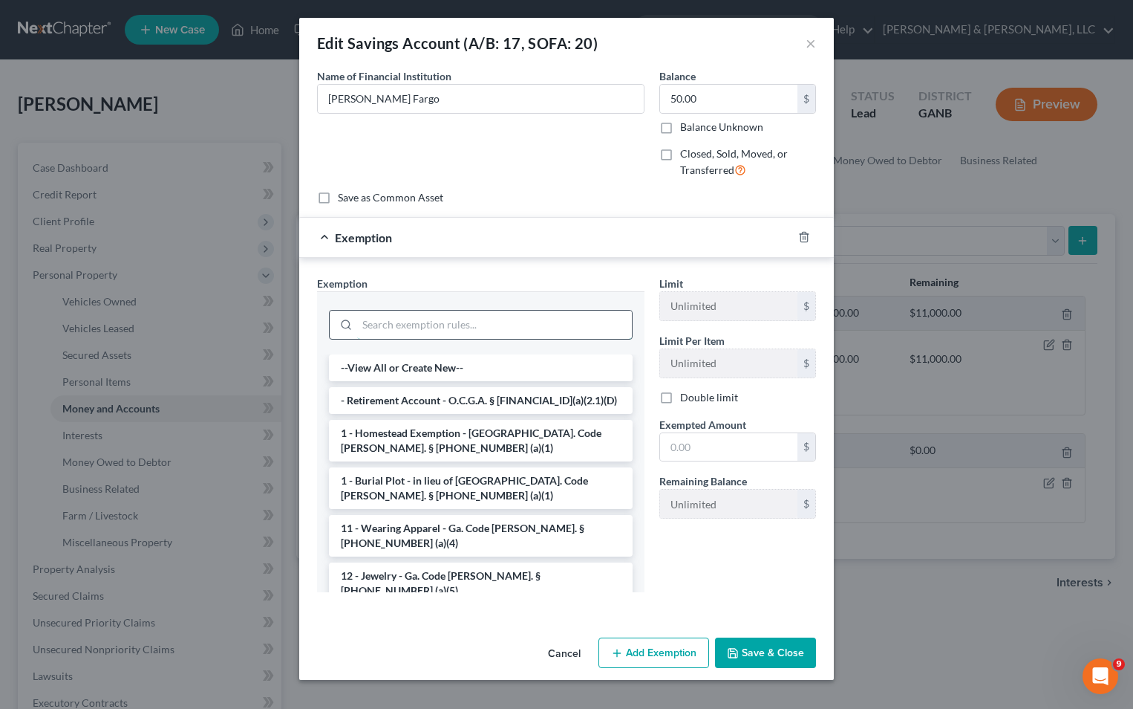
click at [486, 332] on input "search" at bounding box center [494, 324] width 275 height 28
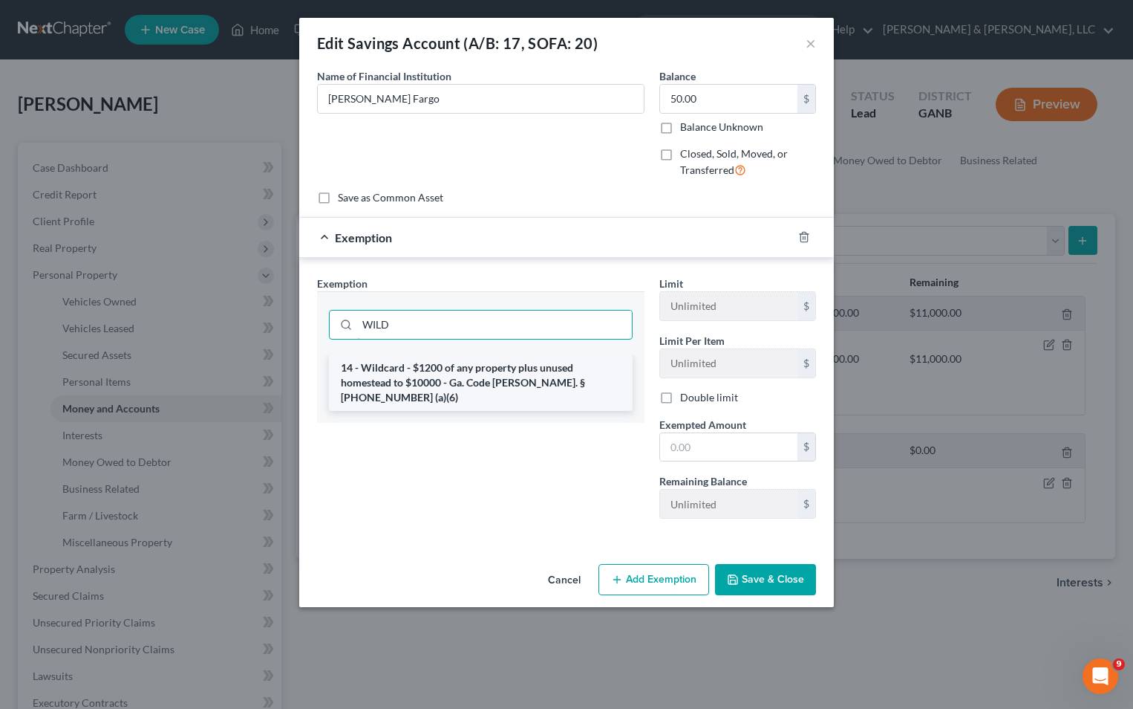
type input "WILD"
click at [469, 374] on li "14 - Wildcard - $1200 of any property plus unused homestead to $10000 - Ga. Cod…" at bounding box center [481, 382] width 304 height 56
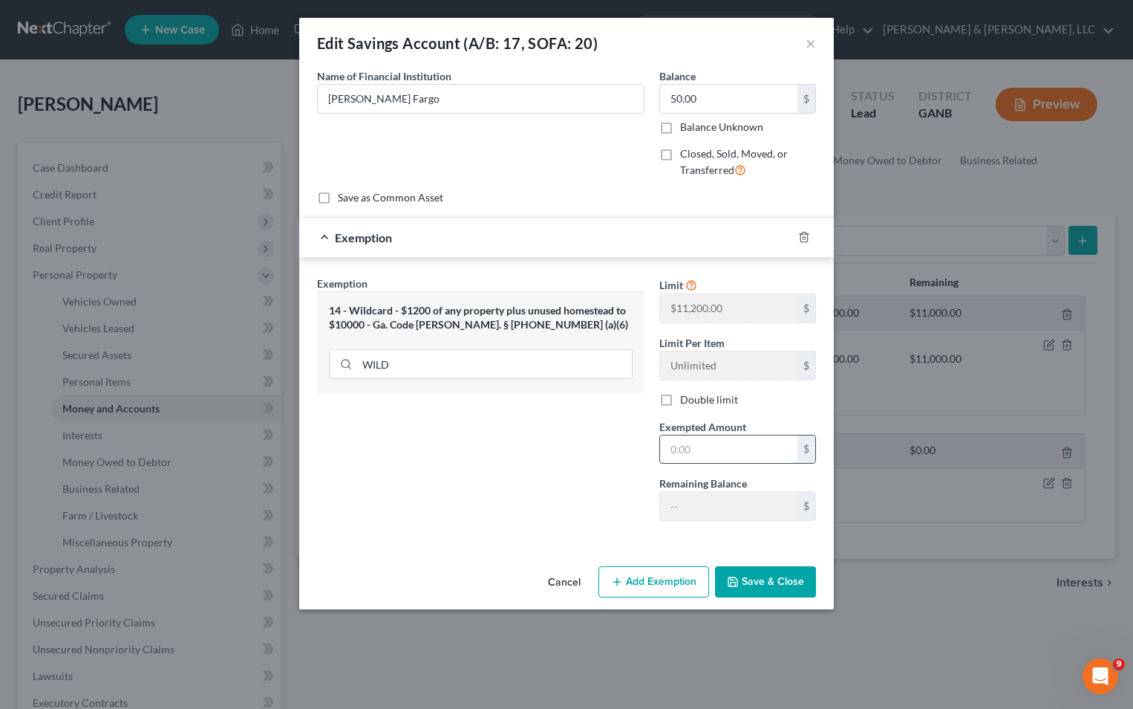
click at [680, 456] on input "text" at bounding box center [728, 449] width 137 height 28
type input "50"
click at [588, 529] on div "Exemption Set must be selected for CA. Exemption * 14 - Wildcard - $1200 of any…" at bounding box center [481, 404] width 342 height 257
drag, startPoint x: 660, startPoint y: 583, endPoint x: 403, endPoint y: 450, distance: 290.0
click at [403, 450] on div "Edit Savings Account (A/B: 17, SOFA: 20) × An exemption set must first be selec…" at bounding box center [566, 313] width 535 height 591
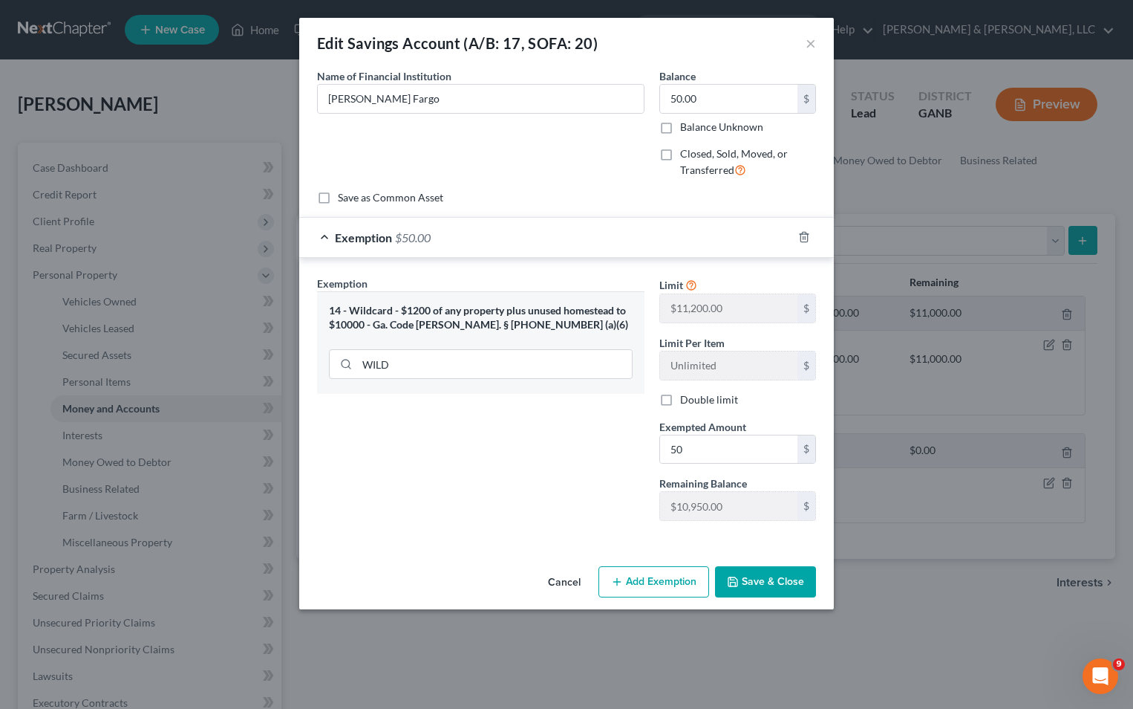
click at [746, 577] on button "Save & Close" at bounding box center [765, 581] width 101 height 31
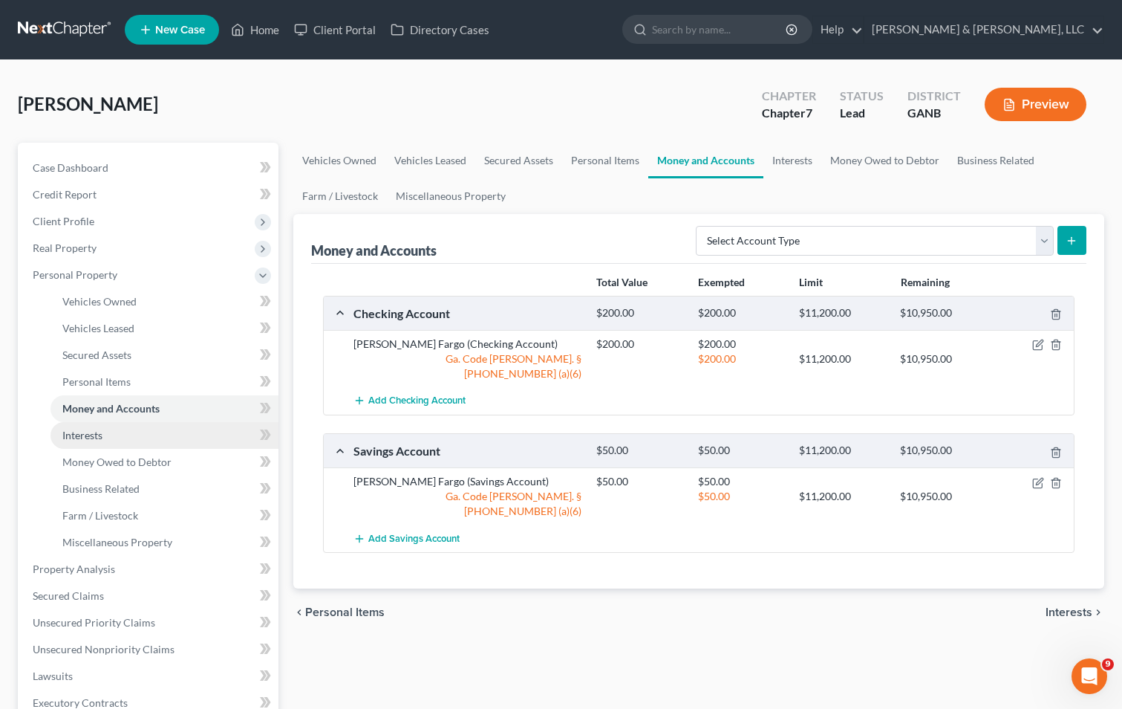
click at [169, 443] on link "Interests" at bounding box center [165, 435] width 228 height 27
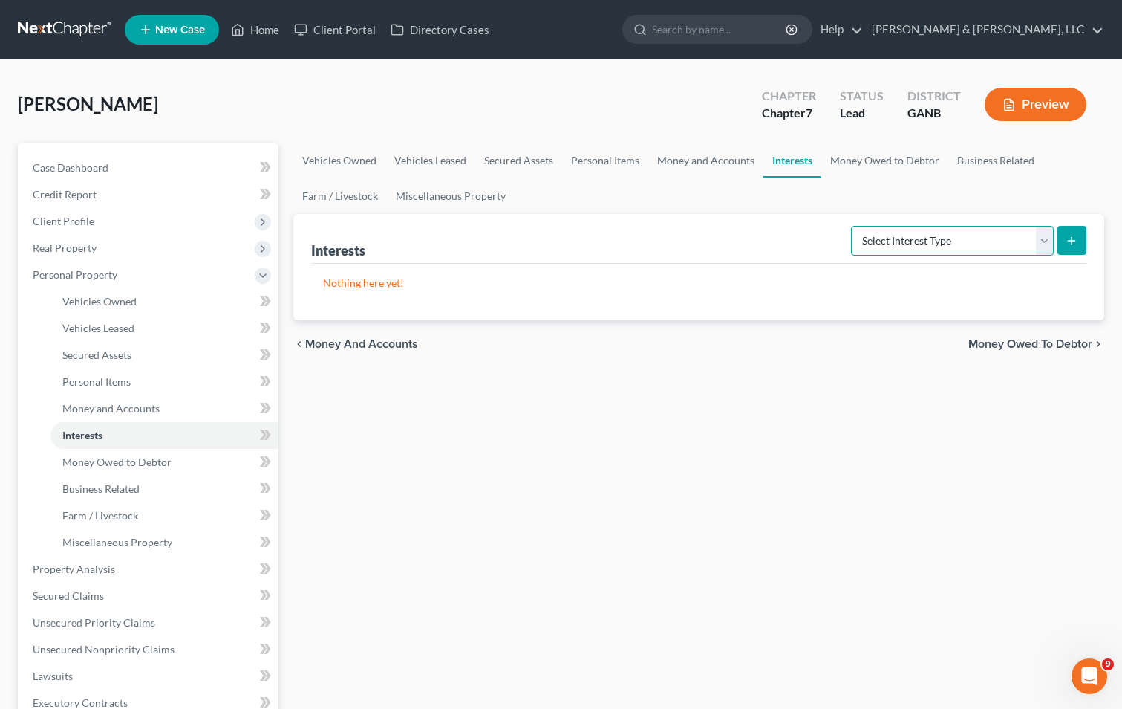
click at [1043, 241] on select "Select Interest Type 401K (A/B: 21) Annuity (A/B: 23) Bond (A/B: 18) Education …" at bounding box center [952, 241] width 203 height 30
click at [853, 226] on select "Select Interest Type 401K (A/B: 21) Annuity (A/B: 23) Bond (A/B: 18) Education …" at bounding box center [952, 241] width 203 height 30
click at [1045, 233] on select "Select Interest Type 401K (A/B: 21) Annuity (A/B: 23) Bond (A/B: 18) Education …" at bounding box center [952, 241] width 203 height 30
select select "government_pension_plan"
click at [853, 226] on select "Select Interest Type 401K (A/B: 21) Annuity (A/B: 23) Bond (A/B: 18) Education …" at bounding box center [952, 241] width 203 height 30
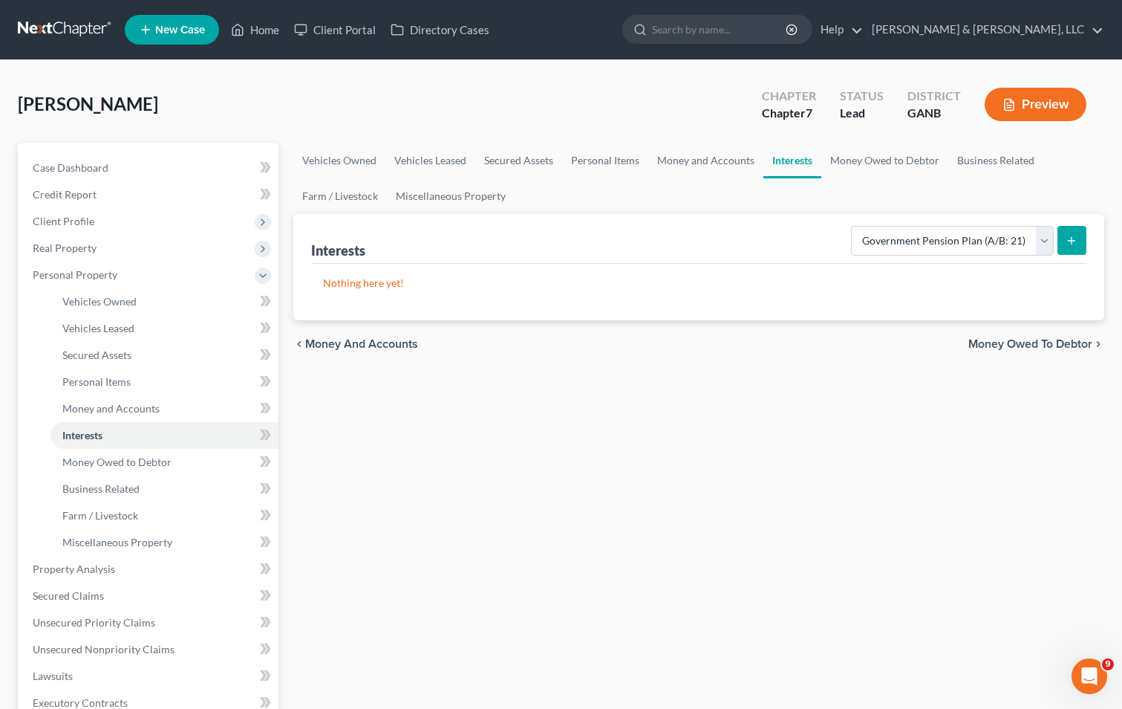
click at [1064, 241] on button "submit" at bounding box center [1072, 240] width 29 height 29
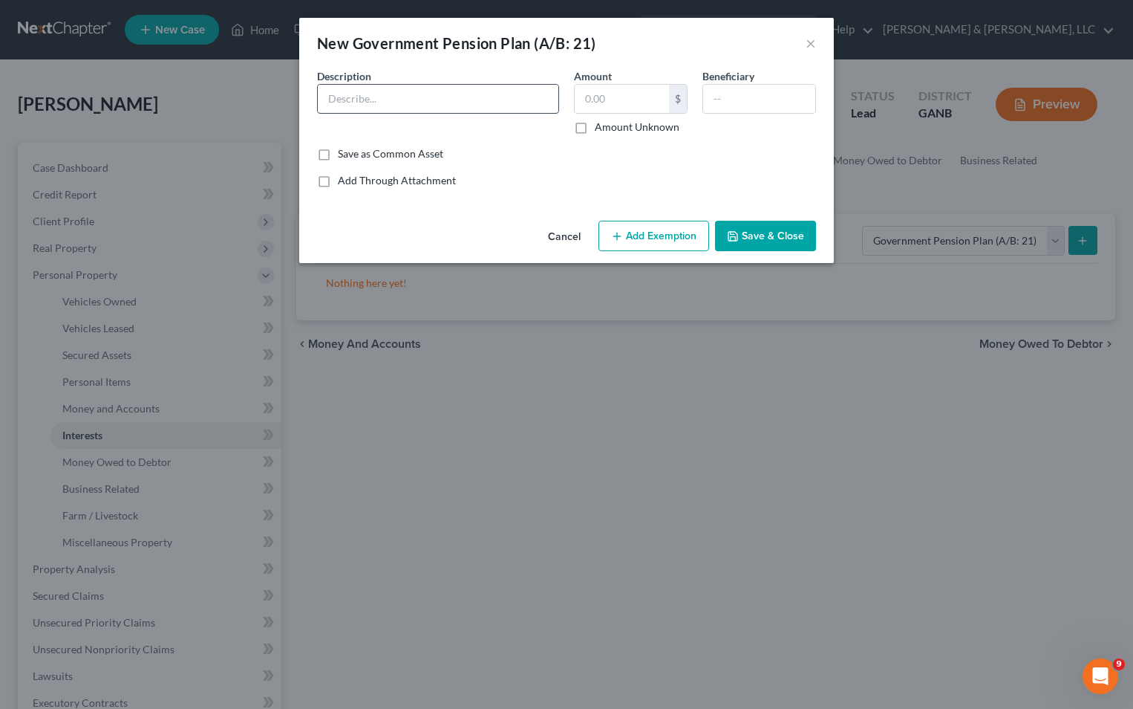
click at [533, 100] on input "text" at bounding box center [438, 99] width 241 height 28
type input "403b"
click at [656, 94] on input "text" at bounding box center [622, 99] width 94 height 28
type input "1,000"
click at [657, 238] on button "Add Exemption" at bounding box center [654, 236] width 111 height 31
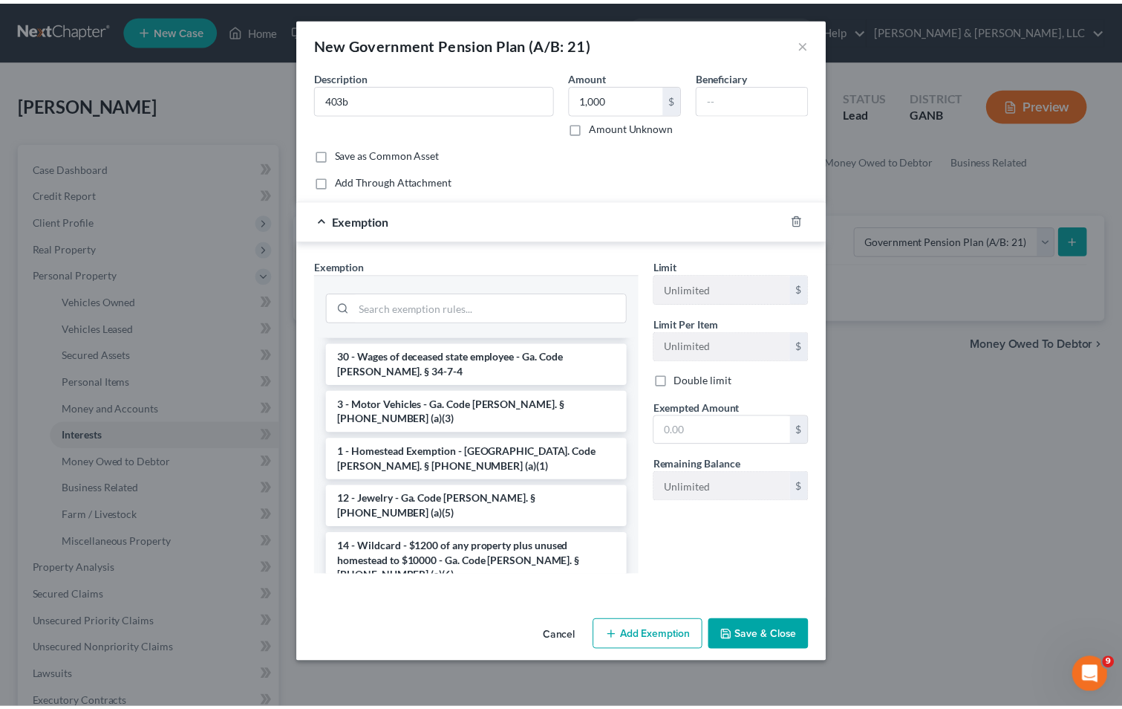
scroll to position [570, 0]
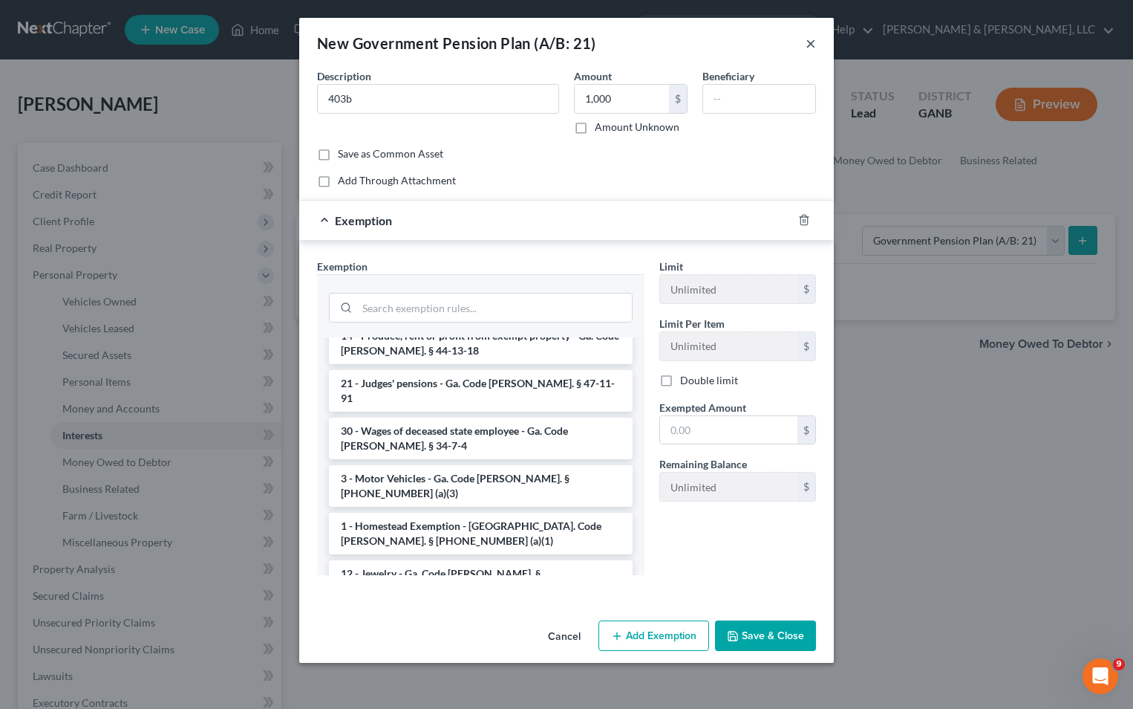
click at [810, 44] on button "×" at bounding box center [811, 43] width 10 height 18
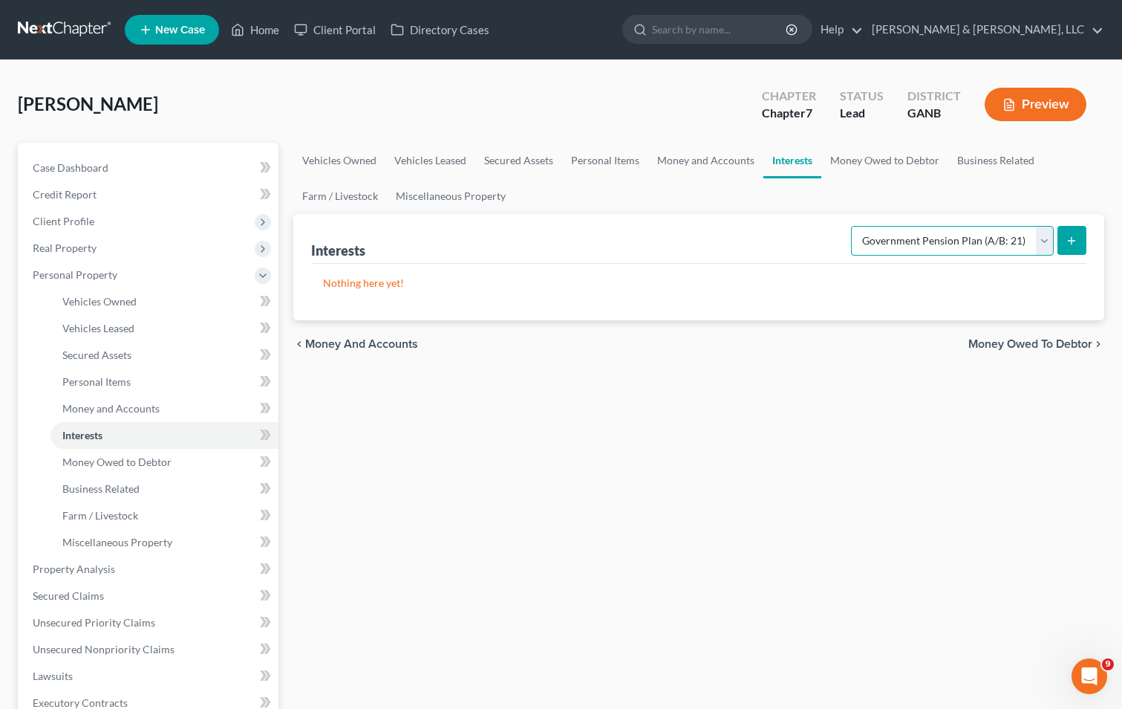
click at [1048, 241] on select "Select Interest Type 401K (A/B: 21) Annuity (A/B: 23) Bond (A/B: 18) Education …" at bounding box center [952, 241] width 203 height 30
select select "401k"
click at [853, 226] on select "Select Interest Type 401K (A/B: 21) Annuity (A/B: 23) Bond (A/B: 18) Education …" at bounding box center [952, 241] width 203 height 30
click at [1075, 236] on icon "submit" at bounding box center [1072, 241] width 12 height 12
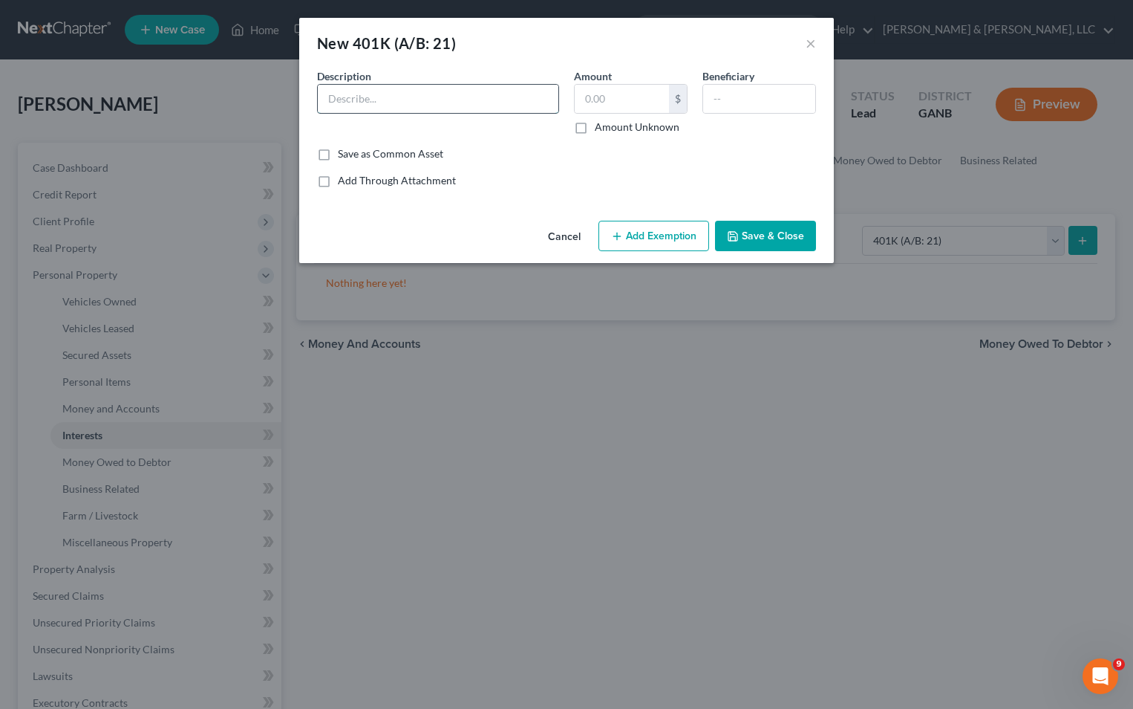
click at [454, 102] on input "text" at bounding box center [438, 99] width 241 height 28
type input "403B Hamilton Healthcare"
type input "2,000"
click at [617, 230] on icon "button" at bounding box center [617, 236] width 12 height 12
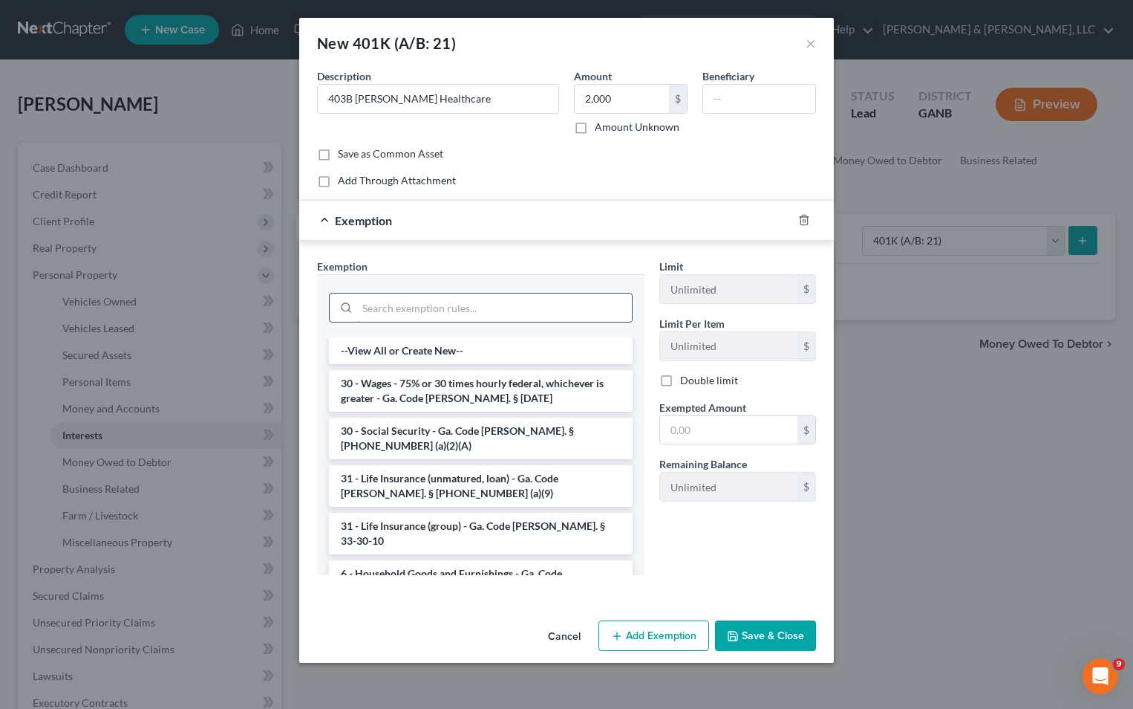
click at [559, 302] on input "search" at bounding box center [494, 307] width 275 height 28
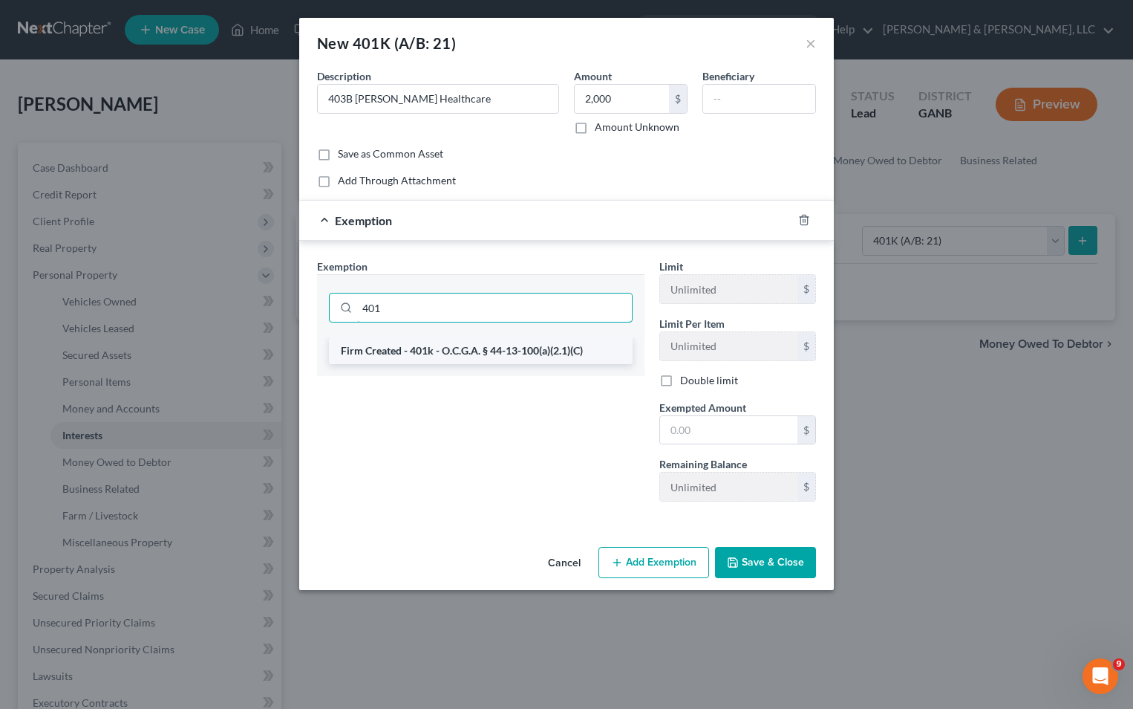
type input "401"
click at [571, 349] on li "Firm Created - 401k - O.C.G.A. § 44-13-100(a)(2.1)(C)" at bounding box center [481, 350] width 304 height 27
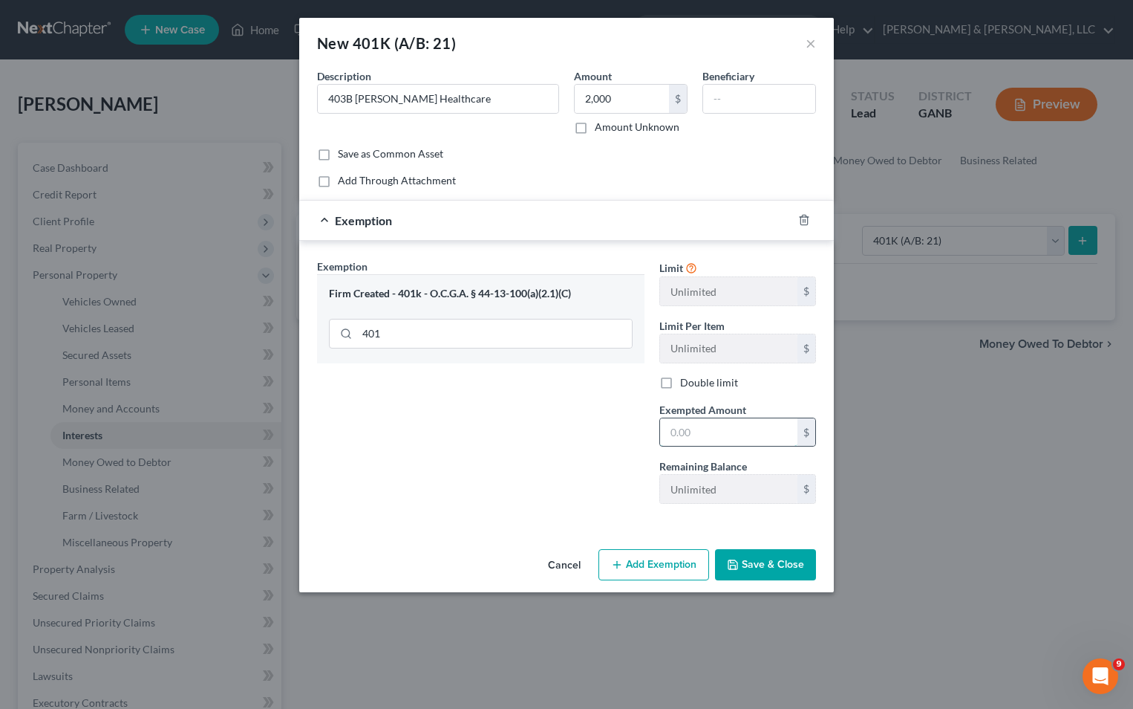
click at [669, 431] on input "text" at bounding box center [728, 432] width 137 height 28
type input "2,000"
click at [756, 559] on button "Save & Close" at bounding box center [765, 564] width 101 height 31
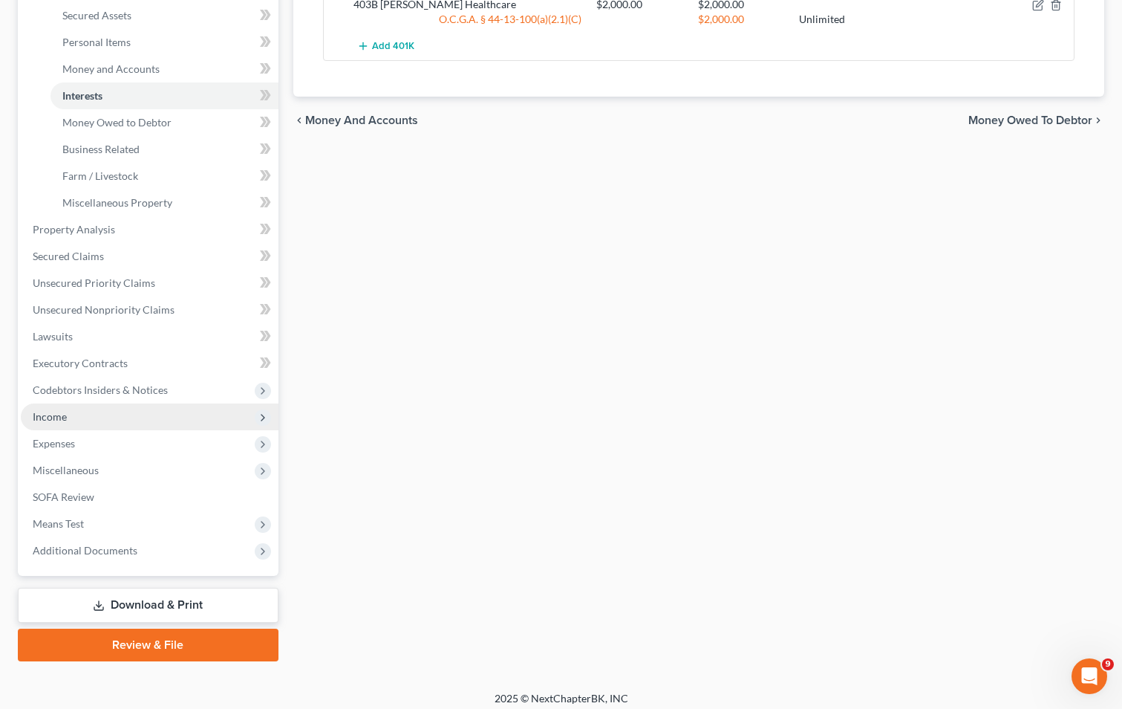
scroll to position [348, 0]
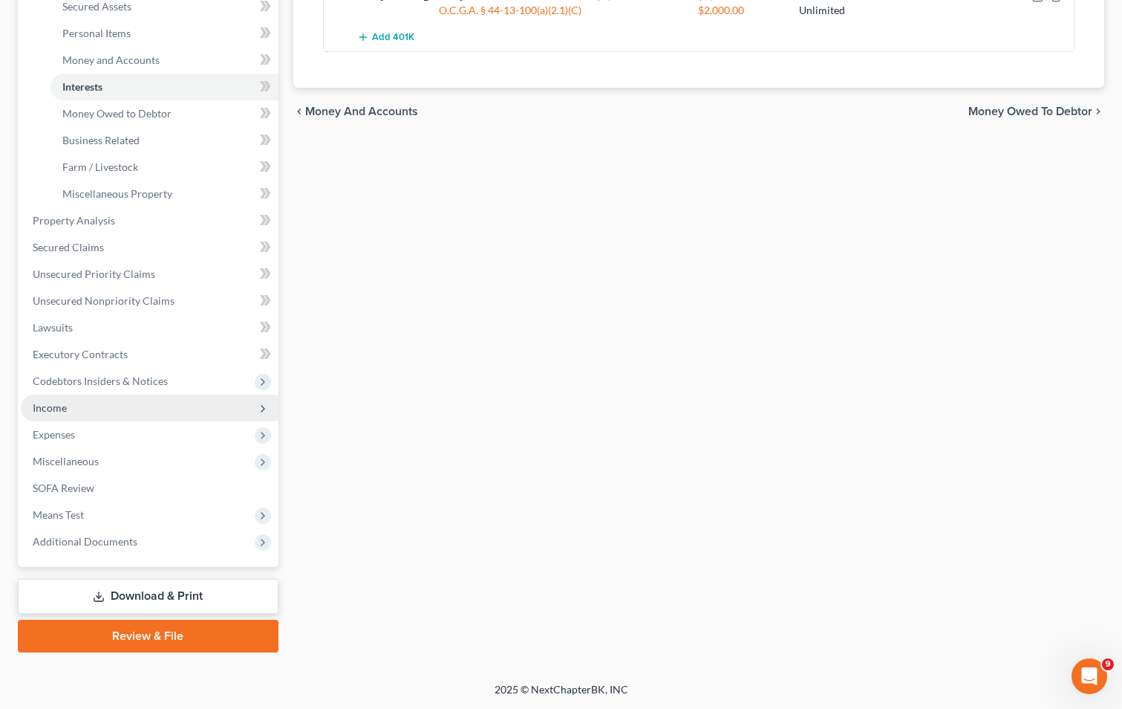
click at [63, 407] on span "Income" at bounding box center [50, 407] width 34 height 13
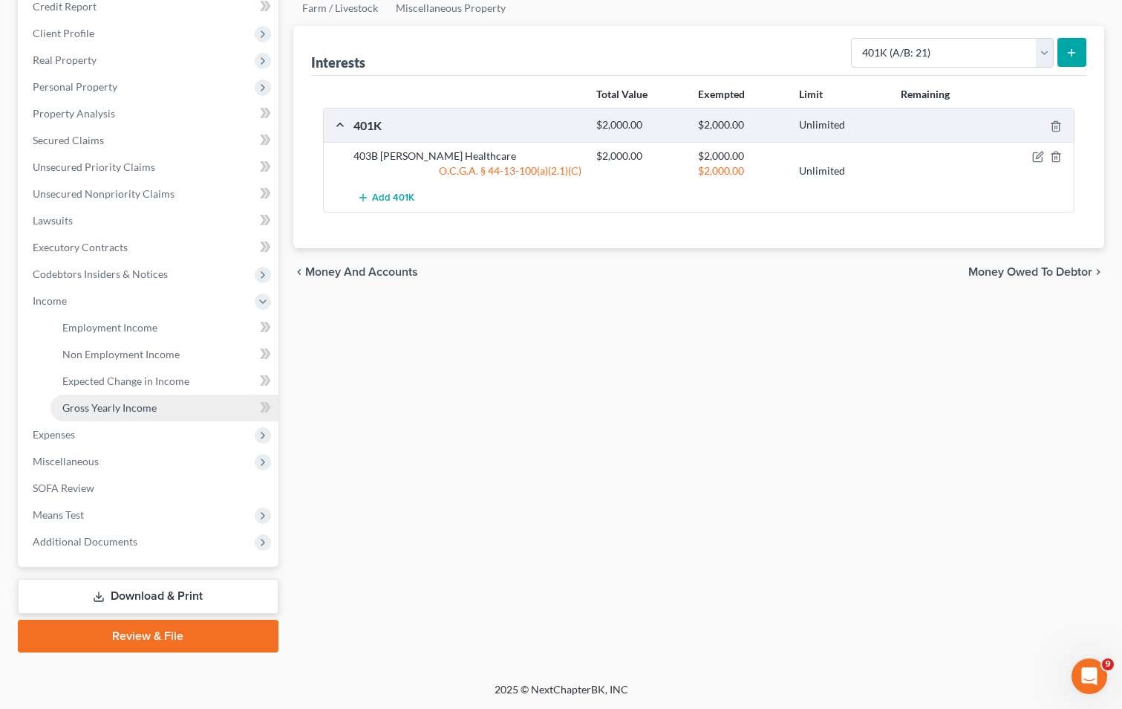
scroll to position [188, 0]
click at [78, 460] on span "Miscellaneous" at bounding box center [66, 461] width 66 height 13
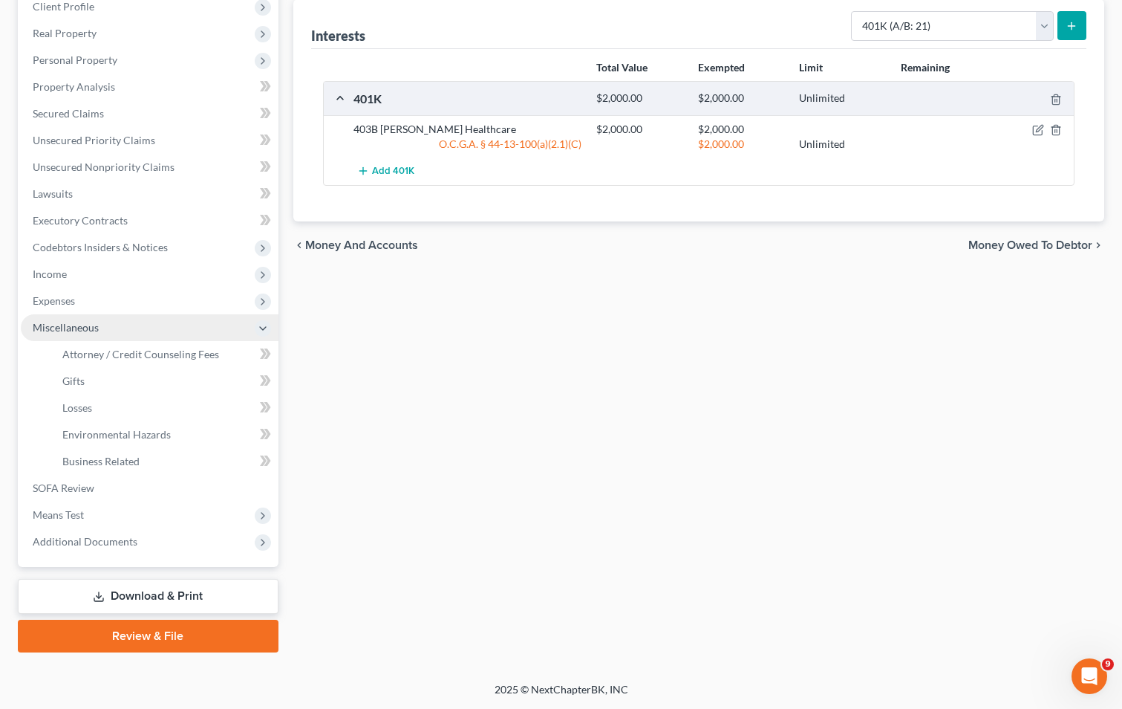
scroll to position [215, 0]
click at [144, 357] on span "Attorney / Credit Counseling Fees" at bounding box center [140, 354] width 157 height 13
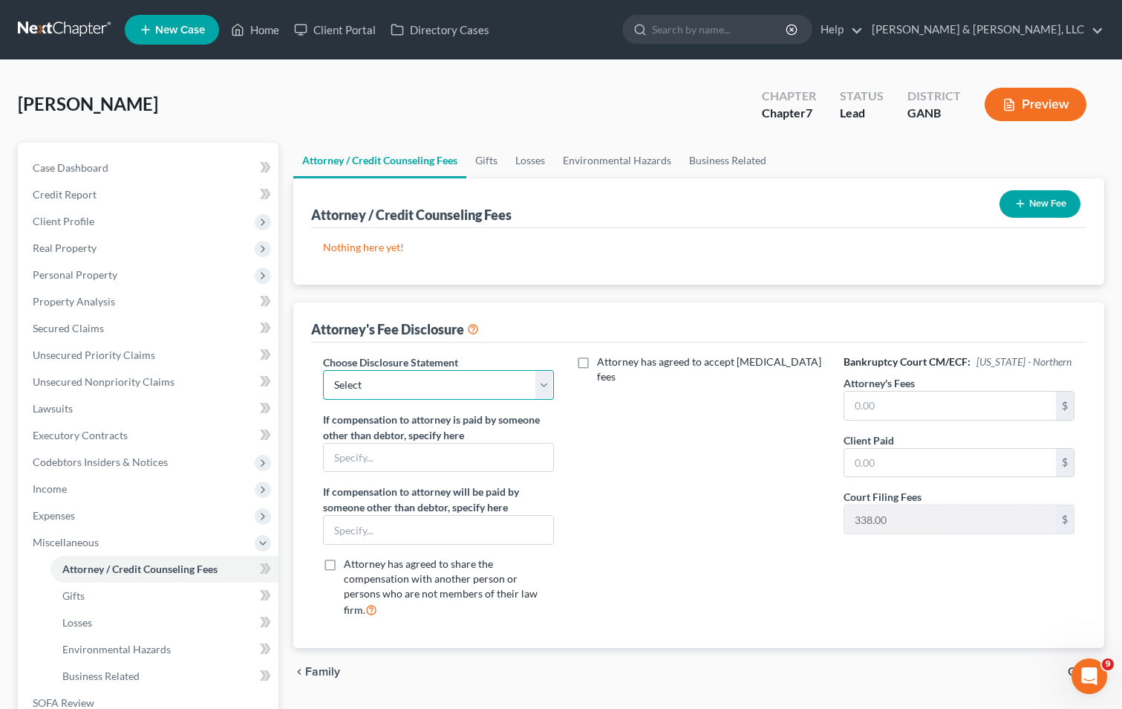
click at [545, 388] on select "Select CUSTOM 13 BUSINESS 13 7 Disclosure 13 Disclosure" at bounding box center [438, 385] width 231 height 30
select select "2"
click at [323, 370] on select "Select CUSTOM 13 BUSINESS 13 7 Disclosure 13 Disclosure" at bounding box center [438, 385] width 231 height 30
click at [882, 414] on input "text" at bounding box center [950, 405] width 212 height 28
type input "1,500"
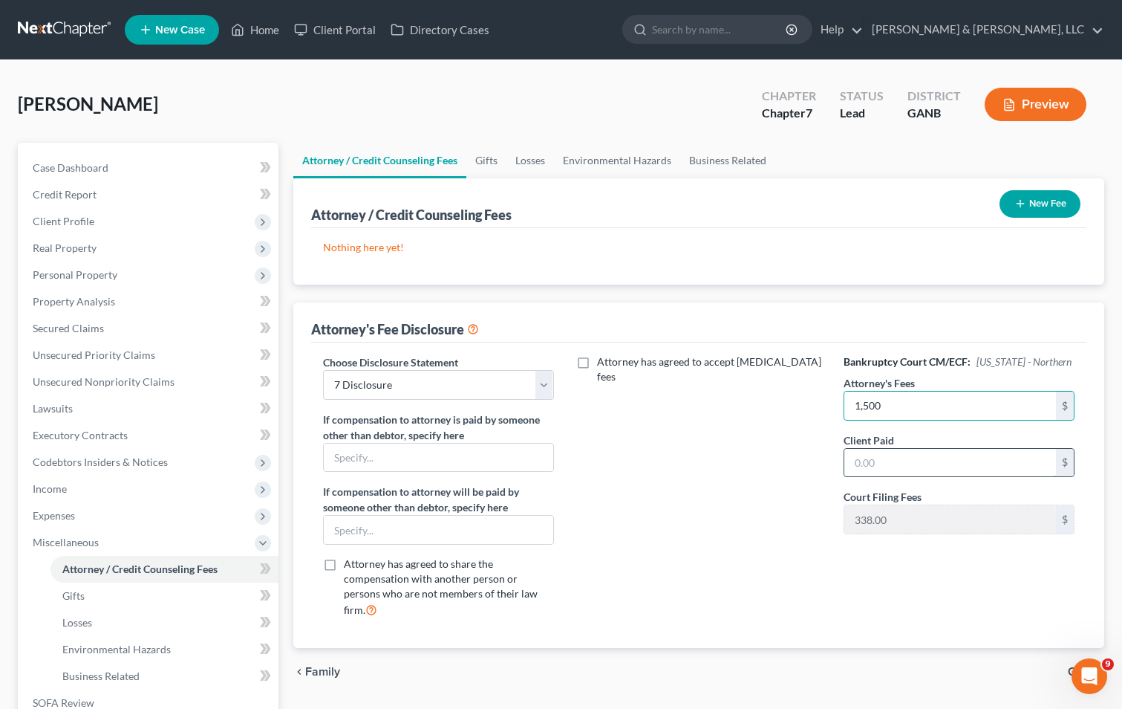
click at [873, 452] on input "text" at bounding box center [950, 463] width 212 height 28
type input "1,500"
click at [1029, 199] on button "New Fee" at bounding box center [1040, 203] width 81 height 27
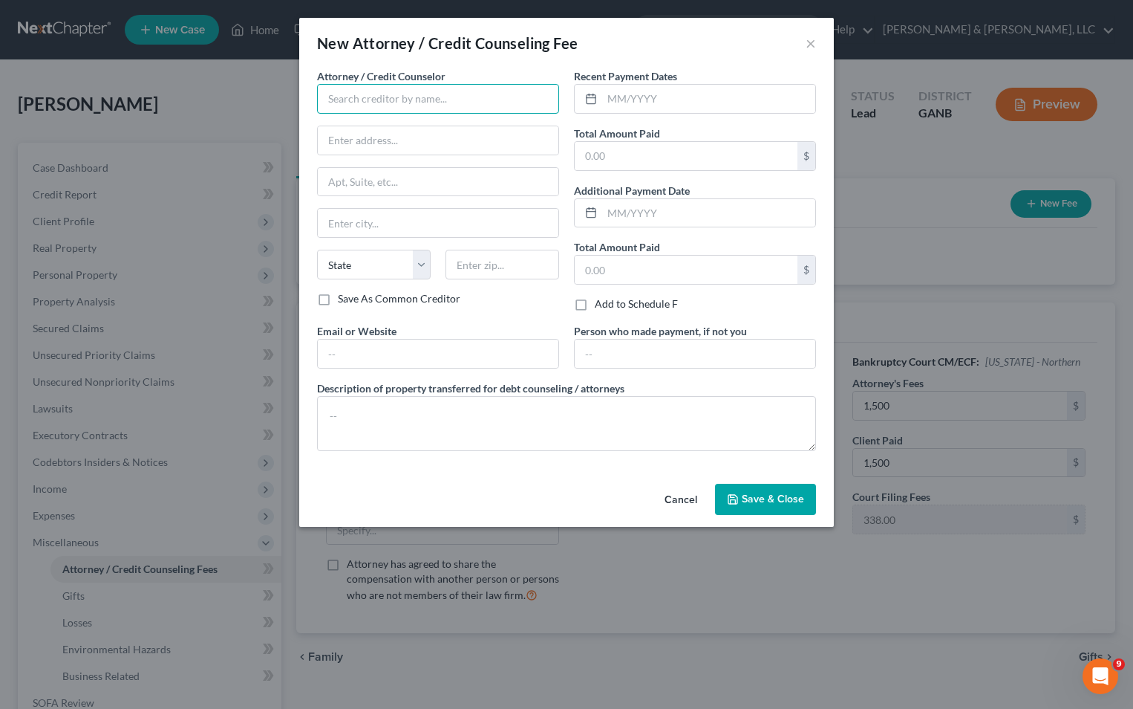
click at [387, 101] on input "text" at bounding box center [438, 99] width 242 height 30
type input "[PERSON_NAME] & [PERSON_NAME], LLC"
type input "215 W. Gordon St."
type input "Dalton"
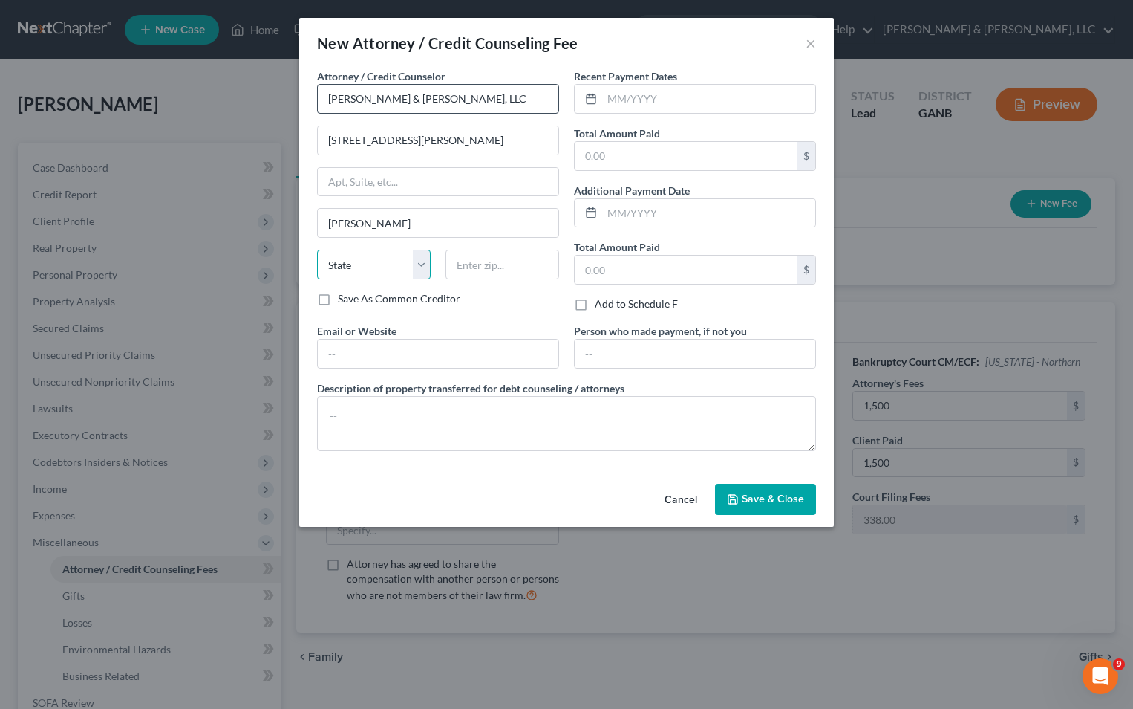
select select "10"
type input "30720"
click at [628, 163] on input "text" at bounding box center [686, 156] width 223 height 28
type input "1,838"
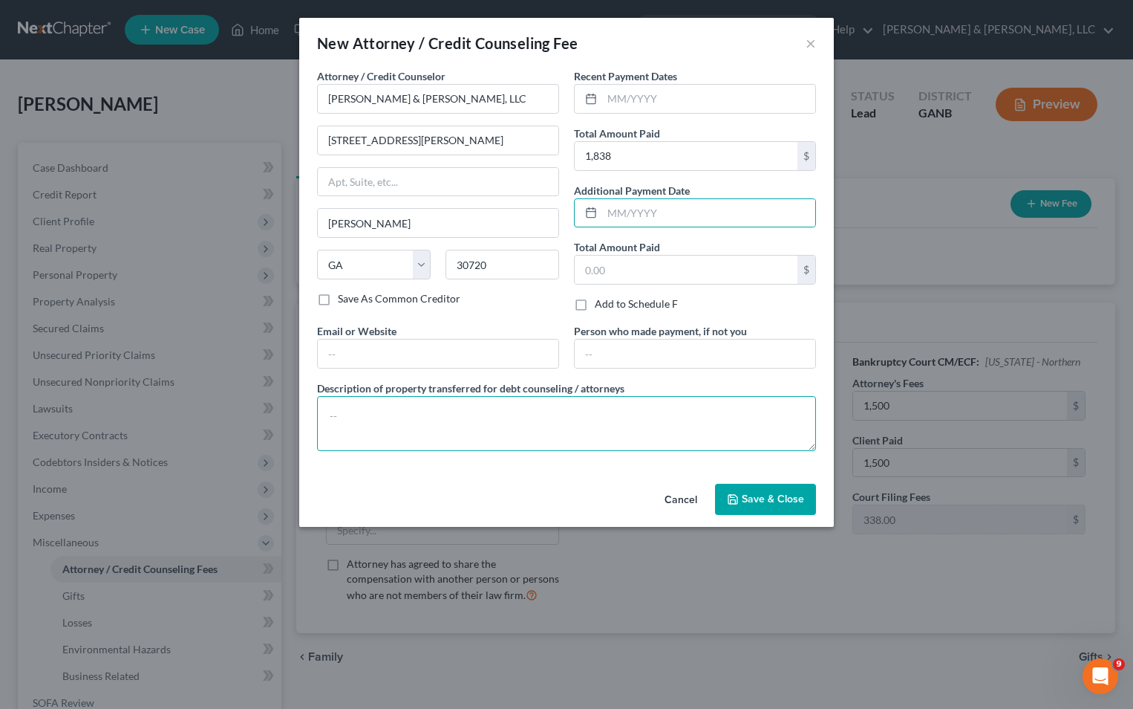
click at [486, 424] on textarea at bounding box center [566, 423] width 499 height 55
type textarea "$1,500 Attorney fees $338 Court Costs"
click at [736, 496] on icon "button" at bounding box center [733, 499] width 12 height 12
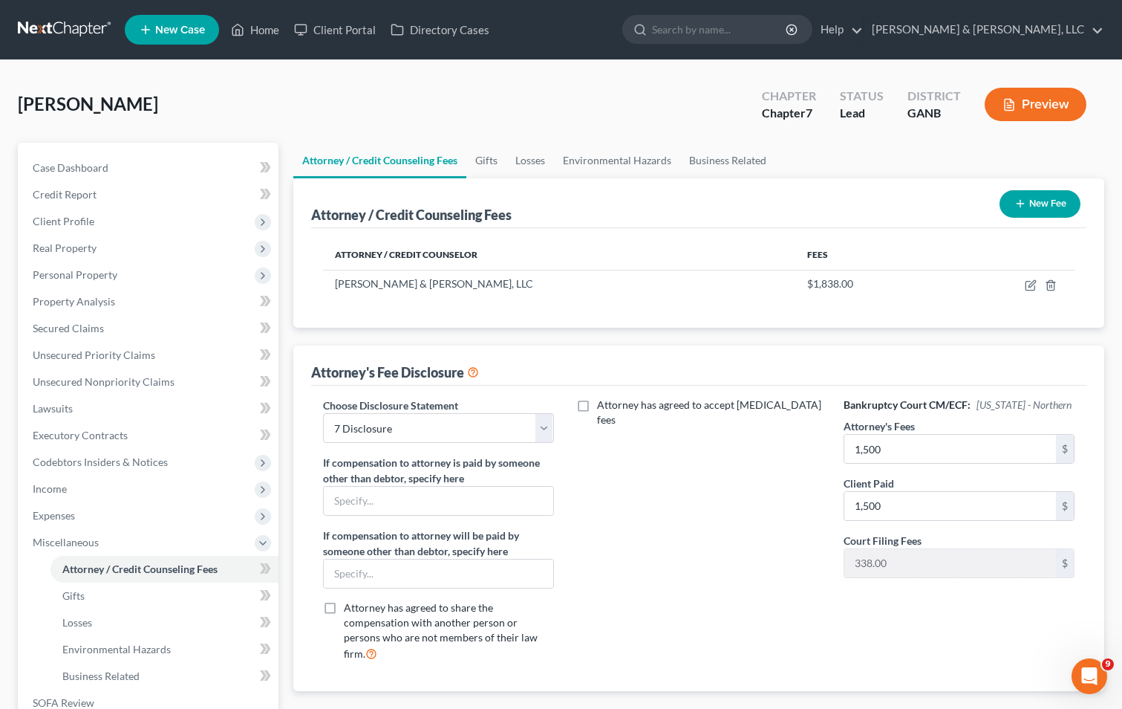
click at [1026, 207] on button "New Fee" at bounding box center [1040, 203] width 81 height 27
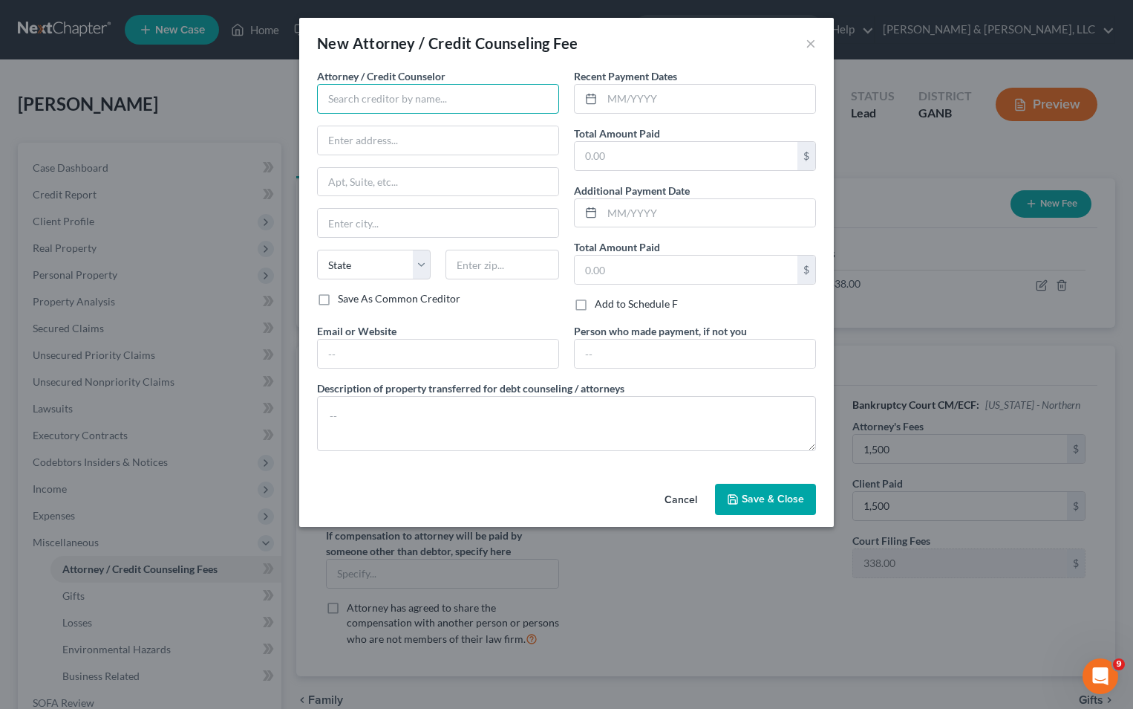
click at [408, 108] on input "text" at bounding box center [438, 99] width 242 height 30
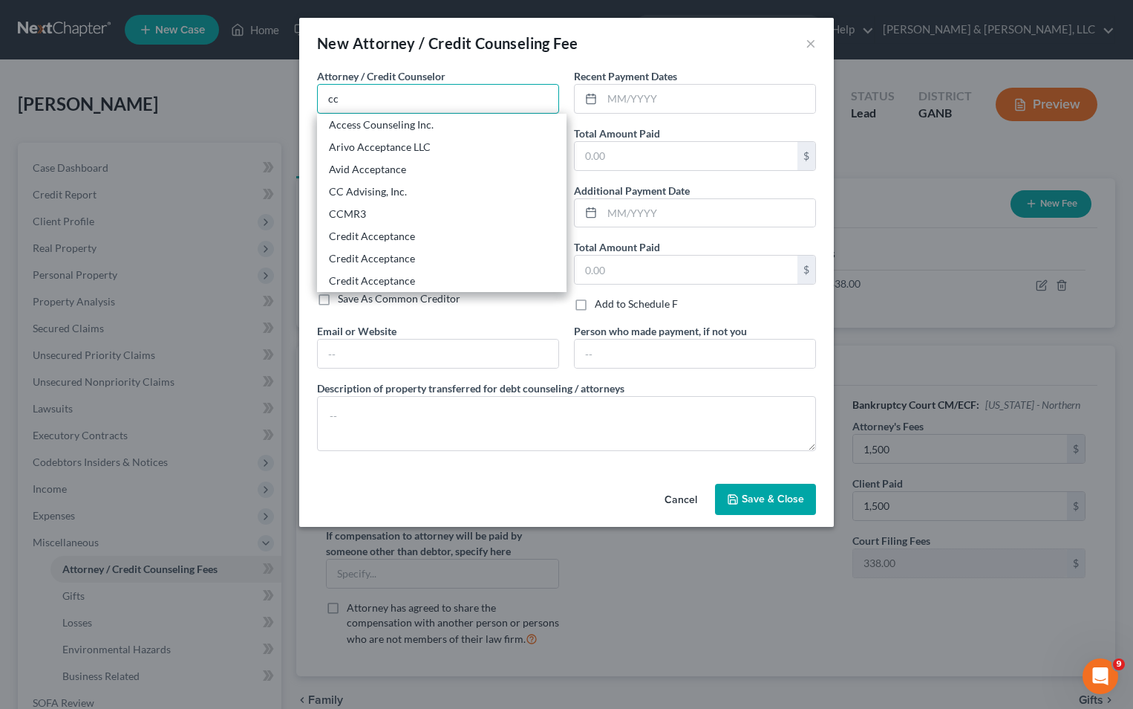
type input "CC Advising, Inc."
type input "721 Washington Ave.,"
type input "Suite 305"
type input "Bay City"
select select "23"
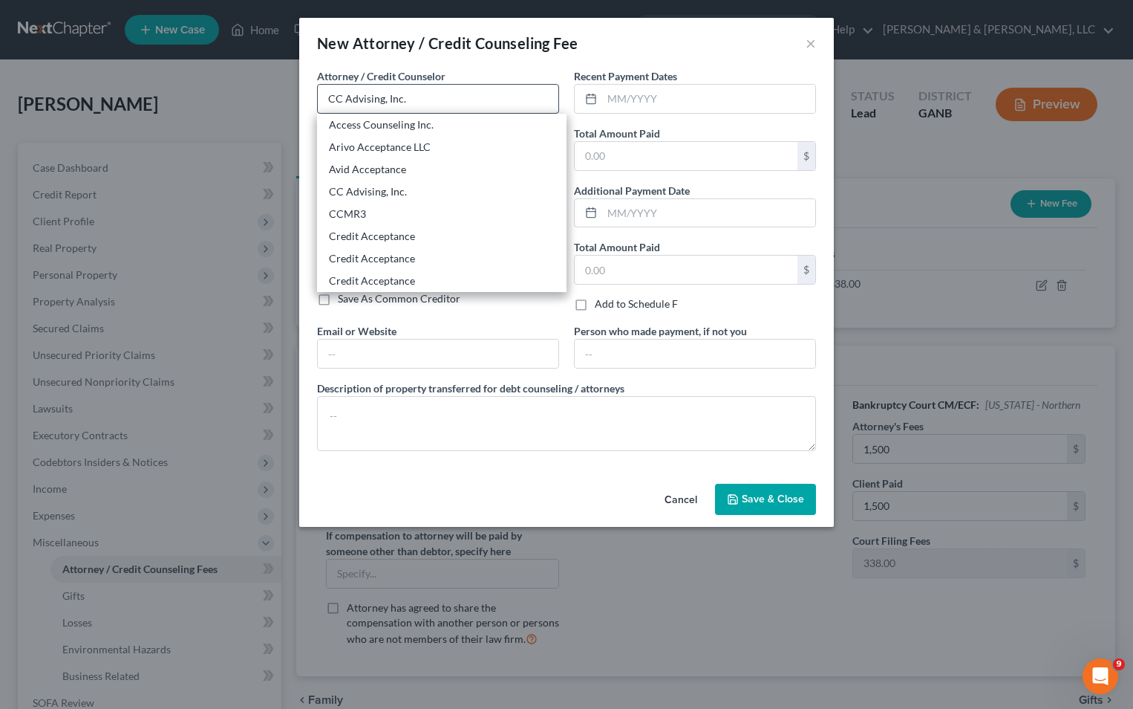
type input "48708-5724"
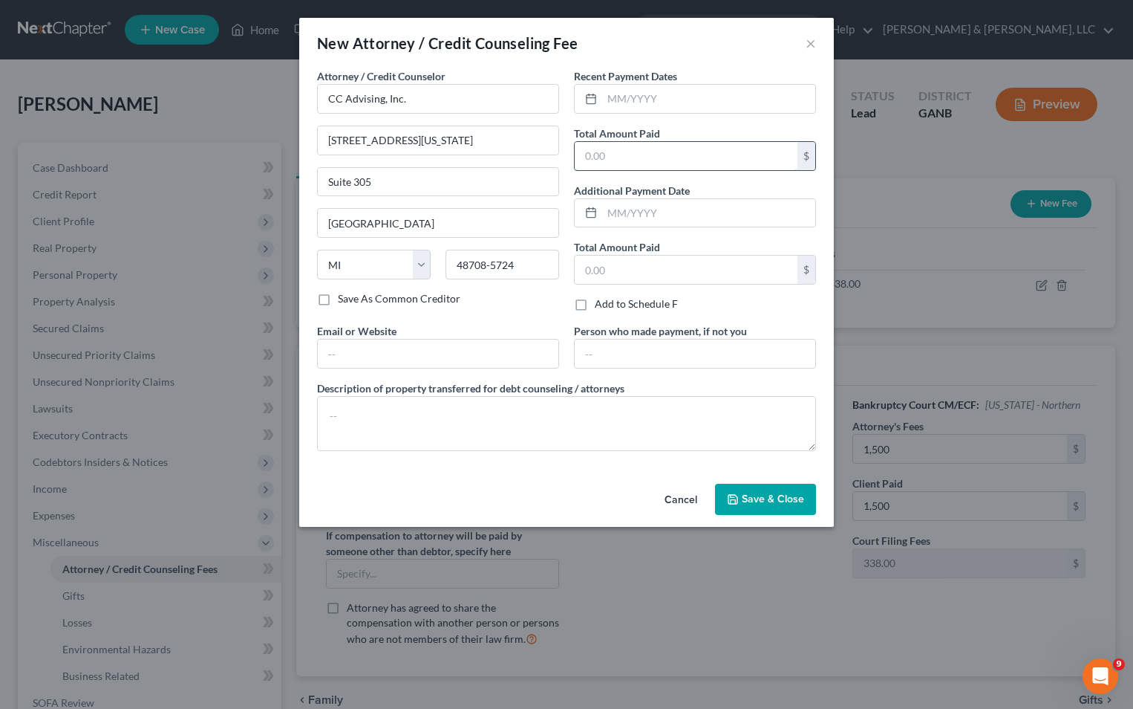
click at [602, 162] on input "text" at bounding box center [686, 156] width 223 height 28
type input "10"
click at [376, 414] on textarea at bounding box center [566, 423] width 499 height 55
type textarea "$10 Credit Counseling Course"
click at [756, 496] on span "Save & Close" at bounding box center [773, 498] width 62 height 13
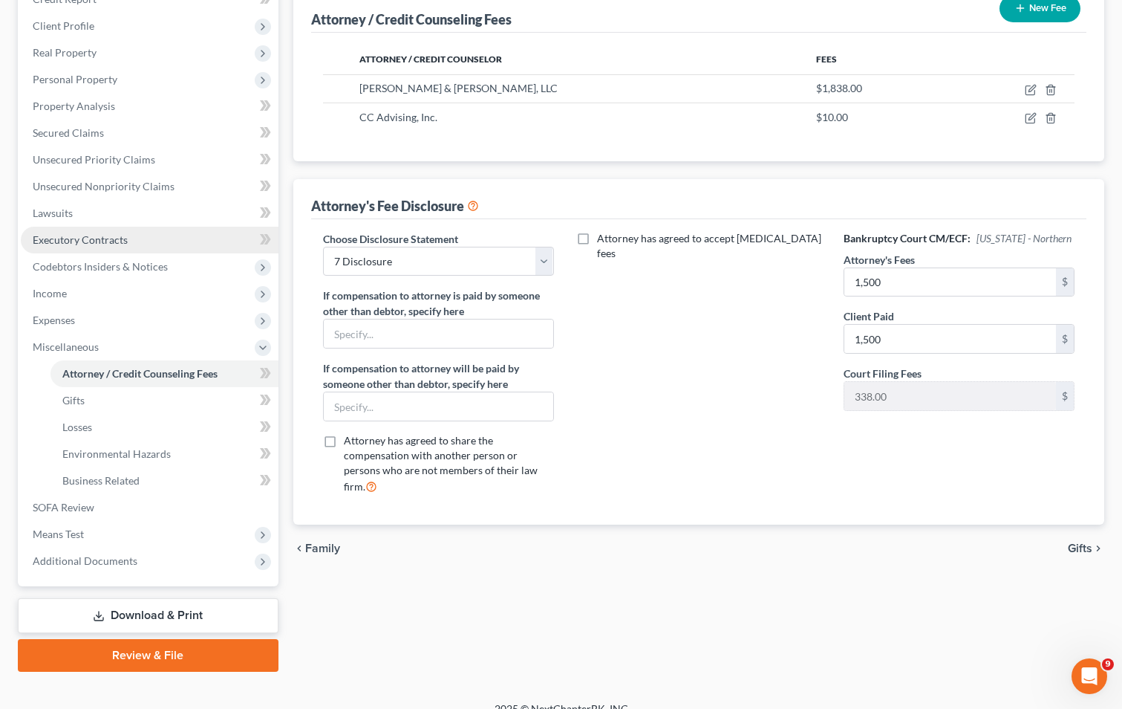
scroll to position [215, 0]
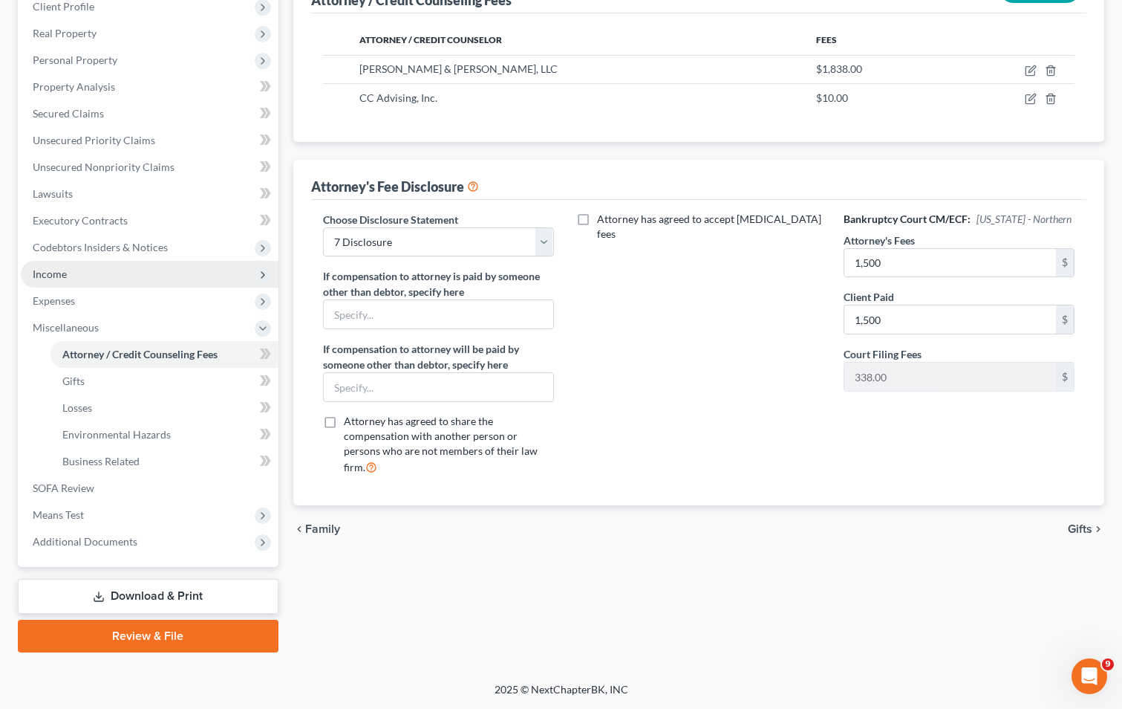
click at [61, 276] on span "Income" at bounding box center [50, 273] width 34 height 13
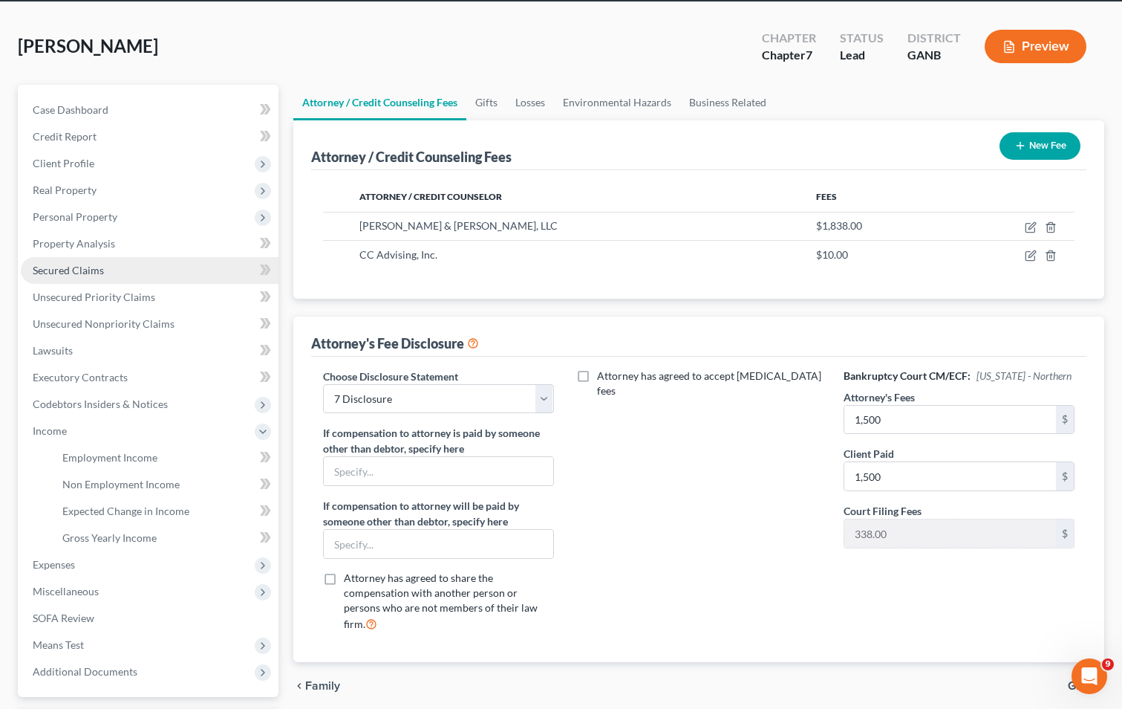
scroll to position [0, 0]
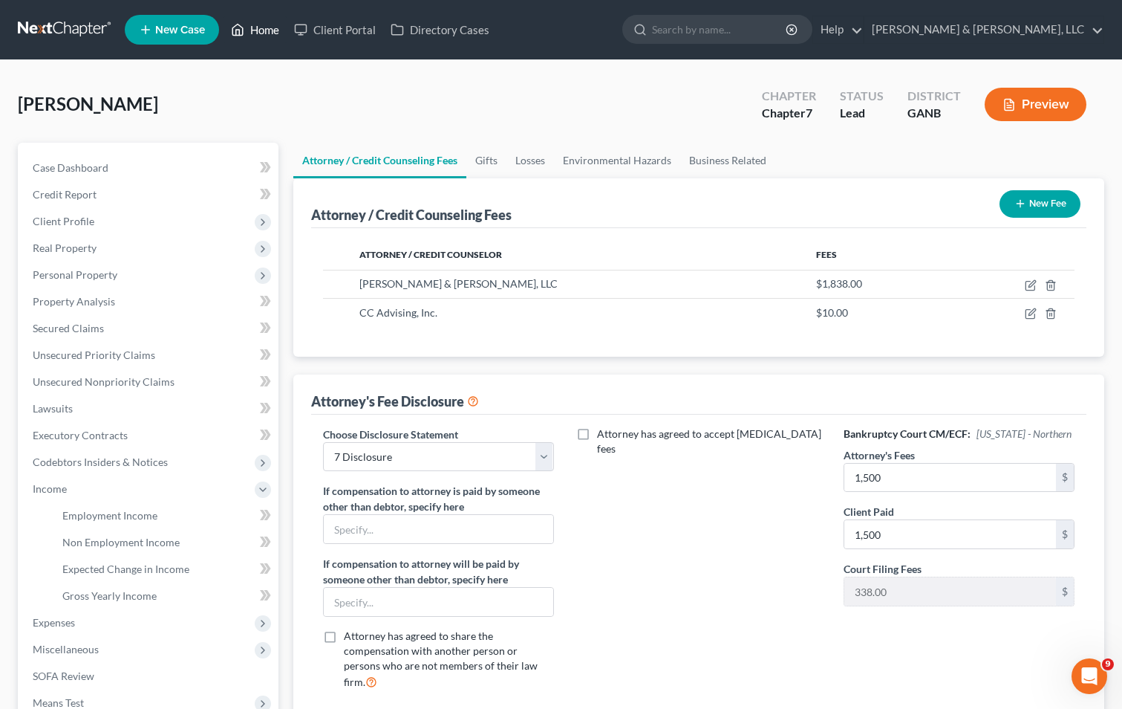
click at [264, 27] on link "Home" at bounding box center [255, 29] width 63 height 27
